Goal: Task Accomplishment & Management: Use online tool/utility

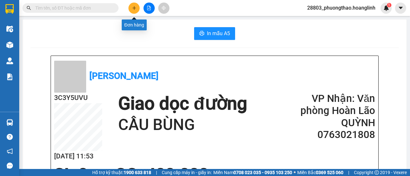
drag, startPoint x: 135, startPoint y: 9, endPoint x: 132, endPoint y: 12, distance: 3.4
click at [132, 12] on button at bounding box center [133, 8] width 11 height 11
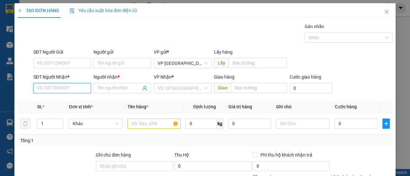
drag, startPoint x: 67, startPoint y: 86, endPoint x: 57, endPoint y: 79, distance: 12.9
click at [66, 85] on input "SĐT Người Nhận *" at bounding box center [62, 88] width 58 height 10
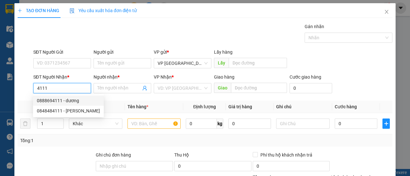
click at [66, 103] on div "0888694111 - dương" at bounding box center [68, 100] width 63 height 7
type input "0888694111"
type input "dương"
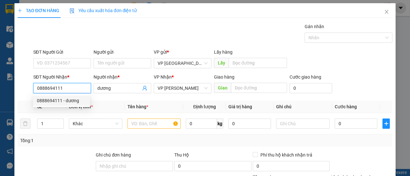
type input "50.000"
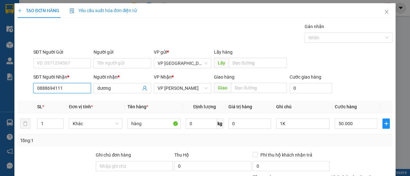
scroll to position [79, 0]
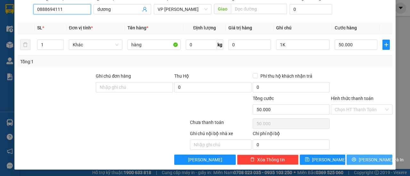
type input "0888694111"
click at [371, 158] on span "[PERSON_NAME] và In" at bounding box center [380, 159] width 45 height 7
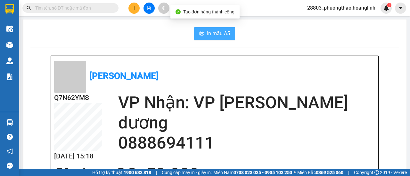
drag, startPoint x: 220, startPoint y: 30, endPoint x: 237, endPoint y: 27, distance: 17.5
click at [220, 30] on span "In mẫu A5" at bounding box center [218, 33] width 23 height 8
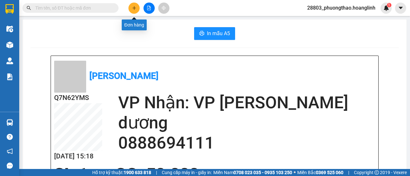
click at [135, 7] on icon "plus" at bounding box center [134, 8] width 4 height 4
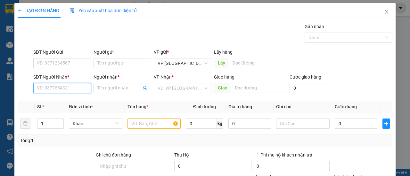
drag, startPoint x: 43, startPoint y: 89, endPoint x: 47, endPoint y: 83, distance: 8.0
click at [43, 89] on input "SĐT Người Nhận *" at bounding box center [62, 88] width 58 height 10
click at [74, 99] on div "0387140678 - A" at bounding box center [61, 100] width 49 height 7
type input "0387140678"
type input "A"
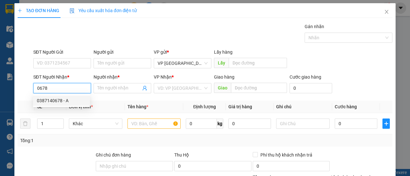
type input "DINH 10"
type input "50.000"
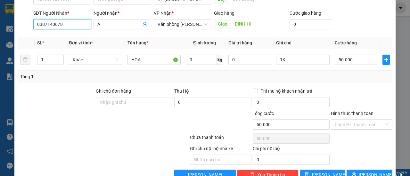
scroll to position [79, 0]
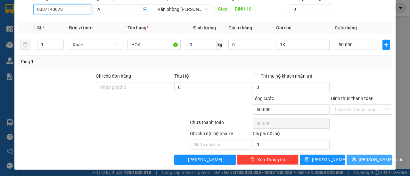
type input "0387140678"
click at [368, 158] on span "[PERSON_NAME] và In" at bounding box center [380, 159] width 45 height 7
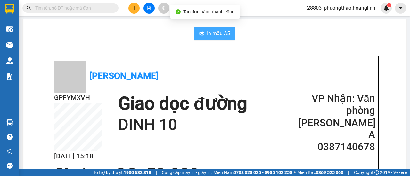
drag, startPoint x: 213, startPoint y: 32, endPoint x: 219, endPoint y: 34, distance: 6.1
click at [214, 34] on span "In mẫu A5" at bounding box center [218, 33] width 23 height 8
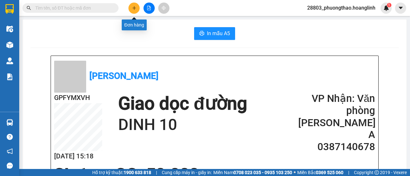
click at [132, 9] on icon "plus" at bounding box center [134, 8] width 4 height 4
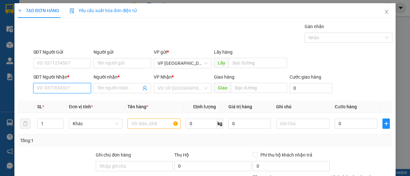
click at [62, 87] on input "SĐT Người Nhận *" at bounding box center [62, 88] width 58 height 10
click at [66, 101] on div "0363799599 - LONG" at bounding box center [61, 100] width 49 height 7
type input "0363799599"
type input "LONG"
type input "50.000"
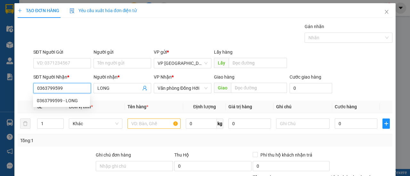
type input "50.000"
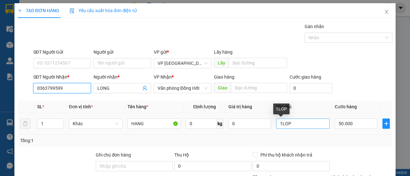
type input "0363799599"
drag, startPoint x: 287, startPoint y: 123, endPoint x: 278, endPoint y: 124, distance: 8.4
click at [278, 124] on input "1LOP" at bounding box center [302, 124] width 53 height 10
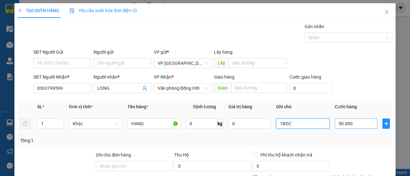
type input "1BOC"
type input "70"
type input "000.070"
type input "70.000.707"
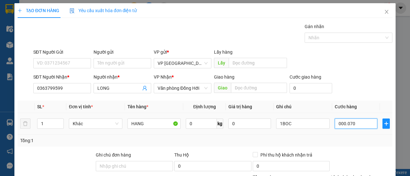
type input "70.000.707"
type input "000.070.000.707"
type input "700.007.070.007.070"
type input "0.000.700.007.070.007.070"
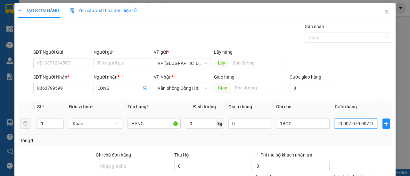
type input "700.007.070.007.070.000.000"
type input "0.000.700.007.070.007.070.000.707"
type input "7.0.000.707.000.707e+25"
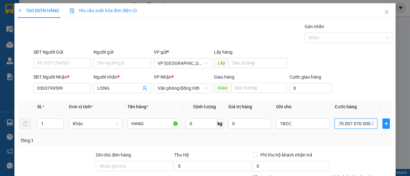
type input "000.070.000.707.000.707.000.070.700.070"
type input "7.0.000.707.000.707e+29"
type input "0.000.700.007.070.007.070.000.707.000.700.007"
type input "7.0.000.707.000.707e+32"
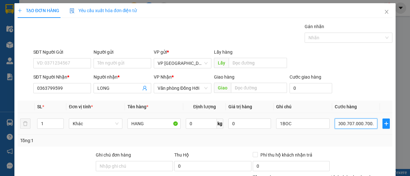
type input "7.0.000.707.000.707e+32"
type input "0.000.700.007.070.007.070.000.707.000.700.007.000"
type input "7.0.000.707.000.707e+34"
type input "000.070.000.707.000.707.000.070.700.070.000.700.000"
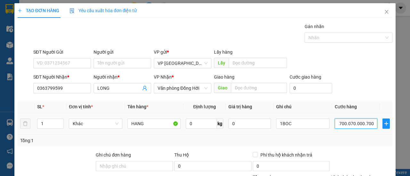
type input "7.0.000.707.000.707e+35"
type input "0.000.700.007.070.007.070.000.707.000.700.007.000.000"
type input "7.0.000.707.000.707e+48"
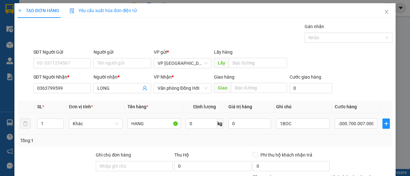
type input "7.0.000.707.000.707e+48"
click at [362, 130] on td "70.000.707.000.707e+35" at bounding box center [356, 123] width 48 height 21
click at [371, 123] on input "70.000.707.000.707e+35" at bounding box center [355, 124] width 43 height 10
type input "0"
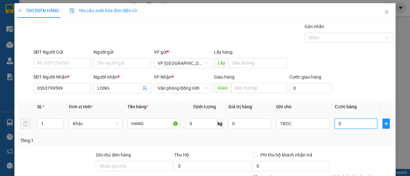
type input "0"
type input "70"
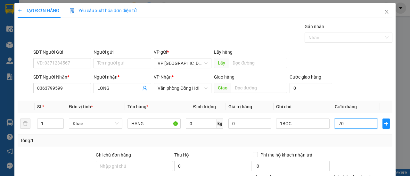
type input "70"
click at [348, 136] on div "Tổng: 1" at bounding box center [205, 141] width 374 height 12
type input "70.000"
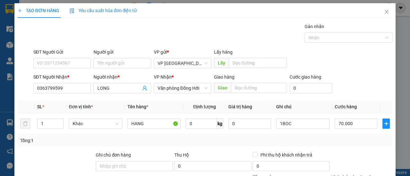
scroll to position [79, 0]
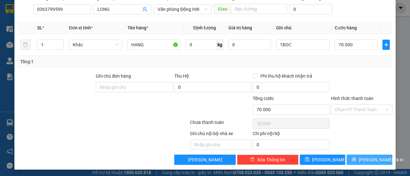
click at [378, 156] on button "[PERSON_NAME] và In" at bounding box center [369, 160] width 46 height 10
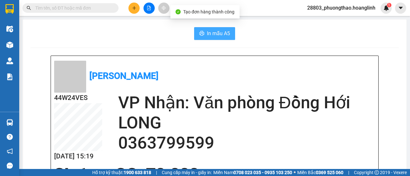
click at [220, 35] on span "In mẫu A5" at bounding box center [218, 33] width 23 height 8
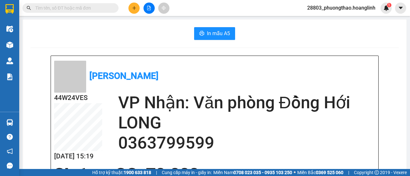
click at [136, 6] on icon "plus" at bounding box center [134, 8] width 4 height 4
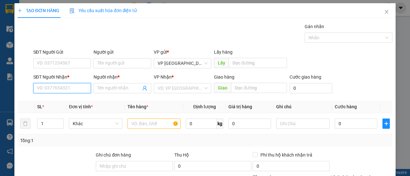
drag, startPoint x: 57, startPoint y: 89, endPoint x: 53, endPoint y: 89, distance: 3.6
click at [57, 89] on input "SĐT Người Nhận *" at bounding box center [62, 88] width 58 height 10
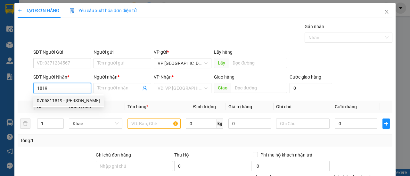
click at [66, 100] on div "0705811819 - PHONG LÊ" at bounding box center [68, 100] width 63 height 7
type input "0705811819"
type input "PHONG LÊ"
type input "50.000"
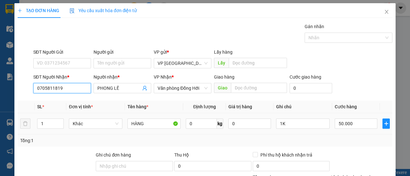
type input "0705811819"
click at [28, 126] on tr "1 Khác HÀNG 0 kg 0 1K 50.000" at bounding box center [205, 123] width 374 height 21
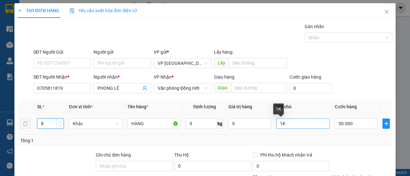
type input "8"
drag, startPoint x: 282, startPoint y: 124, endPoint x: 244, endPoint y: 129, distance: 38.4
click at [261, 128] on tr "8 Khác HÀNG 0 kg 0 1K 50.000" at bounding box center [205, 123] width 374 height 21
type input "8LOP"
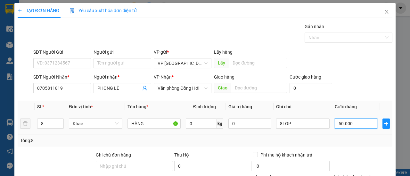
click at [351, 123] on input "50.000" at bounding box center [355, 124] width 43 height 10
type input "00.005"
type input "5"
type input "0.000.055"
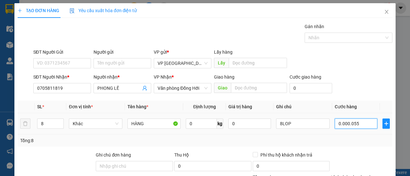
type input "55"
type input "000.000.550"
type input "550"
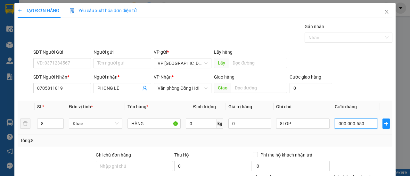
type input "000.000.550"
click at [363, 133] on td "000.000.550" at bounding box center [356, 123] width 48 height 21
type input "550.000"
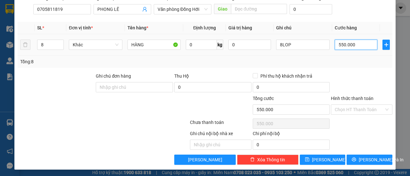
type input "00.006"
type input "6"
type input "0.000.064"
type input "64"
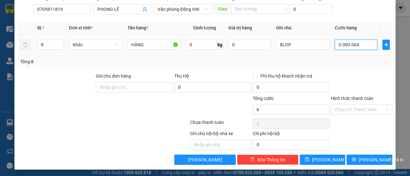
type input "64"
type input "000.000.640"
type input "640"
type input "000.000.640"
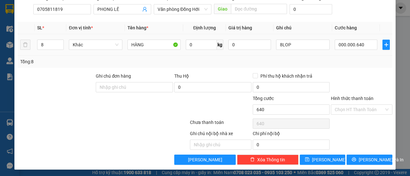
click at [359, 67] on div "Tổng: 8" at bounding box center [205, 62] width 374 height 12
type input "640.000"
click at [365, 160] on span "[PERSON_NAME] và In" at bounding box center [380, 159] width 45 height 7
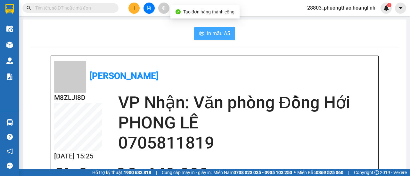
click at [221, 32] on span "In mẫu A5" at bounding box center [218, 33] width 23 height 8
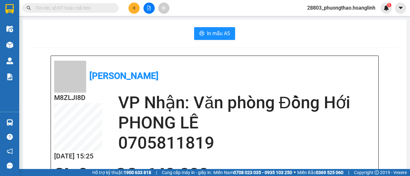
click at [133, 7] on icon "plus" at bounding box center [134, 8] width 4 height 4
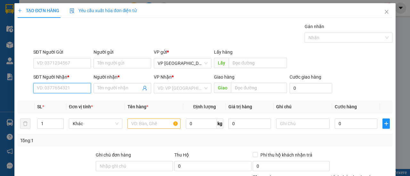
click at [69, 92] on input "SĐT Người Nhận *" at bounding box center [62, 88] width 58 height 10
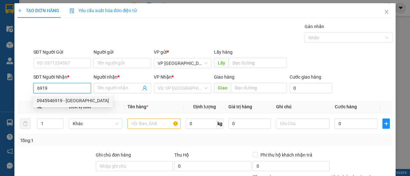
click at [63, 101] on div "0945946919 - DL SƠN LÂM" at bounding box center [73, 100] width 72 height 7
type input "0945946919"
type input "DL SƠN LÂM"
type input "20.000"
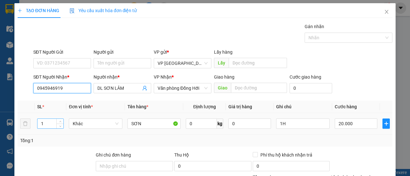
type input "0945946919"
click at [22, 124] on tr "1 Khác SƠN 0 kg 0 1H 20.000" at bounding box center [205, 123] width 374 height 21
type input "5"
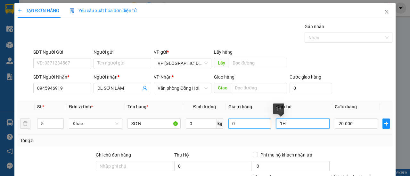
drag, startPoint x: 284, startPoint y: 123, endPoint x: 265, endPoint y: 126, distance: 19.7
click at [265, 126] on tr "5 Khác SƠN 0 kg 0 1H 20.000" at bounding box center [205, 123] width 374 height 21
type input "5K"
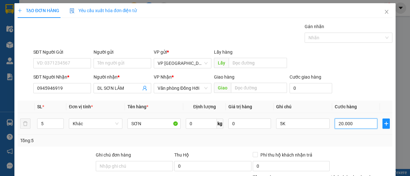
click at [359, 125] on input "20.000" at bounding box center [355, 124] width 43 height 10
type input "00.001"
type input "1"
type input "0.000.015"
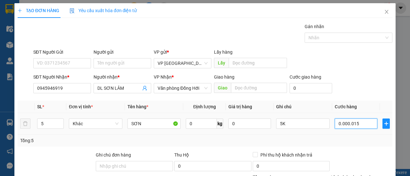
type input "15"
type input "000.000.150"
type input "150"
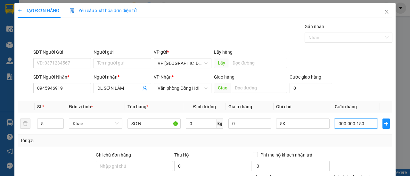
type input "000.000.150"
click at [356, 140] on div "Tổng: 5" at bounding box center [204, 140] width 369 height 7
type input "150.000"
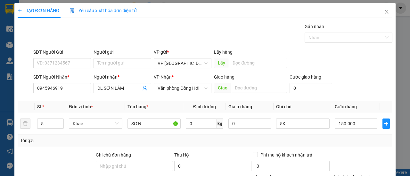
scroll to position [79, 0]
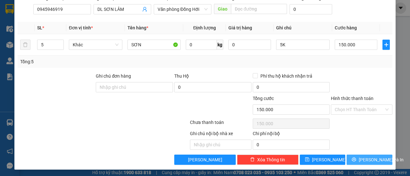
click at [372, 159] on span "[PERSON_NAME] và In" at bounding box center [380, 159] width 45 height 7
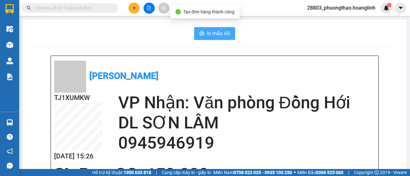
drag, startPoint x: 208, startPoint y: 36, endPoint x: 253, endPoint y: 45, distance: 45.9
click at [209, 36] on span "In mẫu A5" at bounding box center [218, 33] width 23 height 8
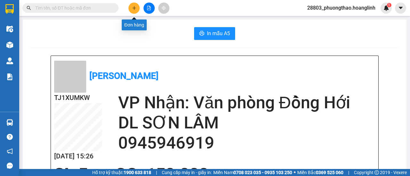
click at [136, 9] on icon "plus" at bounding box center [134, 8] width 4 height 4
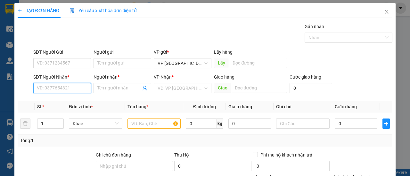
click at [68, 87] on input "SĐT Người Nhận *" at bounding box center [62, 88] width 58 height 10
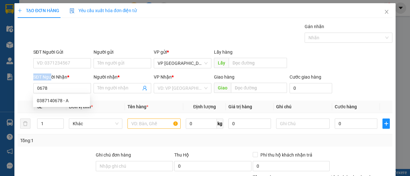
drag, startPoint x: 26, startPoint y: 88, endPoint x: 18, endPoint y: 90, distance: 8.2
click at [19, 90] on div "SĐT Người Nhận * 0678 Người nhận * Tên người nhận VP Nhận * VD: VP Sài Gòn Giao…" at bounding box center [205, 85] width 376 height 22
drag, startPoint x: 45, startPoint y: 90, endPoint x: 48, endPoint y: 94, distance: 5.4
click at [47, 94] on body "Kết quả tìm kiếm ( 0 ) Bộ lọc No Data 28803_phuongthao.hoanglinh 1 Điều hành xe…" at bounding box center [205, 88] width 410 height 176
click at [83, 75] on div "SĐT Người Nhận *" at bounding box center [62, 77] width 58 height 7
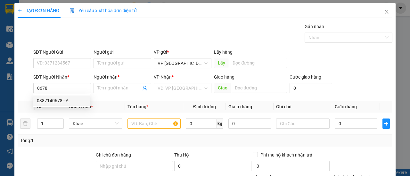
drag, startPoint x: 19, startPoint y: 100, endPoint x: 24, endPoint y: 99, distance: 5.2
click at [19, 100] on div "Transit Pickup Surcharge Ids Transit Deliver Surcharge Ids Transit Deliver Surc…" at bounding box center [205, 133] width 374 height 221
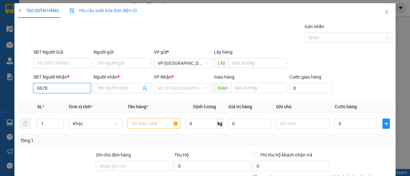
drag, startPoint x: 57, startPoint y: 86, endPoint x: 9, endPoint y: 93, distance: 48.5
click at [10, 93] on div "TẠO ĐƠN HÀNG Yêu cầu xuất hóa đơn điện tử Transit Pickup Surcharge Ids Transit …" at bounding box center [205, 88] width 410 height 176
type input "0946750678"
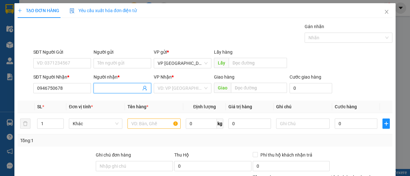
click at [109, 88] on input "Người nhận *" at bounding box center [119, 88] width 44 height 7
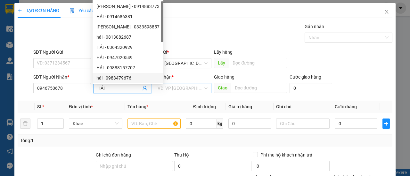
type input "HẢI"
click at [166, 87] on input "search" at bounding box center [179, 89] width 45 height 10
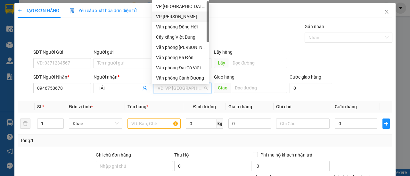
click at [175, 18] on div "VP [PERSON_NAME]" at bounding box center [180, 16] width 49 height 7
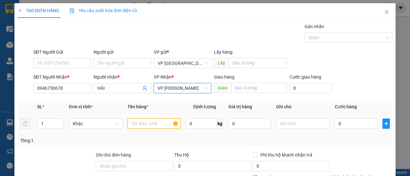
click at [140, 122] on input "text" at bounding box center [153, 124] width 53 height 10
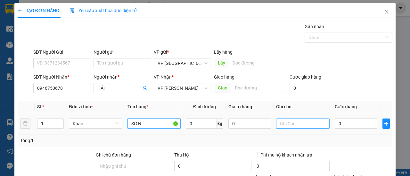
type input "SƠN"
click at [286, 124] on input "text" at bounding box center [302, 124] width 53 height 10
type input "1K"
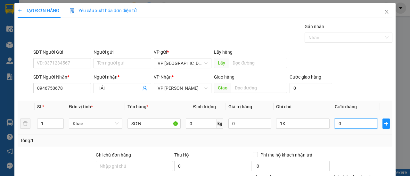
click at [334, 124] on input "0" at bounding box center [355, 124] width 43 height 10
type input "003"
type input "3"
type input "0.030"
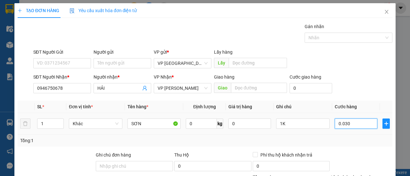
type input "30"
click at [344, 131] on td "0.030" at bounding box center [356, 123] width 48 height 21
type input "30.000"
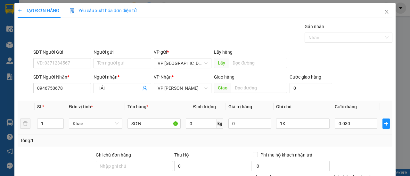
type input "30.000"
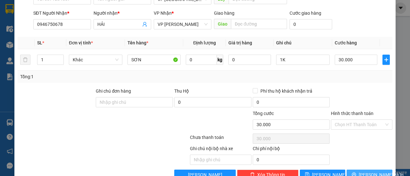
click at [367, 172] on span "[PERSON_NAME] và In" at bounding box center [380, 175] width 45 height 7
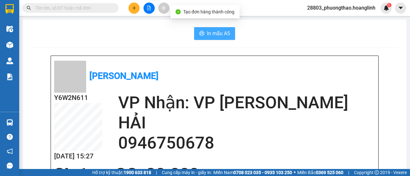
click at [208, 37] on span "In mẫu A5" at bounding box center [218, 33] width 23 height 8
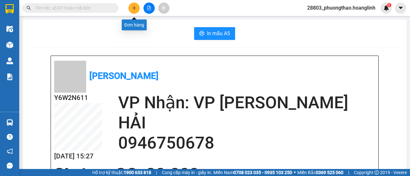
click at [134, 10] on icon "plus" at bounding box center [134, 8] width 4 height 4
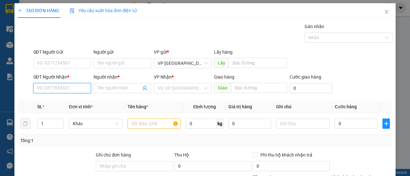
click at [78, 86] on input "SĐT Người Nhận *" at bounding box center [62, 88] width 58 height 10
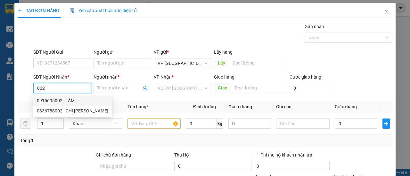
click at [70, 103] on div "0915695002 - TÂM" at bounding box center [72, 100] width 71 height 7
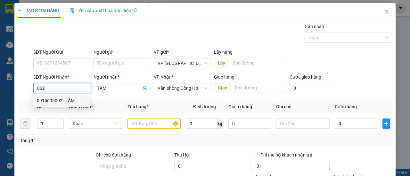
type input "0915695002"
type input "TÂM"
type input "200.000"
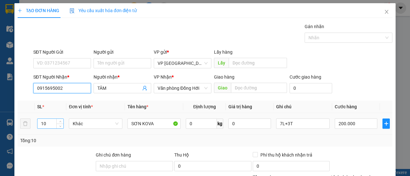
type input "0915695002"
drag, startPoint x: 47, startPoint y: 123, endPoint x: 13, endPoint y: 127, distance: 34.2
click at [20, 133] on tr "10 Khác SƠN KOVA 0 kg 0 7L+3T 200.000" at bounding box center [205, 123] width 374 height 21
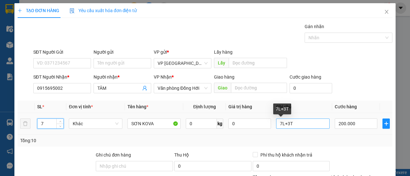
type input "7"
drag, startPoint x: 296, startPoint y: 124, endPoint x: 246, endPoint y: 132, distance: 50.5
click at [254, 132] on tr "7 Khác SƠN KOVA 0 kg 0 7L+3T 200.000" at bounding box center [205, 123] width 374 height 21
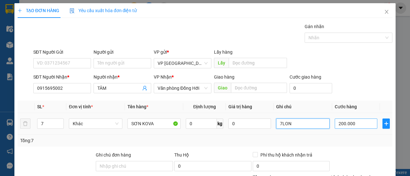
type input "7LON"
click at [361, 123] on input "200.000" at bounding box center [355, 124] width 43 height 10
type input "00.001"
type input "1"
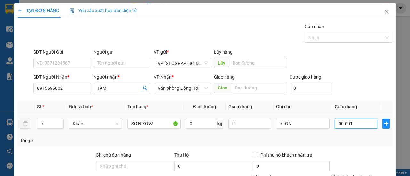
type input "0.000.010"
type input "10"
type input "000.000.105"
type input "105"
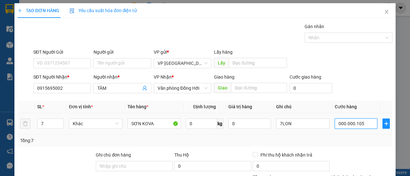
type input "105"
type input "000.000.105"
click at [348, 137] on div "Tổng: 7" at bounding box center [204, 140] width 369 height 7
type input "105.000"
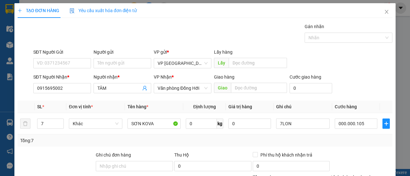
type input "105.000"
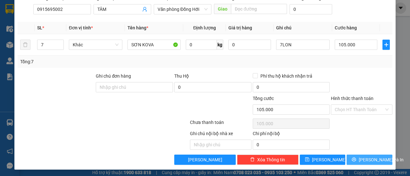
click at [365, 158] on span "[PERSON_NAME] và In" at bounding box center [380, 159] width 45 height 7
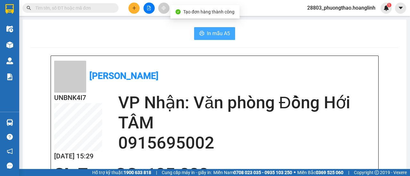
drag, startPoint x: 208, startPoint y: 37, endPoint x: 213, endPoint y: 38, distance: 4.9
click at [209, 36] on span "In mẫu A5" at bounding box center [218, 33] width 23 height 8
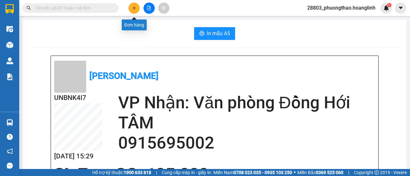
click at [133, 8] on icon "plus" at bounding box center [134, 8] width 4 height 0
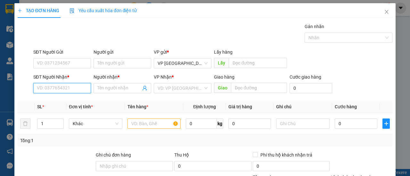
click at [64, 89] on input "SĐT Người Nhận *" at bounding box center [62, 88] width 58 height 10
drag, startPoint x: 18, startPoint y: 91, endPoint x: 13, endPoint y: 92, distance: 4.6
click at [13, 92] on div "TẠO ĐƠN HÀNG Yêu cầu xuất hóa đơn điện tử Transit Pickup Surcharge Ids Transit …" at bounding box center [205, 88] width 410 height 176
click at [76, 89] on input "0838578953" at bounding box center [62, 88] width 58 height 10
click at [70, 87] on input "0838578953" at bounding box center [62, 88] width 58 height 10
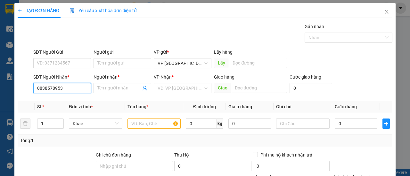
click at [65, 88] on input "0838578953" at bounding box center [62, 88] width 58 height 10
type input "0838578953"
click at [55, 104] on div "SL *" at bounding box center [50, 106] width 27 height 7
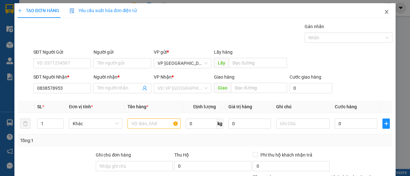
click at [384, 12] on icon "close" at bounding box center [386, 11] width 5 height 5
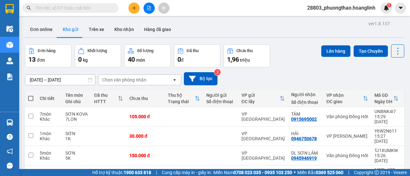
click at [133, 7] on icon "plus" at bounding box center [134, 8] width 4 height 4
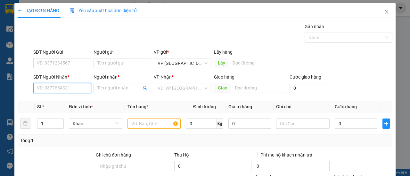
click at [70, 89] on input "SĐT Người Nhận *" at bounding box center [62, 88] width 58 height 10
type input "0838578953"
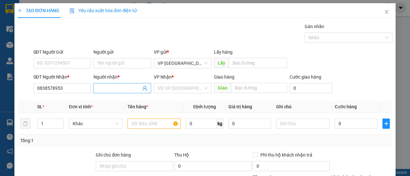
click at [103, 88] on input "Người nhận *" at bounding box center [119, 88] width 44 height 7
type input "F"
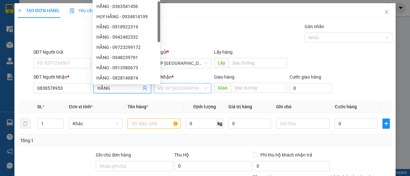
type input "HẰNG"
click at [179, 88] on input "search" at bounding box center [179, 89] width 45 height 10
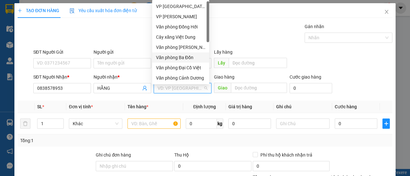
scroll to position [31, 0]
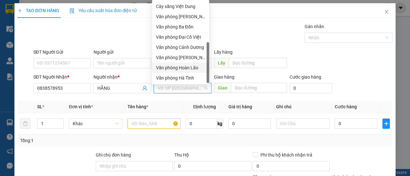
click at [188, 68] on div "Văn phòng Hoàn Lão" at bounding box center [180, 67] width 49 height 7
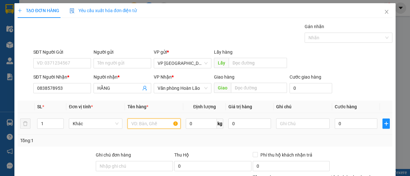
drag, startPoint x: 158, startPoint y: 124, endPoint x: 156, endPoint y: 121, distance: 4.6
click at [157, 123] on input "text" at bounding box center [153, 124] width 53 height 10
type input "HOA QUẢ"
drag, startPoint x: 300, startPoint y: 129, endPoint x: 300, endPoint y: 123, distance: 5.8
click at [300, 128] on div at bounding box center [302, 123] width 53 height 13
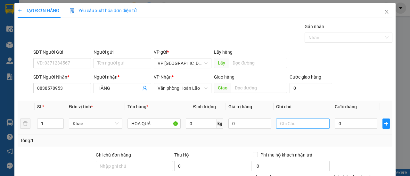
click at [300, 122] on input "text" at bounding box center [302, 124] width 53 height 10
type input "1K"
click at [341, 122] on input "0" at bounding box center [355, 124] width 43 height 10
type input "005"
type input "5"
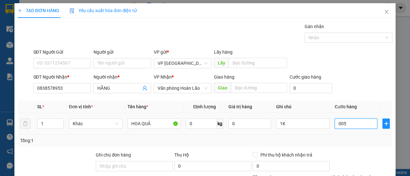
type input "5"
type input "0.050"
type input "50"
click at [357, 142] on div "Tổng: 1" at bounding box center [204, 140] width 369 height 7
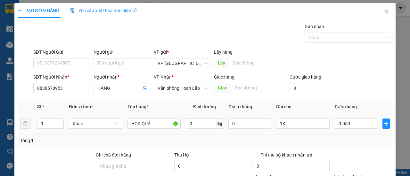
type input "50.000"
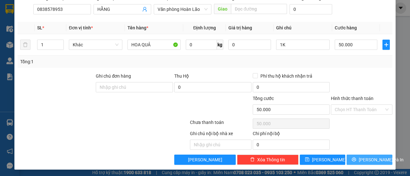
click at [364, 156] on span "[PERSON_NAME] và In" at bounding box center [380, 159] width 45 height 7
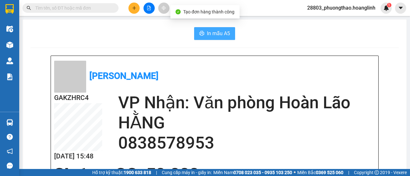
drag, startPoint x: 218, startPoint y: 29, endPoint x: 224, endPoint y: 33, distance: 7.5
click at [218, 29] on button "In mẫu A5" at bounding box center [214, 33] width 41 height 13
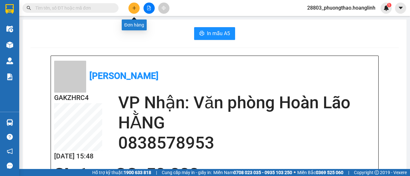
click at [136, 10] on icon "plus" at bounding box center [134, 8] width 4 height 4
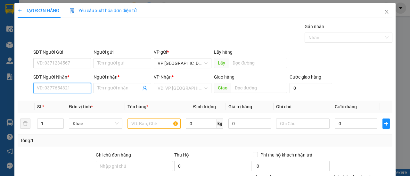
drag, startPoint x: 62, startPoint y: 88, endPoint x: 59, endPoint y: 87, distance: 3.3
click at [59, 87] on input "SĐT Người Nhận *" at bounding box center [62, 88] width 58 height 10
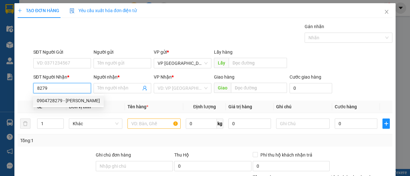
click at [63, 101] on div "0904728279 - [PERSON_NAME]" at bounding box center [68, 100] width 63 height 7
type input "0904728279"
type input "NGỌC AN"
type input "120.000"
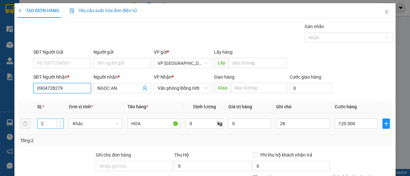
type input "0904728279"
drag, startPoint x: 43, startPoint y: 124, endPoint x: 15, endPoint y: 130, distance: 28.0
click at [16, 130] on div "TẠO ĐƠN HÀNG Yêu cầu xuất hóa đơn điện tử Transit Pickup Surcharge Ids Transit …" at bounding box center [204, 126] width 381 height 246
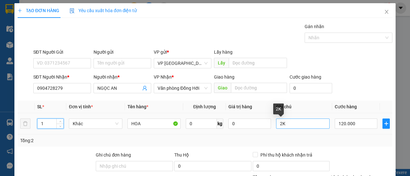
type input "1"
drag, startPoint x: 278, startPoint y: 123, endPoint x: 276, endPoint y: 129, distance: 6.2
click at [276, 129] on div "2K" at bounding box center [302, 123] width 53 height 13
type input "1K"
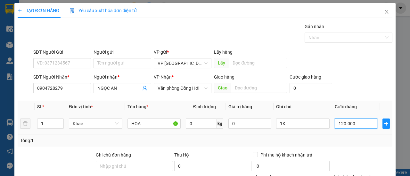
type input "000.070"
type input "70"
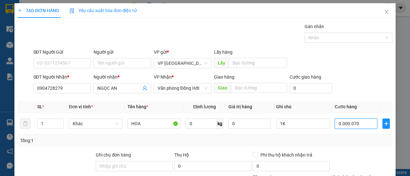
type input "0.000.070"
type input "70.000"
click at [365, 139] on div "Tổng: 1" at bounding box center [204, 140] width 369 height 7
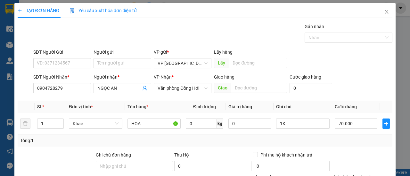
scroll to position [79, 0]
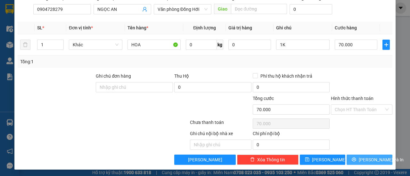
click at [373, 158] on span "[PERSON_NAME] và In" at bounding box center [380, 159] width 45 height 7
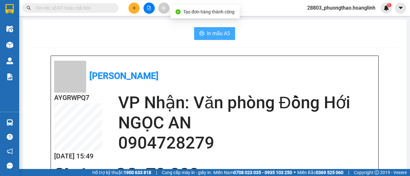
click at [220, 32] on span "In mẫu A5" at bounding box center [218, 33] width 23 height 8
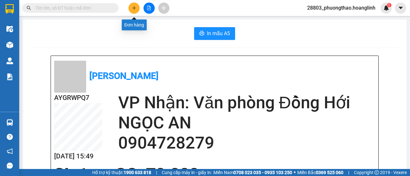
click at [132, 7] on icon "plus" at bounding box center [134, 8] width 4 height 4
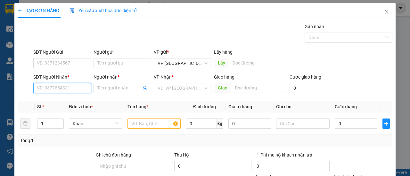
click at [59, 89] on input "SĐT Người Nhận *" at bounding box center [62, 88] width 58 height 10
click at [65, 101] on div "0973933607 - ly" at bounding box center [61, 100] width 49 height 7
type input "0973933607"
type input "ly"
type input "100.000"
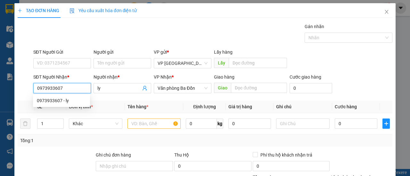
type input "100.000"
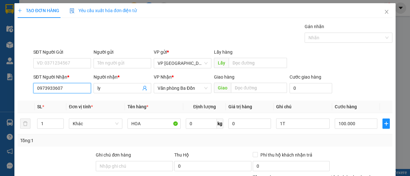
scroll to position [79, 0]
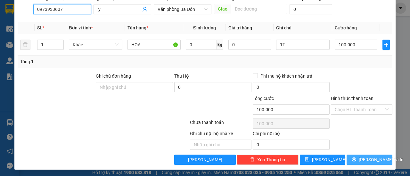
type input "0973933607"
click at [361, 158] on span "[PERSON_NAME] và In" at bounding box center [380, 159] width 45 height 7
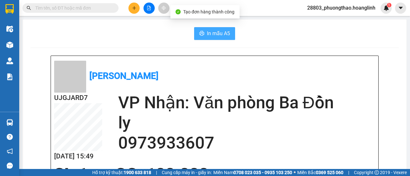
click at [215, 29] on span "In mẫu A5" at bounding box center [218, 33] width 23 height 8
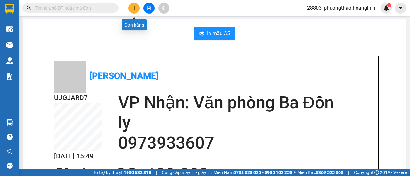
click at [136, 9] on button at bounding box center [133, 8] width 11 height 11
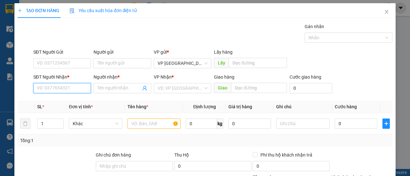
click at [73, 86] on input "SĐT Người Nhận *" at bounding box center [62, 88] width 58 height 10
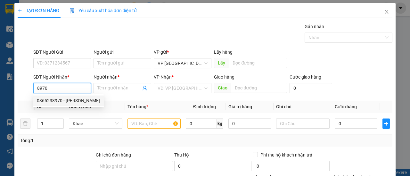
click at [79, 99] on div "0365238970 - [PERSON_NAME]" at bounding box center [68, 100] width 63 height 7
type input "0365238970"
type input "[PERSON_NAME]"
type input "150.000"
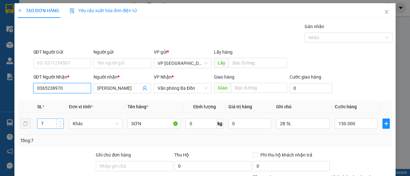
type input "0365238970"
drag, startPoint x: 52, startPoint y: 124, endPoint x: 19, endPoint y: 126, distance: 32.4
click at [19, 126] on tr "7 Khác SƠN 0 kg 0 2B 5L 150.000" at bounding box center [205, 123] width 374 height 21
type input "14"
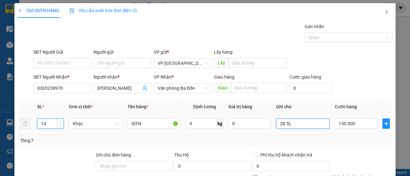
click at [262, 131] on tr "14 Khác SƠN 0 kg 0 2B 5L 150.000" at bounding box center [205, 123] width 374 height 21
type input "13T+1LON"
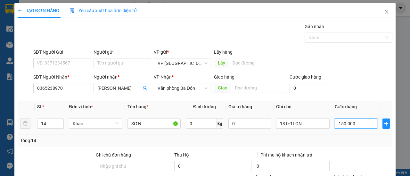
click at [357, 124] on input "150.000" at bounding box center [355, 124] width 43 height 10
type input "00.004"
type input "4"
type input "0.000.040"
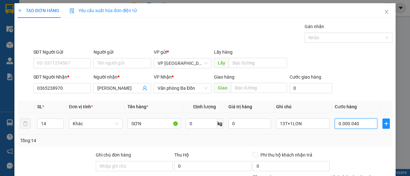
type input "40"
type input "0.000.004"
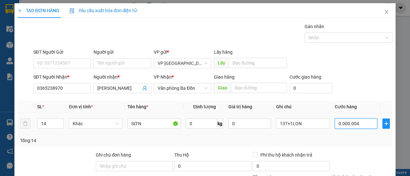
type input "4"
type input "000.000"
type input "0"
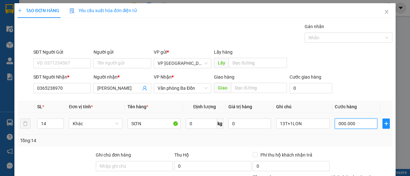
type input "0.000.004"
type input "4"
type input "000.000.041"
type input "41"
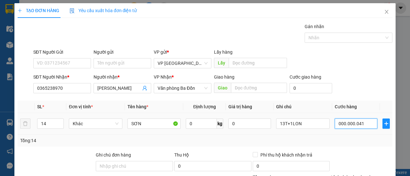
type input "41"
type input "[PHONE_NUMBER]"
type input "410"
type input "000.000.410"
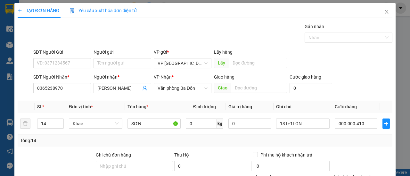
drag, startPoint x: 351, startPoint y: 144, endPoint x: 355, endPoint y: 143, distance: 3.7
click at [352, 144] on div "Tổng: 14" at bounding box center [205, 141] width 374 height 12
type input "410.000"
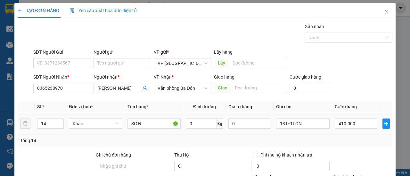
scroll to position [79, 0]
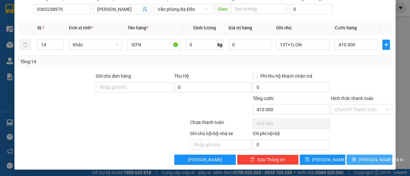
drag, startPoint x: 360, startPoint y: 158, endPoint x: 363, endPoint y: 160, distance: 4.1
click at [360, 159] on span "[PERSON_NAME] và In" at bounding box center [380, 159] width 45 height 7
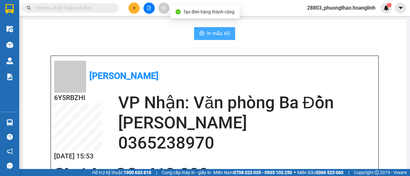
click at [221, 36] on span "In mẫu A5" at bounding box center [218, 33] width 23 height 8
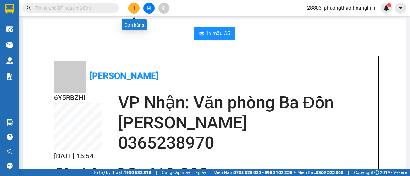
click at [133, 7] on icon "plus" at bounding box center [134, 8] width 4 height 4
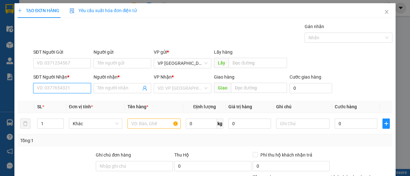
click at [57, 86] on input "SĐT Người Nhận *" at bounding box center [62, 88] width 58 height 10
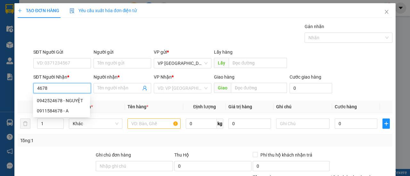
drag, startPoint x: 50, startPoint y: 90, endPoint x: 8, endPoint y: 93, distance: 42.3
click at [12, 96] on div "TẠO ĐƠN HÀNG Yêu cầu xuất hóa đơn điện tử Transit Pickup Surcharge Ids Transit …" at bounding box center [205, 88] width 410 height 176
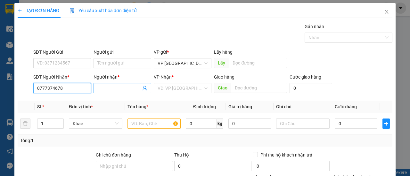
type input "0777374678"
click at [103, 87] on input "Người nhận *" at bounding box center [119, 88] width 44 height 7
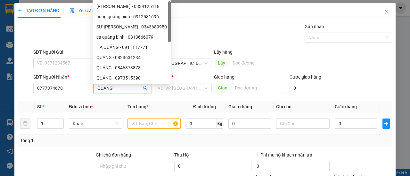
type input "QUẢNG"
click at [176, 87] on input "search" at bounding box center [179, 89] width 45 height 10
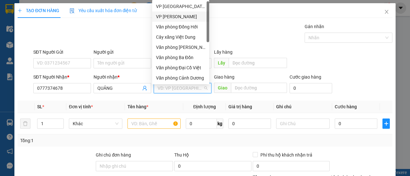
drag, startPoint x: 170, startPoint y: 16, endPoint x: 183, endPoint y: 24, distance: 15.5
click at [170, 16] on div "VP [PERSON_NAME]" at bounding box center [180, 16] width 49 height 7
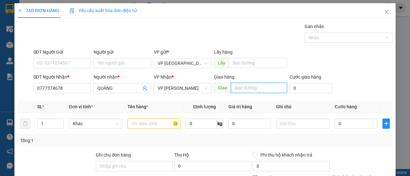
click at [243, 87] on input "text" at bounding box center [259, 88] width 56 height 10
type input "TÂN LÝ"
click at [31, 126] on tr "1 Khác 0 kg 0 0" at bounding box center [205, 123] width 374 height 21
drag, startPoint x: 55, startPoint y: 140, endPoint x: 60, endPoint y: 140, distance: 5.4
click at [56, 140] on div "Tổng: 1" at bounding box center [89, 140] width 139 height 7
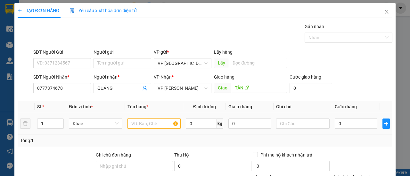
click at [140, 126] on input "text" at bounding box center [153, 124] width 53 height 10
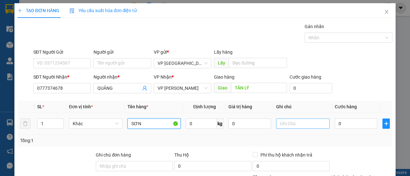
type input "SƠN"
click at [290, 123] on input "text" at bounding box center [302, 124] width 53 height 10
type input "1T"
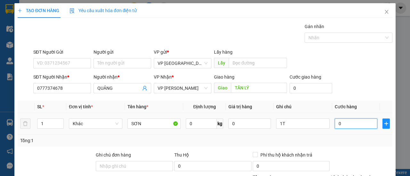
drag, startPoint x: 336, startPoint y: 121, endPoint x: 339, endPoint y: 125, distance: 4.5
click at [337, 122] on input "0" at bounding box center [355, 124] width 43 height 10
type input "003"
type input "3"
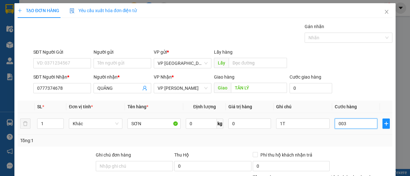
type input "0.030"
type input "30"
click at [352, 146] on div "Tổng: 1" at bounding box center [205, 141] width 374 height 12
type input "30.000"
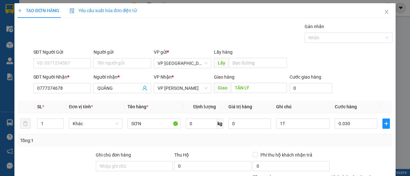
type input "30.000"
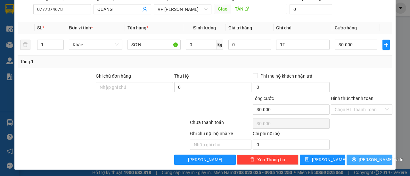
click at [356, 157] on icon "printer" at bounding box center [353, 159] width 4 height 4
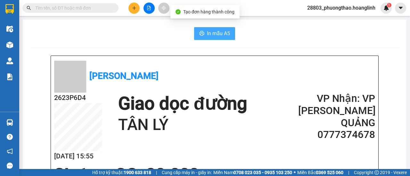
drag, startPoint x: 206, startPoint y: 34, endPoint x: 218, endPoint y: 51, distance: 20.9
click at [207, 34] on span "In mẫu A5" at bounding box center [218, 33] width 23 height 8
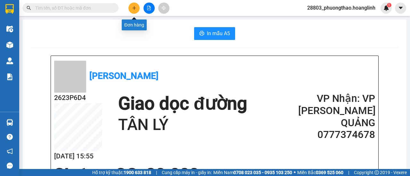
click at [136, 6] on icon "plus" at bounding box center [134, 8] width 4 height 4
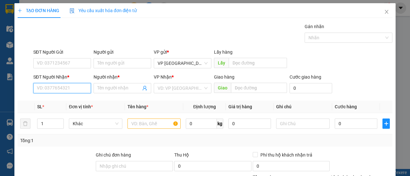
click at [61, 85] on input "SĐT Người Nhận *" at bounding box center [62, 88] width 58 height 10
click at [56, 98] on div "0375983939 - VINH" at bounding box center [61, 100] width 49 height 7
type input "0375983939"
type input "VINH"
type input "120.000"
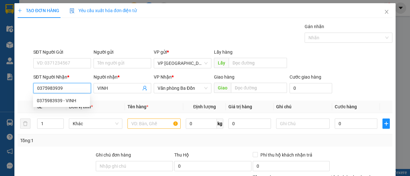
type input "120.000"
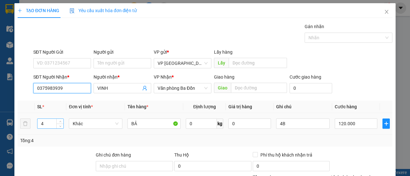
type input "0375983939"
drag, startPoint x: 47, startPoint y: 123, endPoint x: 26, endPoint y: 131, distance: 22.3
click at [26, 129] on tr "4 Khác BẢ 0 kg 0 4B 120.000" at bounding box center [205, 123] width 374 height 21
type input "3"
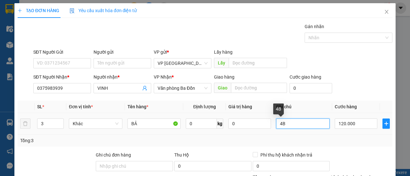
click at [273, 127] on td "4B" at bounding box center [302, 123] width 59 height 21
type input "3LON"
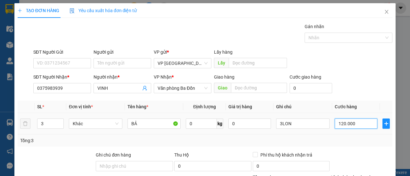
click at [350, 124] on input "120.000" at bounding box center [355, 124] width 43 height 10
type input "00.005"
type input "5"
type input "00.000"
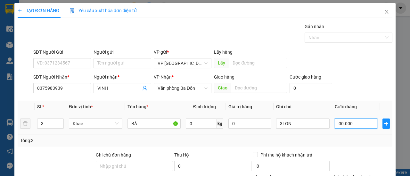
type input "0"
type input "000.006"
type input "6"
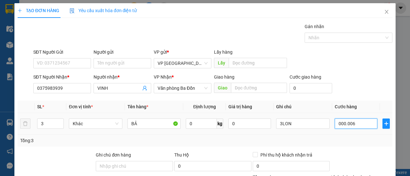
type input "00.000.060"
type input "60"
type input "00.000.060"
click at [350, 130] on td "00.000.060" at bounding box center [356, 123] width 48 height 21
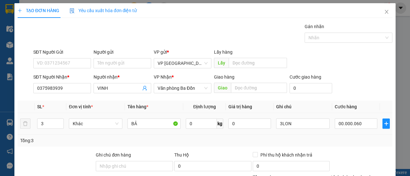
type input "60.000"
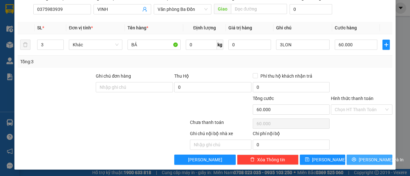
click at [367, 157] on span "[PERSON_NAME] và In" at bounding box center [380, 159] width 45 height 7
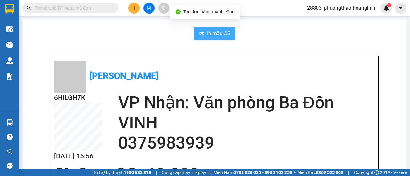
drag, startPoint x: 214, startPoint y: 37, endPoint x: 252, endPoint y: 43, distance: 38.2
click at [214, 37] on span "In mẫu A5" at bounding box center [218, 33] width 23 height 8
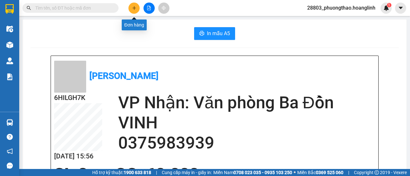
click at [134, 7] on icon "plus" at bounding box center [134, 8] width 0 height 4
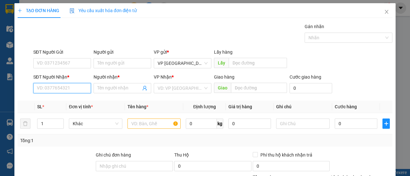
click at [62, 87] on input "SĐT Người Nhận *" at bounding box center [62, 88] width 58 height 10
click at [56, 101] on div "0915832608 - THÀNH" at bounding box center [61, 100] width 49 height 7
type input "0915832608"
type input "THÀNH"
type input "120.000"
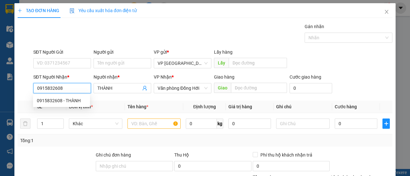
type input "120.000"
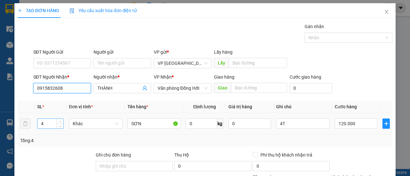
type input "0915832608"
drag, startPoint x: 47, startPoint y: 123, endPoint x: 20, endPoint y: 129, distance: 28.2
click at [20, 129] on tr "4 Khác SƠN 0 kg 0 4T 120.000" at bounding box center [205, 123] width 374 height 21
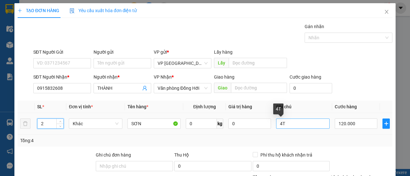
type input "2"
drag, startPoint x: 275, startPoint y: 124, endPoint x: 269, endPoint y: 127, distance: 6.4
click at [273, 126] on td "4T" at bounding box center [302, 123] width 59 height 21
type input "2LON"
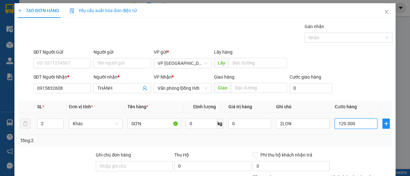
click at [351, 122] on input "120.000" at bounding box center [355, 124] width 43 height 10
type input "00.004"
type input "4"
type input "0.000.040"
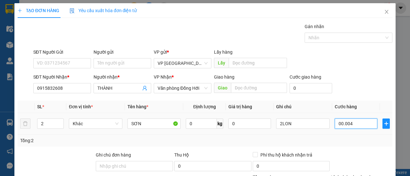
type input "40"
type input "00.000.040"
click at [342, 139] on div "Tổng: 2" at bounding box center [204, 140] width 369 height 7
type input "40.000"
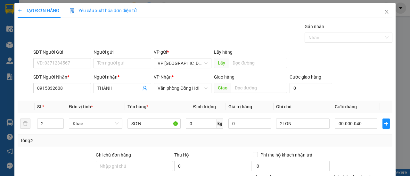
type input "40.000"
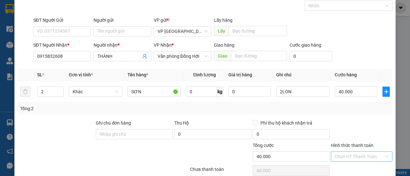
scroll to position [79, 0]
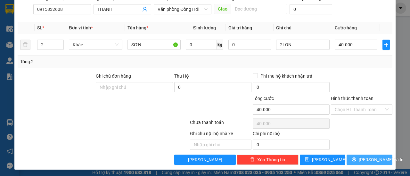
click at [365, 160] on span "[PERSON_NAME] và In" at bounding box center [380, 159] width 45 height 7
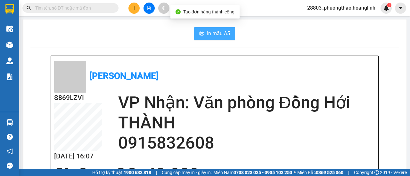
click at [210, 31] on span "In mẫu A5" at bounding box center [218, 33] width 23 height 8
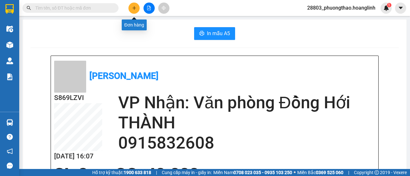
click at [137, 10] on button at bounding box center [133, 8] width 11 height 11
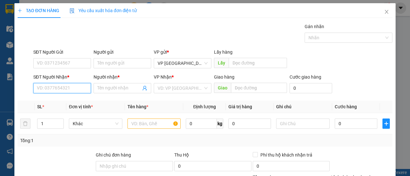
click at [58, 87] on input "SĐT Người Nhận *" at bounding box center [62, 88] width 58 height 10
click at [62, 103] on div "0941357989 - PHÁT" at bounding box center [61, 100] width 49 height 7
type input "0941357989"
type input "PHÁT"
type input "QUY DẠT"
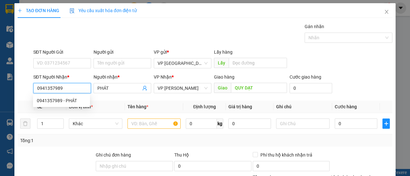
type input "250.000"
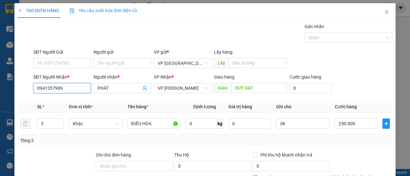
scroll to position [79, 0]
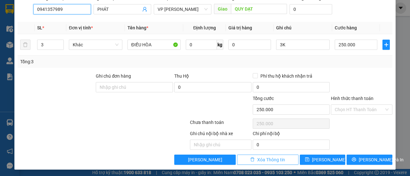
type input "0941357989"
click at [273, 158] on span "Xóa Thông tin" at bounding box center [271, 159] width 28 height 7
type input "0"
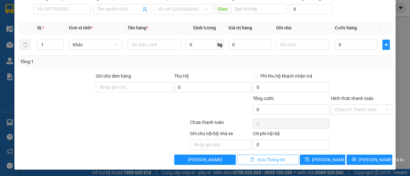
scroll to position [0, 0]
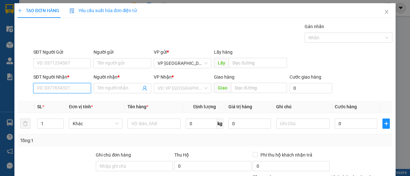
click at [55, 86] on input "SĐT Người Nhận *" at bounding box center [62, 88] width 58 height 10
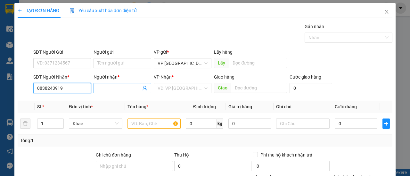
type input "0838243919"
click at [108, 90] on input "Người nhận *" at bounding box center [119, 88] width 44 height 7
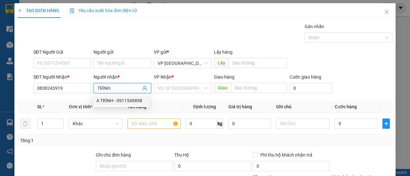
type input "TRÌNH"
click at [80, 96] on div "SĐT Người Nhận * 0838243919" at bounding box center [62, 85] width 60 height 22
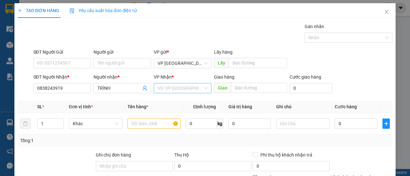
click at [172, 89] on input "search" at bounding box center [179, 89] width 45 height 10
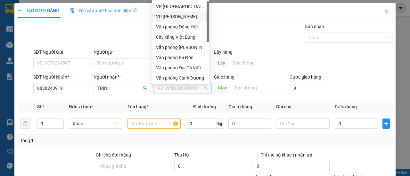
click at [176, 14] on div "VP [PERSON_NAME]" at bounding box center [180, 16] width 49 height 7
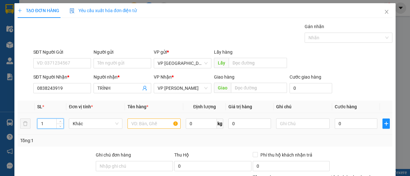
drag, startPoint x: 45, startPoint y: 125, endPoint x: 27, endPoint y: 129, distance: 18.9
click at [27, 129] on tr "1 Khác 0 kg 0 0" at bounding box center [205, 123] width 374 height 21
drag, startPoint x: 44, startPoint y: 124, endPoint x: 38, endPoint y: 127, distance: 6.8
click at [38, 127] on input "4" at bounding box center [50, 124] width 26 height 10
type input "6"
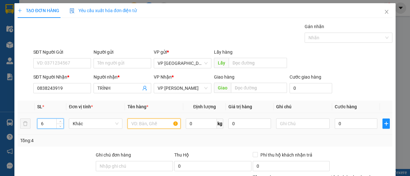
click at [147, 123] on input "text" at bounding box center [153, 124] width 53 height 10
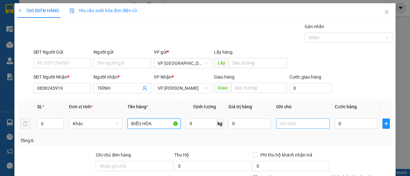
type input "ĐIỀU HÒA"
click at [291, 124] on input "text" at bounding box center [302, 124] width 53 height 10
type input "6K"
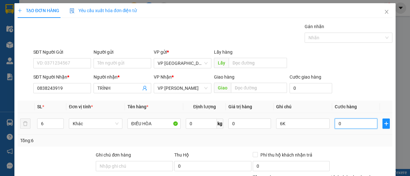
click at [343, 124] on input "0" at bounding box center [355, 124] width 43 height 10
type input "004"
type input "4"
type input "0.040"
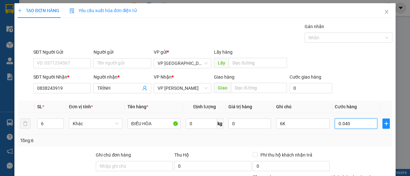
type input "40"
type input "00.400"
type input "400"
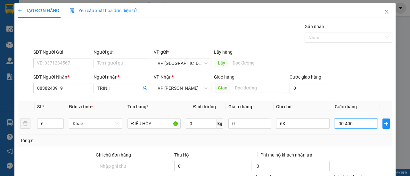
type input "00.400"
click at [353, 138] on div "Tổng: 6" at bounding box center [204, 140] width 369 height 7
type input "400.000"
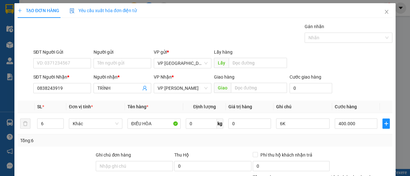
scroll to position [79, 0]
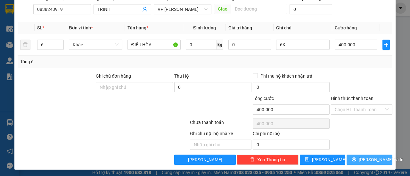
click at [373, 158] on span "[PERSON_NAME] và In" at bounding box center [380, 159] width 45 height 7
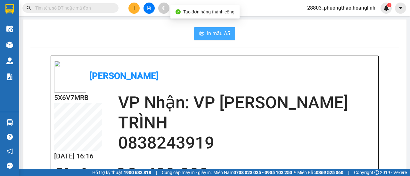
click at [207, 34] on span "In mẫu A5" at bounding box center [218, 33] width 23 height 8
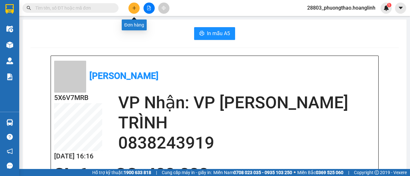
click at [135, 8] on icon "plus" at bounding box center [134, 8] width 4 height 4
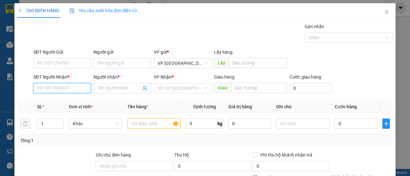
click at [60, 86] on input "SĐT Người Nhận *" at bounding box center [62, 88] width 58 height 10
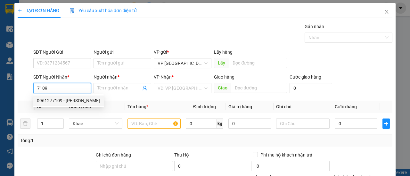
click at [60, 103] on div "0961277109 - [PERSON_NAME]" at bounding box center [68, 100] width 63 height 7
type input "0961277109"
type input "quang tú"
type input "ĐỒNG TRẠCH"
type input "150.000"
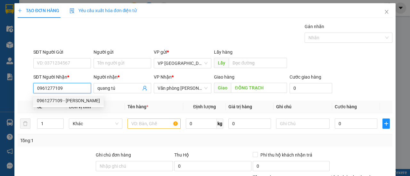
type input "150.000"
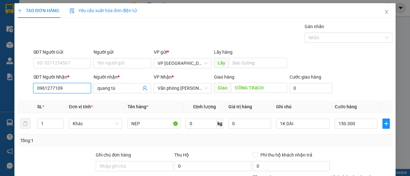
scroll to position [79, 0]
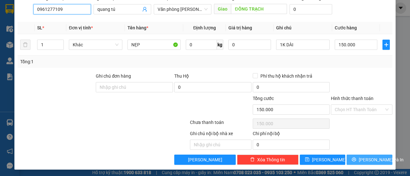
type input "0961277109"
drag, startPoint x: 356, startPoint y: 157, endPoint x: 359, endPoint y: 156, distance: 3.7
click at [358, 156] on button "[PERSON_NAME] và In" at bounding box center [369, 160] width 46 height 10
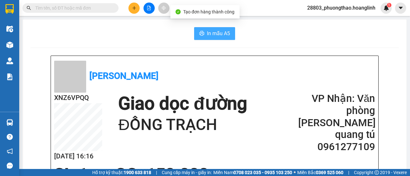
drag, startPoint x: 209, startPoint y: 31, endPoint x: 243, endPoint y: 39, distance: 35.0
click at [211, 32] on span "In mẫu A5" at bounding box center [218, 33] width 23 height 8
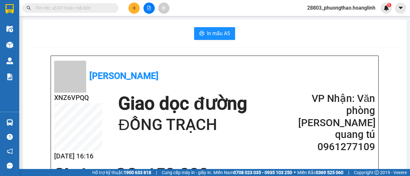
click at [134, 5] on button at bounding box center [133, 8] width 11 height 11
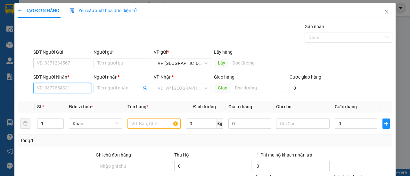
click at [66, 87] on input "SĐT Người Nhận *" at bounding box center [62, 88] width 58 height 10
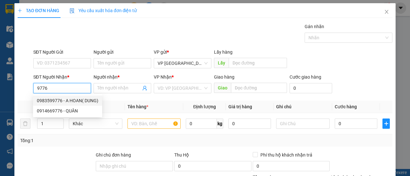
click at [77, 102] on div "0983599776 - A HOAN( DUNG)" at bounding box center [67, 100] width 61 height 7
type input "0983599776"
type input "A HOAN( DUNG)"
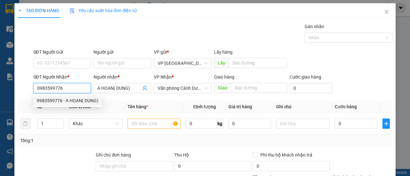
type input "100.000"
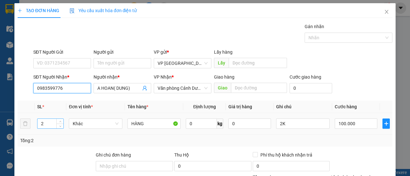
type input "0983599776"
drag, startPoint x: 48, startPoint y: 125, endPoint x: 12, endPoint y: 126, distance: 35.9
click at [12, 126] on div "TẠO ĐƠN HÀNG Yêu cầu xuất hóa đơn điện tử Transit Pickup Surcharge Ids Transit …" at bounding box center [205, 88] width 410 height 176
type input "3"
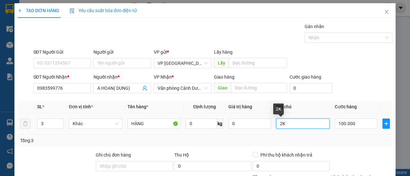
click at [270, 127] on tr "3 Khác HÀNG 0 kg 0 2K 100.000" at bounding box center [205, 123] width 374 height 21
type input "3T"
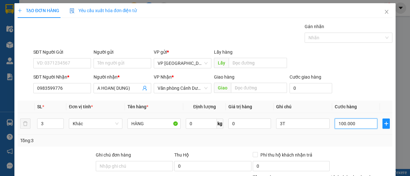
click at [355, 126] on input "100.000" at bounding box center [355, 124] width 43 height 10
type input "00.001"
type input "1"
type input "0.000.018"
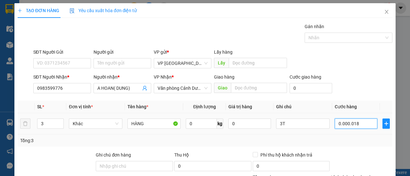
type input "18"
type input "000.000.180"
type input "180"
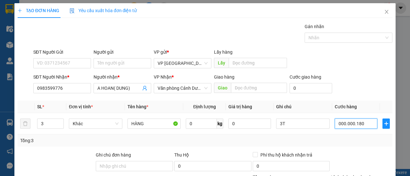
type input "000.000.180"
click at [354, 142] on div "Tổng: 3" at bounding box center [204, 140] width 369 height 7
type input "180.000"
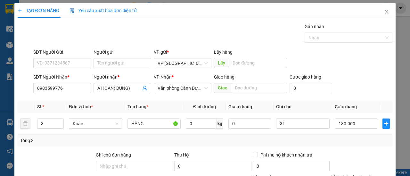
scroll to position [79, 0]
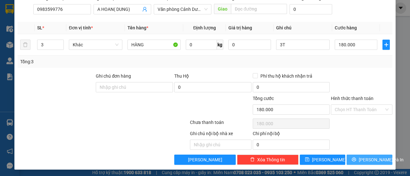
click at [368, 159] on span "[PERSON_NAME] và In" at bounding box center [380, 159] width 45 height 7
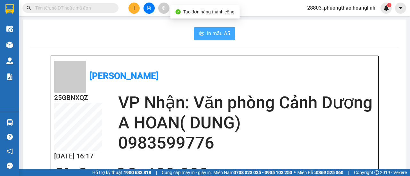
click at [219, 35] on span "In mẫu A5" at bounding box center [218, 33] width 23 height 8
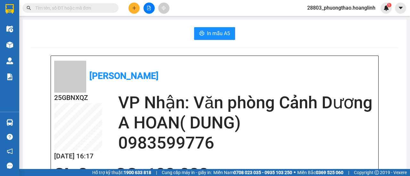
click at [135, 6] on icon "plus" at bounding box center [134, 8] width 4 height 4
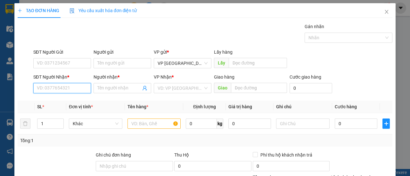
click at [60, 90] on input "SĐT Người Nhận *" at bounding box center [62, 88] width 58 height 10
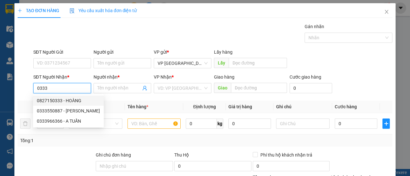
click at [68, 102] on div "0827150333 - HOÀNG" at bounding box center [68, 100] width 63 height 7
type input "0827150333"
type input "HOÀNG"
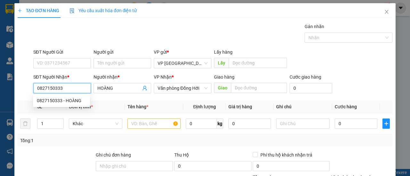
type input "250.000"
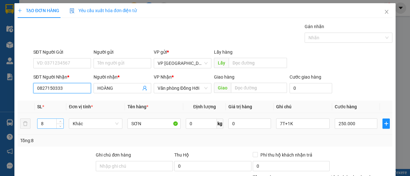
type input "0827150333"
drag, startPoint x: 49, startPoint y: 120, endPoint x: 29, endPoint y: 130, distance: 21.8
click at [30, 130] on tr "8 Khác SƠN 0 kg 0 7T+1K 250.000" at bounding box center [205, 123] width 374 height 21
type input "1"
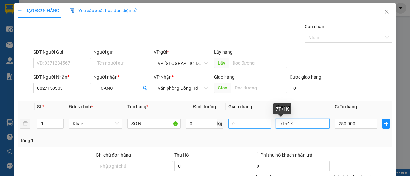
drag, startPoint x: 279, startPoint y: 124, endPoint x: 260, endPoint y: 124, distance: 18.2
click at [261, 124] on tr "1 Khác SƠN 0 kg 0 7T+1K 250.000" at bounding box center [205, 123] width 374 height 21
type input "1LON"
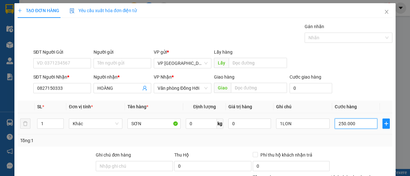
click at [355, 126] on input "250.000" at bounding box center [355, 124] width 43 height 10
type input "00.002"
type input "2"
type input "0.000.020"
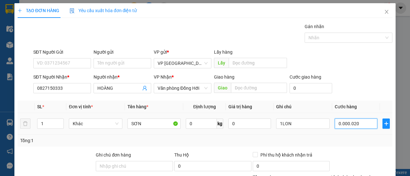
type input "20"
type input "00.000.020"
click at [371, 139] on div "Tổng: 1" at bounding box center [204, 140] width 369 height 7
type input "20.000"
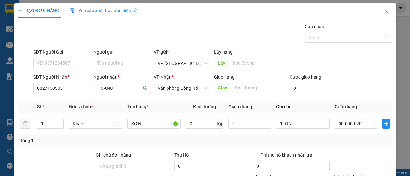
type input "20.000"
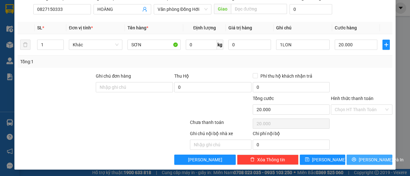
drag, startPoint x: 367, startPoint y: 158, endPoint x: 364, endPoint y: 160, distance: 3.7
click at [367, 158] on span "[PERSON_NAME] và In" at bounding box center [380, 159] width 45 height 7
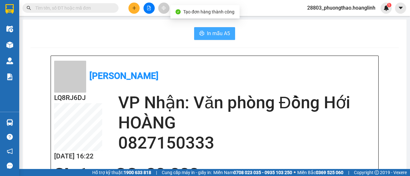
click at [206, 38] on button "In mẫu A5" at bounding box center [214, 33] width 41 height 13
click at [212, 32] on span "In mẫu A5" at bounding box center [218, 33] width 23 height 8
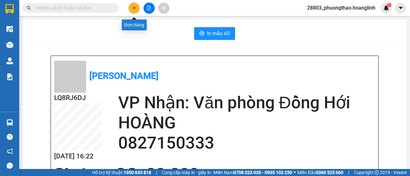
click at [130, 6] on button at bounding box center [133, 8] width 11 height 11
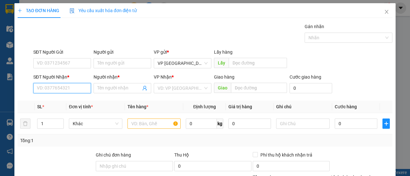
click at [68, 90] on input "SĐT Người Nhận *" at bounding box center [62, 88] width 58 height 10
type input "0904230170"
click at [384, 14] on icon "close" at bounding box center [386, 11] width 5 height 5
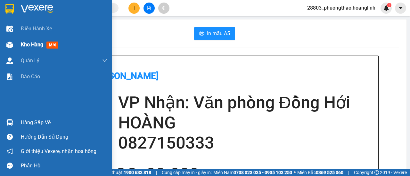
click at [26, 44] on span "Kho hàng" at bounding box center [32, 45] width 22 height 6
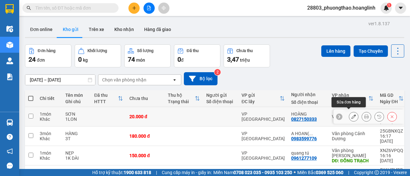
click at [351, 115] on icon at bounding box center [353, 117] width 4 height 4
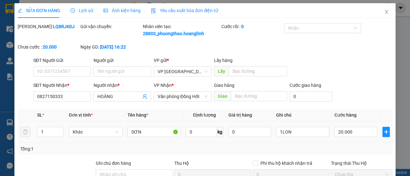
type input "0827150333"
type input "HOÀNG"
type input "20.000"
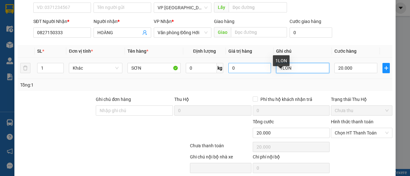
drag, startPoint x: 288, startPoint y: 75, endPoint x: 252, endPoint y: 80, distance: 36.2
click at [254, 79] on tr "1 Khác SƠN 0 kg 0 1LON 20.000" at bounding box center [205, 68] width 374 height 21
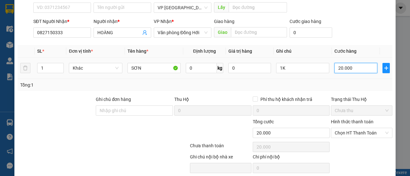
click at [357, 73] on input "20.000" at bounding box center [355, 68] width 43 height 10
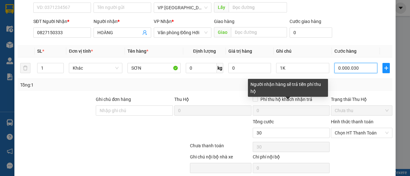
scroll to position [95, 0]
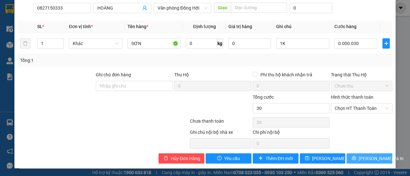
click at [368, 157] on span "[PERSON_NAME] và In" at bounding box center [380, 158] width 45 height 7
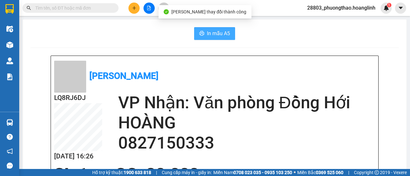
click at [210, 34] on span "In mẫu A5" at bounding box center [218, 33] width 23 height 8
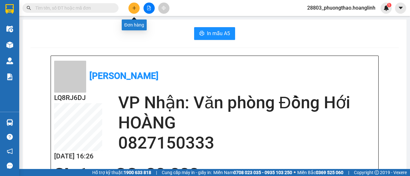
click at [135, 6] on button at bounding box center [133, 8] width 11 height 11
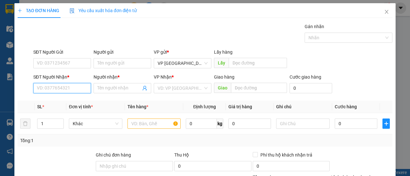
click at [52, 92] on input "SĐT Người Nhận *" at bounding box center [62, 88] width 58 height 10
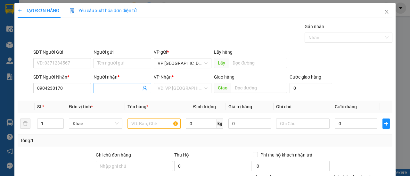
click at [109, 89] on input "Người nhận *" at bounding box center [119, 88] width 44 height 7
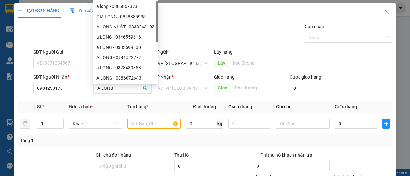
click at [177, 87] on input "search" at bounding box center [179, 89] width 45 height 10
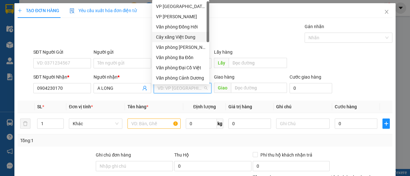
drag, startPoint x: 189, startPoint y: 37, endPoint x: 194, endPoint y: 42, distance: 7.3
click at [189, 37] on div "Cây xăng Việt Dung" at bounding box center [180, 37] width 49 height 7
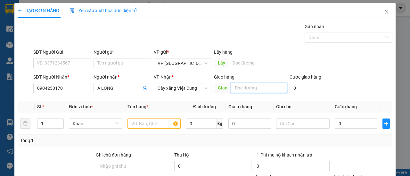
click at [247, 90] on input "text" at bounding box center [259, 88] width 56 height 10
click at [140, 125] on input "text" at bounding box center [153, 124] width 53 height 10
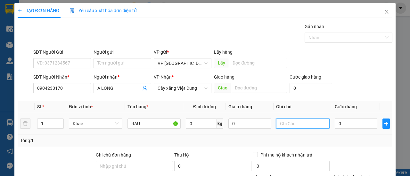
click at [289, 121] on input "text" at bounding box center [302, 124] width 53 height 10
click at [344, 125] on input "0" at bounding box center [355, 124] width 43 height 10
click at [364, 140] on div "Tổng: 1" at bounding box center [204, 140] width 369 height 7
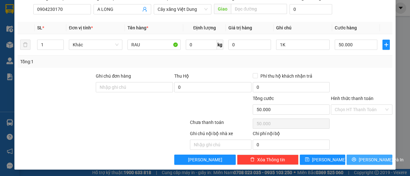
click at [375, 156] on span "[PERSON_NAME] và In" at bounding box center [380, 159] width 45 height 7
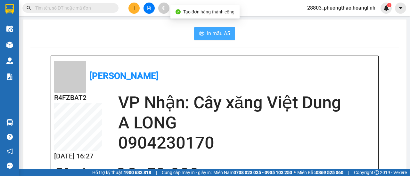
drag, startPoint x: 209, startPoint y: 31, endPoint x: 216, endPoint y: 26, distance: 8.7
click at [210, 31] on span "In mẫu A5" at bounding box center [218, 33] width 23 height 8
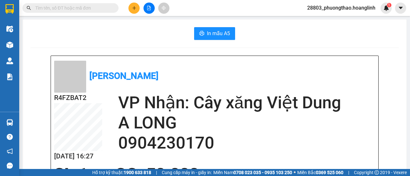
click at [133, 6] on icon "plus" at bounding box center [134, 8] width 4 height 4
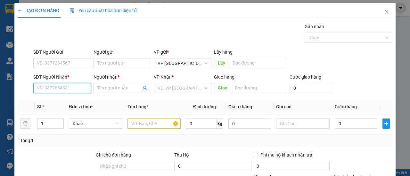
click at [61, 87] on input "SĐT Người Nhận *" at bounding box center [62, 88] width 58 height 10
click at [70, 101] on div "0838562555 - TƯ TÌNH" at bounding box center [61, 100] width 49 height 7
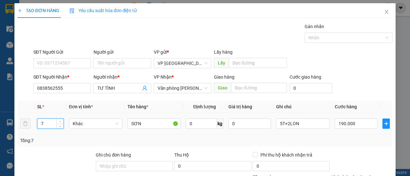
drag, startPoint x: 49, startPoint y: 123, endPoint x: 20, endPoint y: 131, distance: 30.0
click at [20, 131] on tr "7 Khác SƠN 0 kg 0 5T+2LON 190.000" at bounding box center [205, 123] width 374 height 21
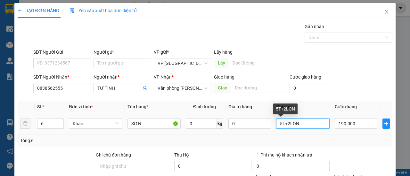
drag, startPoint x: 294, startPoint y: 124, endPoint x: 283, endPoint y: 126, distance: 11.5
click at [284, 126] on input "5T+2LON" at bounding box center [302, 124] width 53 height 10
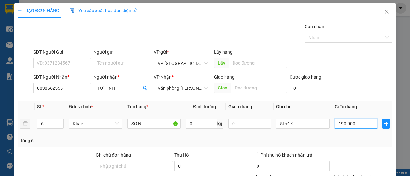
click at [360, 123] on input "190.000" at bounding box center [355, 124] width 43 height 10
click at [365, 137] on div "Tổng: 6" at bounding box center [204, 140] width 369 height 7
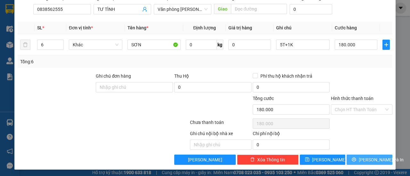
click at [367, 157] on span "[PERSON_NAME] và In" at bounding box center [380, 159] width 45 height 7
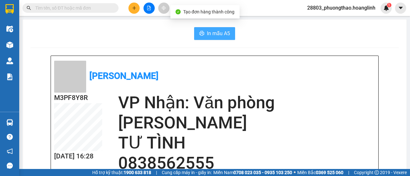
click at [217, 35] on span "In mẫu A5" at bounding box center [218, 33] width 23 height 8
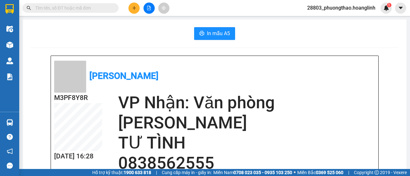
click at [134, 9] on icon "plus" at bounding box center [134, 8] width 4 height 4
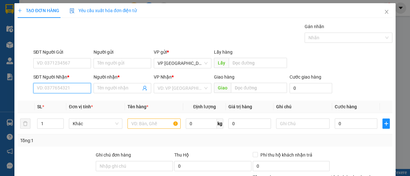
click at [54, 88] on input "SĐT Người Nhận *" at bounding box center [62, 88] width 58 height 10
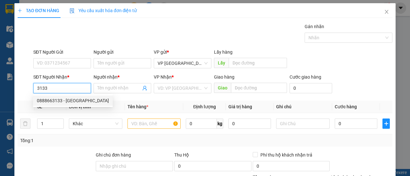
click at [69, 101] on div "0888663133 - [GEOGRAPHIC_DATA]" at bounding box center [73, 100] width 72 height 7
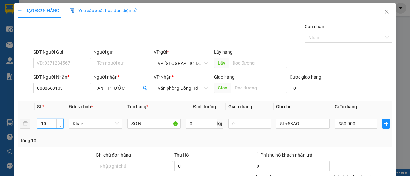
click at [23, 128] on tr "10 Khác SƠN 0 kg 0 5T+5BAO 350.000" at bounding box center [205, 123] width 374 height 21
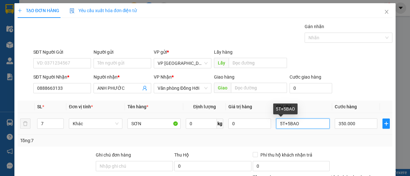
drag, startPoint x: 284, startPoint y: 123, endPoint x: 257, endPoint y: 131, distance: 27.3
click at [258, 131] on tr "7 Khác SƠN 0 kg 0 5T+5BAO 350.000" at bounding box center [205, 123] width 374 height 21
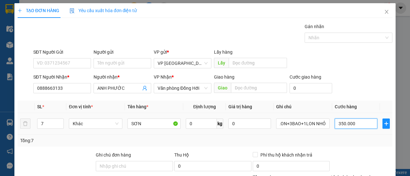
click at [358, 127] on input "350.000" at bounding box center [355, 124] width 43 height 10
click at [360, 136] on div "Tổng: 7" at bounding box center [205, 141] width 374 height 12
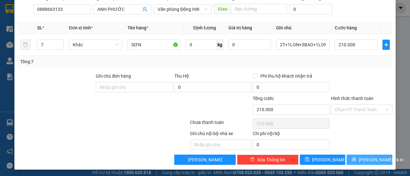
click at [361, 159] on span "[PERSON_NAME] và In" at bounding box center [380, 159] width 45 height 7
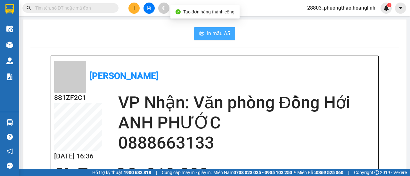
click at [214, 38] on button "In mẫu A5" at bounding box center [214, 33] width 41 height 13
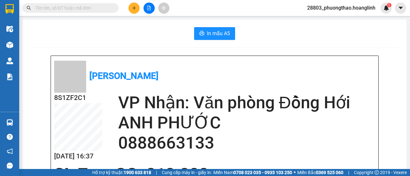
click at [134, 10] on icon "plus" at bounding box center [134, 8] width 4 height 4
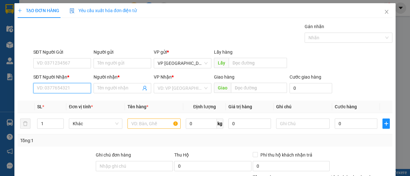
click at [63, 86] on input "SĐT Người Nhận *" at bounding box center [62, 88] width 58 height 10
click at [63, 100] on div "0917424107 - [PERSON_NAME]" at bounding box center [68, 100] width 63 height 7
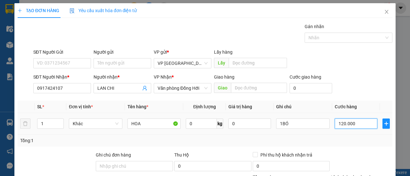
click at [357, 125] on input "120.000" at bounding box center [355, 124] width 43 height 10
click at [365, 144] on div "Tổng: 1" at bounding box center [205, 141] width 374 height 12
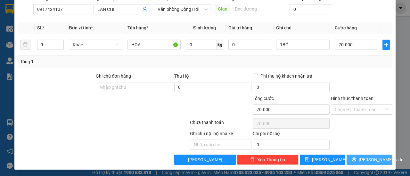
click at [374, 159] on span "[PERSON_NAME] và In" at bounding box center [380, 159] width 45 height 7
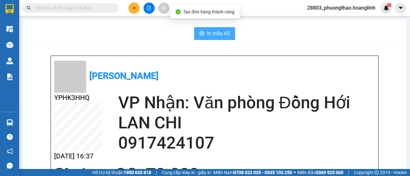
click at [210, 33] on span "In mẫu A5" at bounding box center [218, 33] width 23 height 8
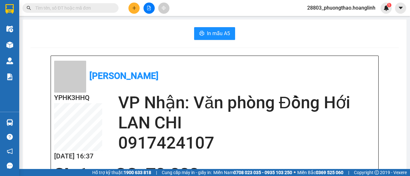
click at [134, 7] on icon "plus" at bounding box center [134, 8] width 4 height 4
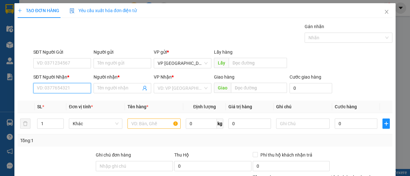
click at [80, 89] on input "SĐT Người Nhận *" at bounding box center [62, 88] width 58 height 10
click at [79, 102] on div "0799127666 - HƯƠNG" at bounding box center [61, 100] width 49 height 7
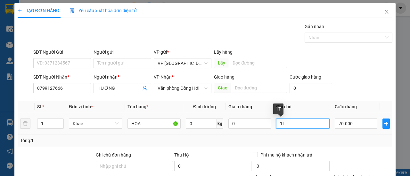
drag, startPoint x: 284, startPoint y: 123, endPoint x: 278, endPoint y: 125, distance: 6.1
click at [278, 125] on input "1T" at bounding box center [302, 124] width 53 height 10
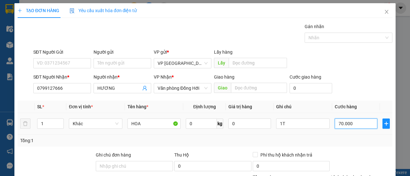
click at [353, 124] on input "70.000" at bounding box center [355, 124] width 43 height 10
click at [347, 140] on div "Tổng: 1" at bounding box center [204, 140] width 369 height 7
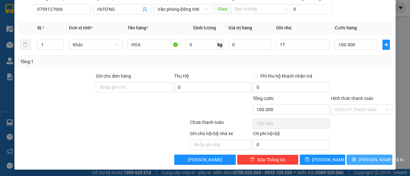
click at [364, 157] on span "[PERSON_NAME] và In" at bounding box center [380, 159] width 45 height 7
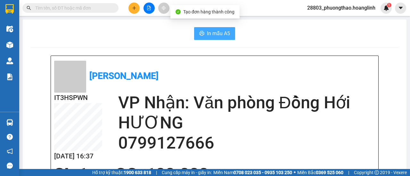
click at [213, 33] on span "In mẫu A5" at bounding box center [218, 33] width 23 height 8
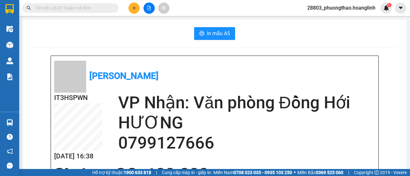
click at [133, 9] on icon "plus" at bounding box center [134, 8] width 4 height 4
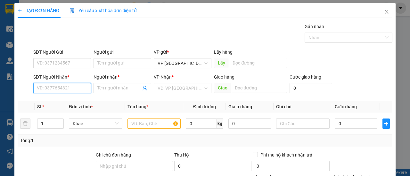
click at [83, 85] on input "SĐT Người Nhận *" at bounding box center [62, 88] width 58 height 10
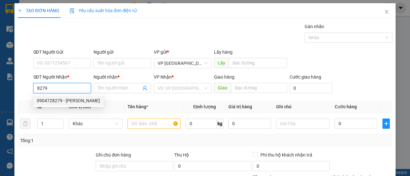
click at [68, 100] on div "0904728279 - [PERSON_NAME]" at bounding box center [68, 100] width 63 height 7
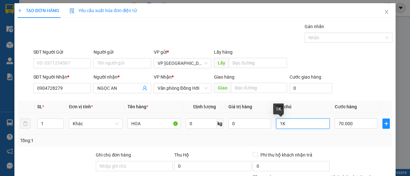
drag, startPoint x: 282, startPoint y: 124, endPoint x: 277, endPoint y: 123, distance: 4.8
click at [279, 124] on input "1K" at bounding box center [302, 124] width 53 height 10
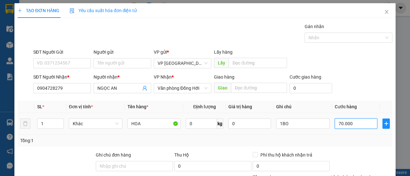
click at [361, 119] on input "70.000" at bounding box center [355, 124] width 43 height 10
click at [363, 139] on div "Tổng: 1" at bounding box center [204, 140] width 369 height 7
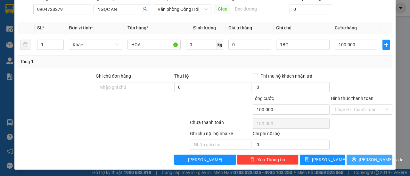
click at [374, 159] on span "[PERSON_NAME] và In" at bounding box center [380, 159] width 45 height 7
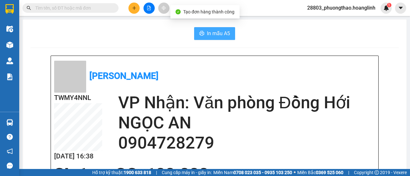
click at [210, 36] on span "In mẫu A5" at bounding box center [218, 33] width 23 height 8
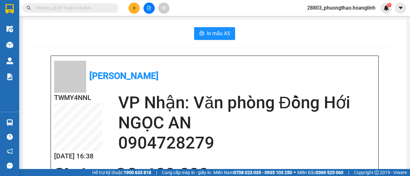
click at [134, 9] on icon "plus" at bounding box center [134, 8] width 4 height 4
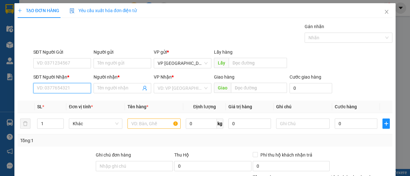
click at [60, 90] on input "SĐT Người Nhận *" at bounding box center [62, 88] width 58 height 10
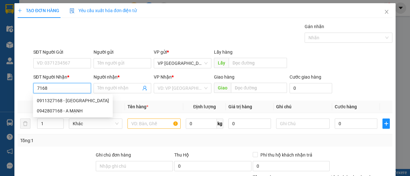
click at [60, 110] on div "0942807168 - A MẠNH" at bounding box center [73, 111] width 72 height 7
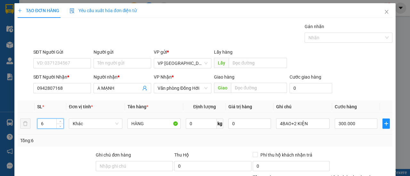
drag, startPoint x: 28, startPoint y: 128, endPoint x: 17, endPoint y: 129, distance: 11.6
click at [21, 129] on tr "6 Khác HÀNG 0 kg 0 4BAO+2 KIỆN 300.000" at bounding box center [205, 123] width 374 height 21
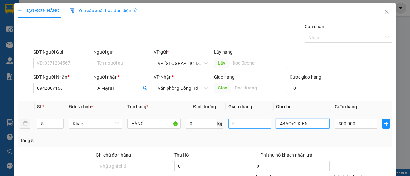
drag, startPoint x: 304, startPoint y: 123, endPoint x: 239, endPoint y: 126, distance: 64.7
click at [241, 126] on tr "5 Khác HÀNG 0 kg 0 4BAO+2 KIỆN 300.000" at bounding box center [205, 123] width 374 height 21
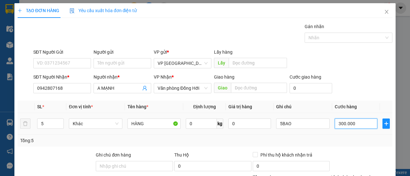
click at [354, 124] on input "300.000" at bounding box center [355, 124] width 43 height 10
click at [359, 133] on td "000.000.300" at bounding box center [356, 123] width 48 height 21
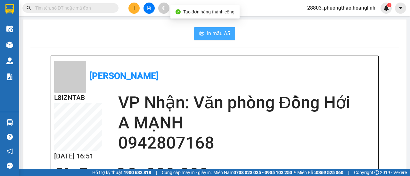
click at [211, 36] on span "In mẫu A5" at bounding box center [218, 33] width 23 height 8
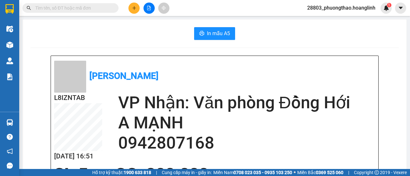
click at [132, 9] on button at bounding box center [133, 8] width 11 height 11
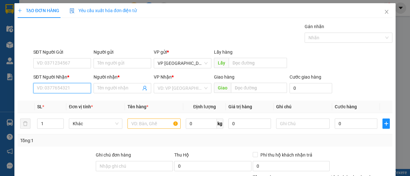
click at [52, 89] on input "SĐT Người Nhận *" at bounding box center [62, 88] width 58 height 10
click at [68, 100] on div "0364682415 - HÙNG" at bounding box center [61, 100] width 49 height 7
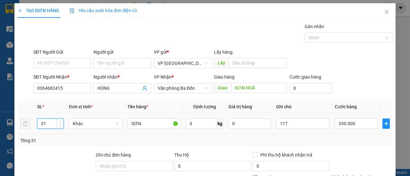
click at [25, 124] on tr "31 Khác SƠN 0 kg 0 11T 330.000" at bounding box center [205, 123] width 374 height 21
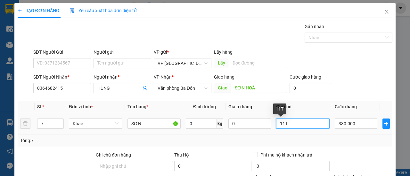
drag, startPoint x: 282, startPoint y: 123, endPoint x: 263, endPoint y: 130, distance: 19.8
click at [265, 129] on tr "7 Khác SƠN 0 kg 0 11T 330.000" at bounding box center [205, 123] width 374 height 21
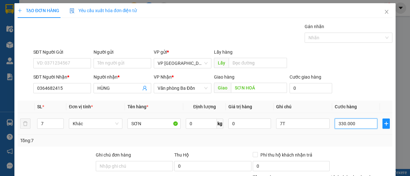
click at [361, 123] on input "330.000" at bounding box center [355, 124] width 43 height 10
click at [318, 139] on div "Tổng: 7" at bounding box center [204, 140] width 369 height 7
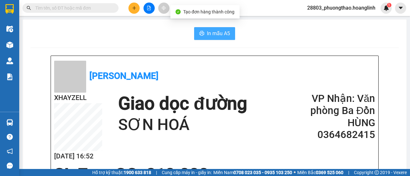
click at [216, 30] on span "In mẫu A5" at bounding box center [218, 33] width 23 height 8
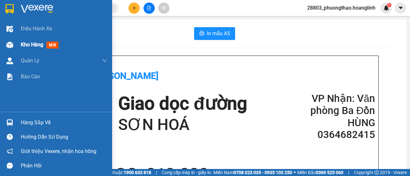
click at [31, 45] on span "Kho hàng" at bounding box center [32, 45] width 22 height 6
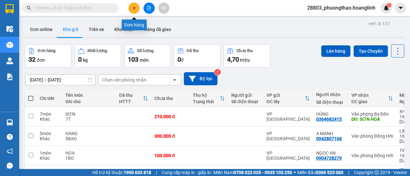
click at [132, 8] on icon "plus" at bounding box center [134, 8] width 4 height 4
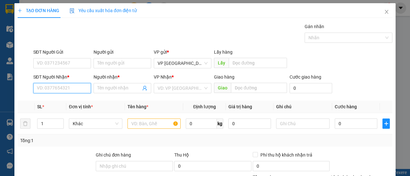
click at [64, 87] on input "SĐT Người Nhận *" at bounding box center [62, 88] width 58 height 10
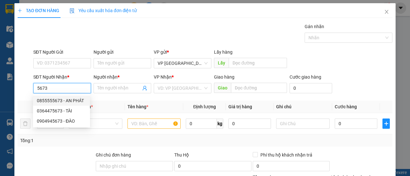
drag, startPoint x: 68, startPoint y: 102, endPoint x: 81, endPoint y: 100, distance: 13.9
click at [68, 102] on div "0855555673 - AN PHÁT" at bounding box center [61, 100] width 49 height 7
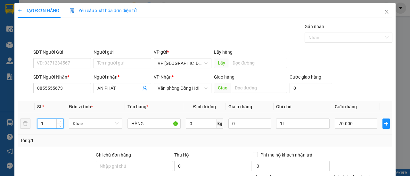
drag, startPoint x: 47, startPoint y: 125, endPoint x: 28, endPoint y: 125, distance: 19.8
click at [30, 126] on tr "1 Khác HÀNG 0 kg 0 1T 70.000" at bounding box center [205, 123] width 374 height 21
click at [365, 126] on input "70.000" at bounding box center [355, 124] width 43 height 10
click at [363, 135] on div "Tổng: 1" at bounding box center [205, 141] width 374 height 12
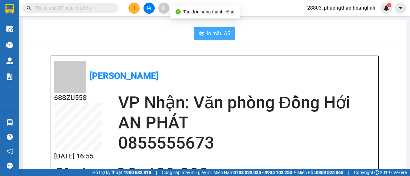
click at [223, 36] on span "In mẫu A5" at bounding box center [218, 33] width 23 height 8
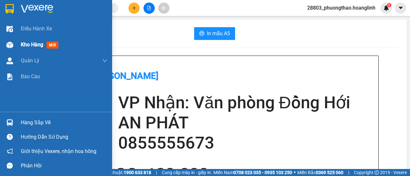
drag, startPoint x: 31, startPoint y: 46, endPoint x: 49, endPoint y: 45, distance: 17.9
click at [31, 46] on span "Kho hàng" at bounding box center [32, 45] width 22 height 6
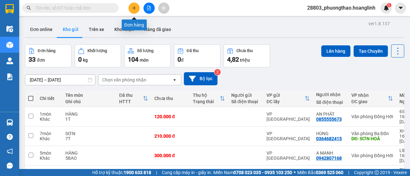
click at [134, 10] on icon "plus" at bounding box center [134, 8] width 4 height 4
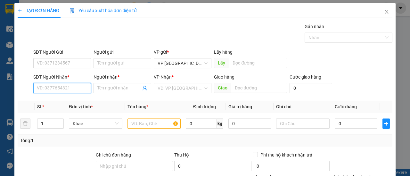
click at [72, 89] on input "SĐT Người Nhận *" at bounding box center [62, 88] width 58 height 10
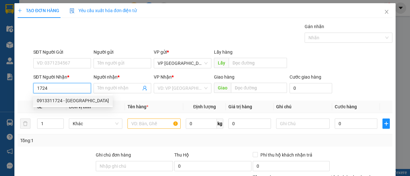
drag, startPoint x: 66, startPoint y: 101, endPoint x: 86, endPoint y: 108, distance: 20.9
click at [67, 101] on div "0913311724 - [GEOGRAPHIC_DATA]" at bounding box center [73, 100] width 72 height 7
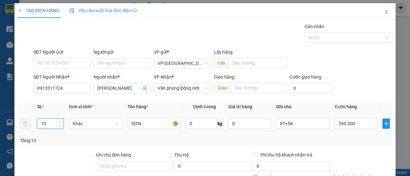
drag, startPoint x: 52, startPoint y: 122, endPoint x: 18, endPoint y: 122, distance: 33.6
click at [19, 122] on tr "13 Khác SƠN 0 kg 0 8T+5K 390.000" at bounding box center [205, 123] width 374 height 21
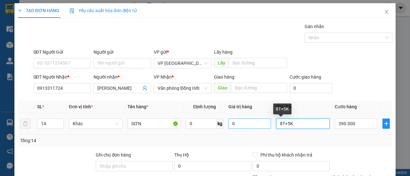
drag, startPoint x: 291, startPoint y: 125, endPoint x: 252, endPoint y: 126, distance: 39.1
click at [253, 125] on tr "14 Khác SƠN 0 kg 0 8T+5K 390.000" at bounding box center [205, 123] width 374 height 21
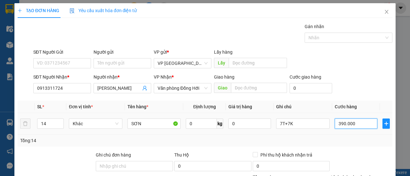
click at [362, 125] on input "390.000" at bounding box center [355, 124] width 43 height 10
click at [348, 140] on div "Tổng: 14" at bounding box center [204, 140] width 369 height 7
drag, startPoint x: 370, startPoint y: 157, endPoint x: 377, endPoint y: 156, distance: 7.4
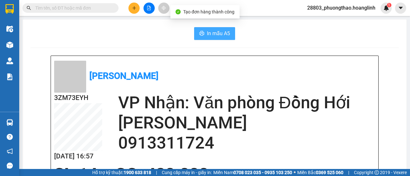
drag, startPoint x: 215, startPoint y: 36, endPoint x: 224, endPoint y: 37, distance: 8.7
click at [216, 36] on span "In mẫu A5" at bounding box center [218, 33] width 23 height 8
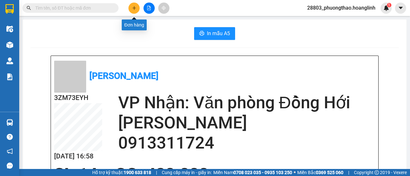
click at [129, 6] on button at bounding box center [133, 8] width 11 height 11
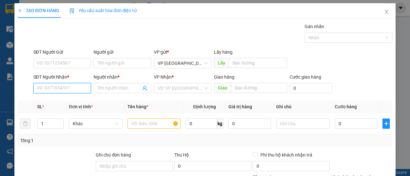
click at [57, 90] on input "SĐT Người Nhận *" at bounding box center [62, 88] width 58 height 10
click at [62, 103] on div "0354642705 - [PERSON_NAME]" at bounding box center [68, 100] width 63 height 7
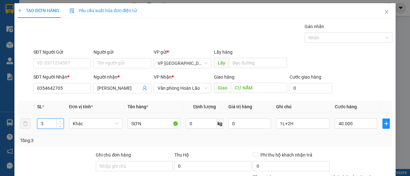
click at [45, 127] on input "3" at bounding box center [50, 124] width 26 height 10
click at [58, 126] on span "down" at bounding box center [60, 126] width 4 height 4
click at [353, 126] on input "40.000" at bounding box center [355, 124] width 43 height 10
click at [333, 142] on div "Tổng: 2" at bounding box center [204, 140] width 369 height 7
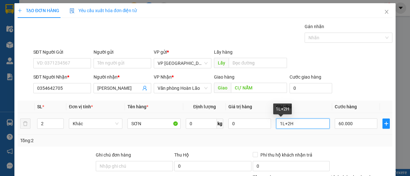
click at [314, 126] on input "1L+2H" at bounding box center [302, 124] width 53 height 10
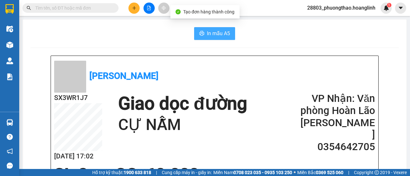
click at [215, 33] on span "In mẫu A5" at bounding box center [218, 33] width 23 height 8
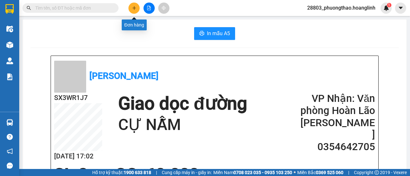
click at [138, 8] on button at bounding box center [133, 8] width 11 height 11
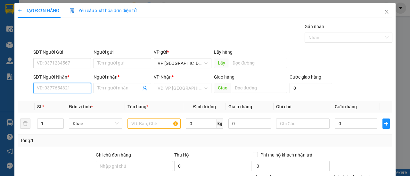
click at [65, 90] on input "SĐT Người Nhận *" at bounding box center [62, 88] width 58 height 10
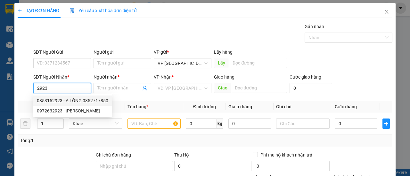
click at [63, 100] on div "0853152923 - A TÒNG 0852717850" at bounding box center [72, 100] width 71 height 7
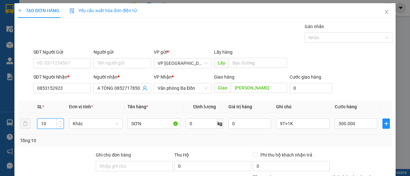
drag, startPoint x: 39, startPoint y: 91, endPoint x: 2, endPoint y: 99, distance: 38.2
click at [7, 99] on div "TẠO ĐƠN HÀNG Yêu cầu xuất hóa đơn điện tử Transit Pickup Surcharge Ids Transit …" at bounding box center [205, 88] width 410 height 176
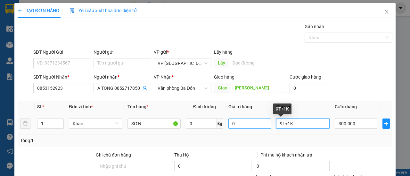
drag, startPoint x: 277, startPoint y: 92, endPoint x: 232, endPoint y: 92, distance: 45.4
click at [232, 113] on tr "1 Khác SƠN 0 kg 0 9T+1K 300.000" at bounding box center [205, 123] width 374 height 21
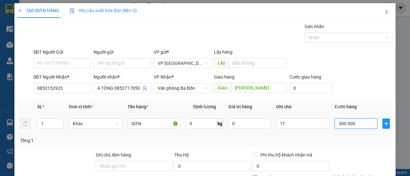
click at [361, 119] on input "300.000" at bounding box center [355, 124] width 43 height 10
click at [362, 152] on div at bounding box center [361, 163] width 63 height 22
drag, startPoint x: 368, startPoint y: 163, endPoint x: 370, endPoint y: 159, distance: 3.9
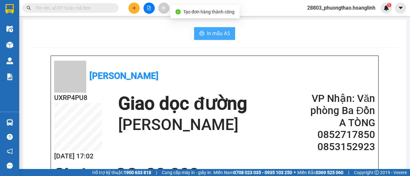
click at [218, 29] on button "In mẫu A5" at bounding box center [214, 33] width 41 height 13
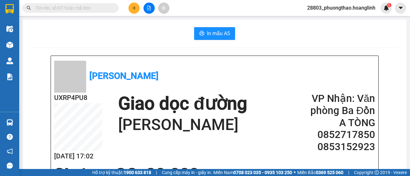
click at [131, 9] on button at bounding box center [133, 8] width 11 height 11
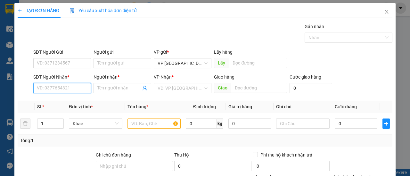
click at [75, 86] on input "SĐT Người Nhận *" at bounding box center [62, 88] width 58 height 10
drag, startPoint x: 59, startPoint y: 101, endPoint x: 74, endPoint y: 98, distance: 15.1
click at [59, 101] on div "0904728279 - [PERSON_NAME]" at bounding box center [68, 100] width 63 height 7
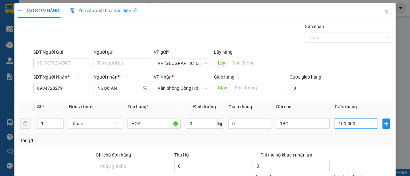
click at [353, 124] on input "100.000" at bounding box center [355, 124] width 43 height 10
drag, startPoint x: 361, startPoint y: 138, endPoint x: 366, endPoint y: 139, distance: 5.2
click at [362, 139] on div "Tổng: 1" at bounding box center [204, 140] width 369 height 7
drag, startPoint x: 373, startPoint y: 158, endPoint x: 376, endPoint y: 163, distance: 5.0
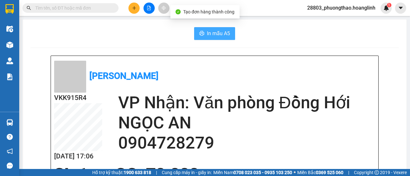
drag, startPoint x: 208, startPoint y: 37, endPoint x: 226, endPoint y: 32, distance: 18.9
click at [208, 37] on span "In mẫu A5" at bounding box center [218, 33] width 23 height 8
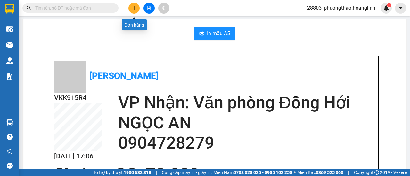
click at [135, 8] on icon "plus" at bounding box center [134, 8] width 4 height 4
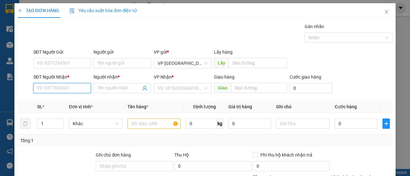
click at [72, 87] on input "SĐT Người Nhận *" at bounding box center [62, 88] width 58 height 10
click at [61, 102] on div "0389936337 - THU THUỶ" at bounding box center [62, 100] width 50 height 7
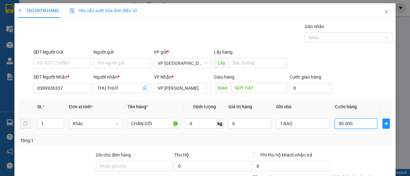
click at [348, 123] on input "50.000" at bounding box center [355, 124] width 43 height 10
click at [353, 133] on td "100.000" at bounding box center [356, 123] width 48 height 21
drag, startPoint x: 366, startPoint y: 156, endPoint x: 371, endPoint y: 159, distance: 5.8
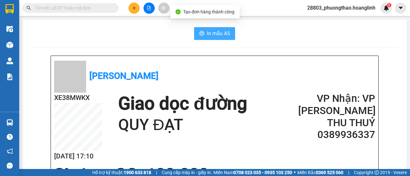
click at [221, 34] on span "In mẫu A5" at bounding box center [218, 33] width 23 height 8
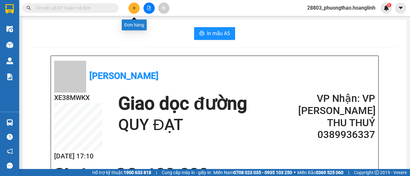
click at [134, 7] on icon "plus" at bounding box center [134, 8] width 4 height 4
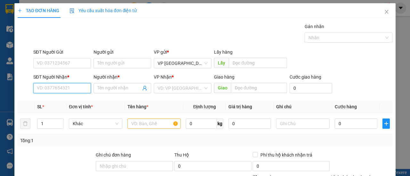
click at [44, 91] on input "SĐT Người Nhận *" at bounding box center [62, 88] width 58 height 10
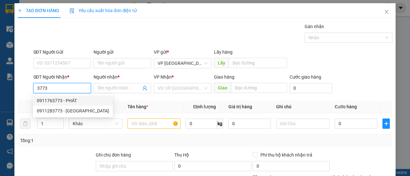
click at [62, 100] on div "0911763773 - PHÁT" at bounding box center [73, 100] width 72 height 7
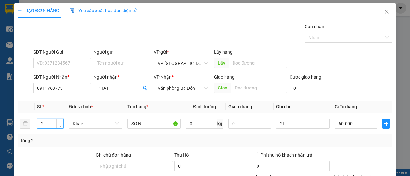
drag, startPoint x: 48, startPoint y: 123, endPoint x: 0, endPoint y: 125, distance: 48.1
click at [0, 125] on div "TẠO ĐƠN HÀNG Yêu cầu xuất hóa đơn điện tử Transit Pickup Surcharge Ids Transit …" at bounding box center [205, 88] width 410 height 176
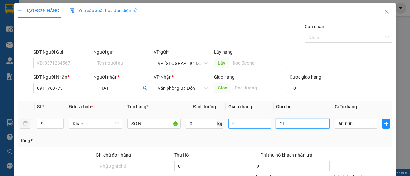
drag, startPoint x: 271, startPoint y: 124, endPoint x: 261, endPoint y: 126, distance: 10.1
click at [263, 125] on tr "9 Khác SƠN 0 kg 0 2T 60.000" at bounding box center [205, 123] width 374 height 21
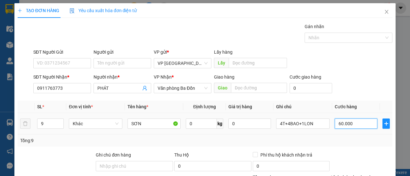
click at [350, 127] on input "60.000" at bounding box center [355, 124] width 43 height 10
click at [353, 137] on div "Tổng: 9" at bounding box center [204, 140] width 369 height 7
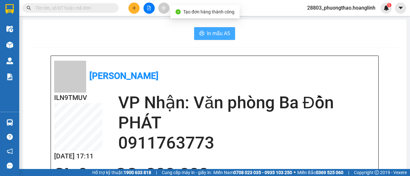
drag, startPoint x: 218, startPoint y: 33, endPoint x: 238, endPoint y: 33, distance: 20.5
click at [219, 33] on span "In mẫu A5" at bounding box center [218, 33] width 23 height 8
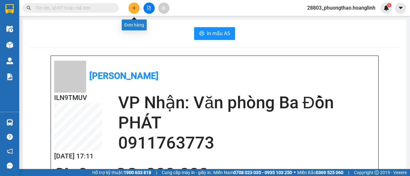
click at [136, 7] on button at bounding box center [133, 8] width 11 height 11
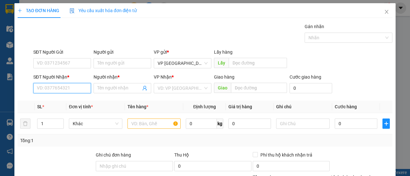
click at [68, 90] on input "SĐT Người Nhận *" at bounding box center [62, 88] width 58 height 10
click at [69, 101] on div "0838377773 - A [DEMOGRAPHIC_DATA]" at bounding box center [76, 100] width 79 height 7
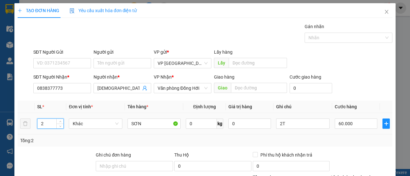
click at [27, 125] on tr "2 Khác SƠN 0 kg 0 2T 60.000" at bounding box center [205, 123] width 374 height 21
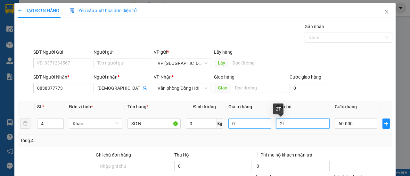
drag, startPoint x: 286, startPoint y: 124, endPoint x: 252, endPoint y: 126, distance: 34.3
click at [253, 126] on tr "4 Khác SƠN 0 kg 0 2T 60.000" at bounding box center [205, 123] width 374 height 21
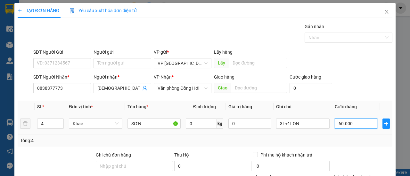
click at [351, 124] on input "60.000" at bounding box center [355, 124] width 43 height 10
drag, startPoint x: 354, startPoint y: 138, endPoint x: 355, endPoint y: 144, distance: 5.8
click at [354, 139] on div "Tổng: 4" at bounding box center [204, 140] width 369 height 7
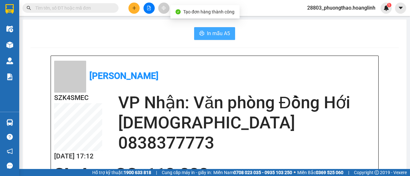
drag, startPoint x: 216, startPoint y: 31, endPoint x: 219, endPoint y: 33, distance: 3.7
click at [216, 32] on span "In mẫu A5" at bounding box center [218, 33] width 23 height 8
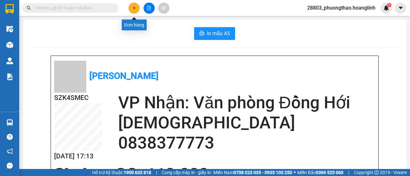
click at [130, 5] on button at bounding box center [133, 8] width 11 height 11
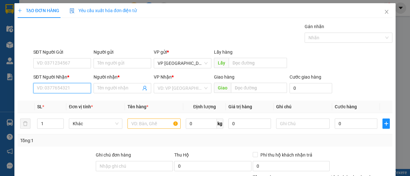
click at [67, 91] on input "SĐT Người Nhận *" at bounding box center [62, 88] width 58 height 10
drag, startPoint x: 67, startPoint y: 101, endPoint x: 70, endPoint y: 102, distance: 4.0
click at [67, 101] on div "0332323288 - A NGỌC RÈM" at bounding box center [64, 100] width 55 height 7
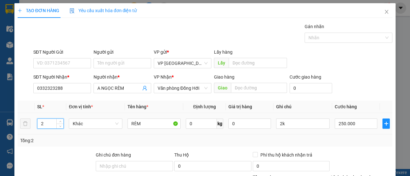
drag, startPoint x: 25, startPoint y: 128, endPoint x: 12, endPoint y: 129, distance: 13.4
click at [17, 129] on div "TẠO ĐƠN HÀNG Yêu cầu xuất hóa đơn điện tử Transit Pickup Surcharge Ids Transit …" at bounding box center [204, 126] width 381 height 246
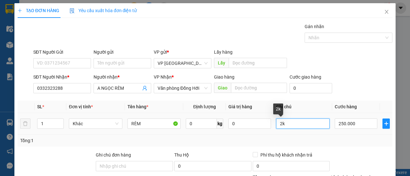
drag, startPoint x: 278, startPoint y: 122, endPoint x: 275, endPoint y: 129, distance: 8.0
click at [276, 129] on div "2k" at bounding box center [302, 123] width 53 height 13
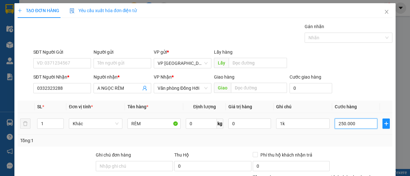
click at [362, 125] on input "250.000" at bounding box center [355, 124] width 43 height 10
click at [373, 129] on td "100.000" at bounding box center [356, 123] width 48 height 21
drag, startPoint x: 361, startPoint y: 158, endPoint x: 361, endPoint y: 148, distance: 9.9
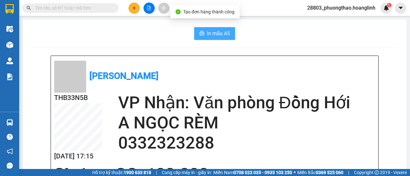
click at [212, 32] on span "In mẫu A5" at bounding box center [218, 33] width 23 height 8
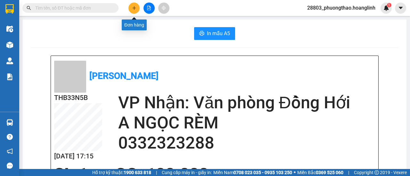
click at [131, 8] on button at bounding box center [133, 8] width 11 height 11
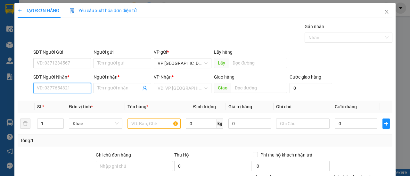
click at [63, 88] on input "SĐT Người Nhận *" at bounding box center [62, 88] width 58 height 10
click at [66, 101] on div "0969997533 - BÌNH" at bounding box center [61, 100] width 49 height 7
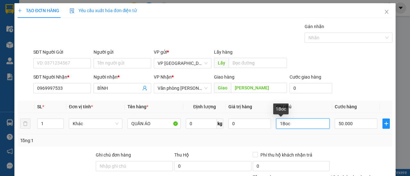
drag, startPoint x: 288, startPoint y: 125, endPoint x: 282, endPoint y: 125, distance: 6.1
click at [282, 125] on input "1Boc" at bounding box center [302, 124] width 53 height 10
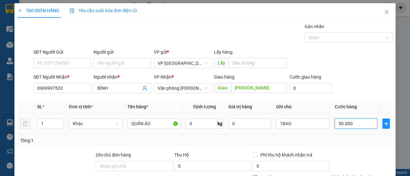
click at [357, 123] on input "50.000" at bounding box center [355, 124] width 43 height 10
drag, startPoint x: 358, startPoint y: 129, endPoint x: 366, endPoint y: 142, distance: 14.8
click at [360, 131] on td "100.000" at bounding box center [356, 123] width 48 height 21
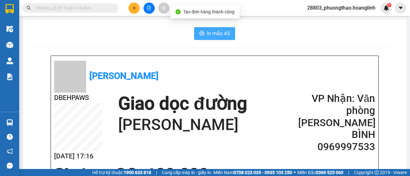
drag, startPoint x: 211, startPoint y: 36, endPoint x: 215, endPoint y: 39, distance: 4.5
click at [212, 37] on span "In mẫu A5" at bounding box center [218, 33] width 23 height 8
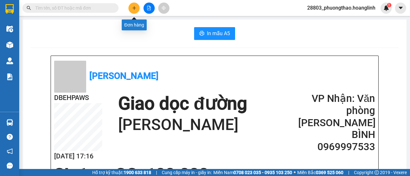
click at [136, 9] on icon "plus" at bounding box center [134, 8] width 4 height 4
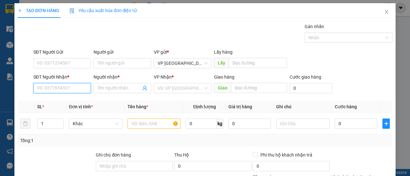
click at [78, 90] on input "SĐT Người Nhận *" at bounding box center [62, 88] width 58 height 10
click at [77, 103] on div "0763060555 - HƯNG" at bounding box center [61, 100] width 49 height 7
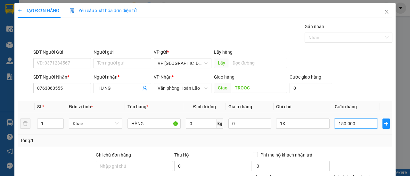
click at [355, 124] on input "150.000" at bounding box center [355, 124] width 43 height 10
click at [360, 135] on div "Tổng: 1" at bounding box center [205, 141] width 374 height 12
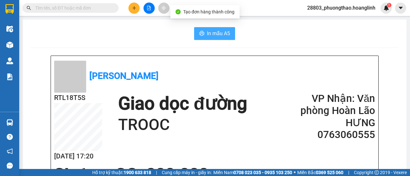
drag, startPoint x: 219, startPoint y: 33, endPoint x: 228, endPoint y: 34, distance: 9.4
click at [219, 32] on span "In mẫu A5" at bounding box center [218, 33] width 23 height 8
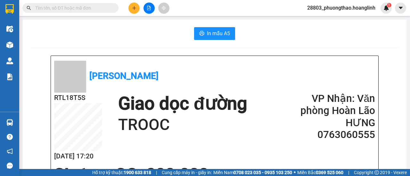
click at [132, 9] on icon "plus" at bounding box center [134, 8] width 4 height 4
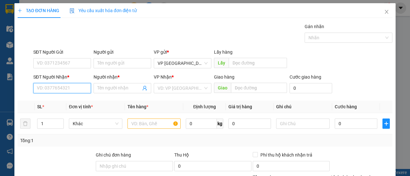
click at [59, 84] on input "SĐT Người Nhận *" at bounding box center [62, 88] width 58 height 10
drag, startPoint x: 71, startPoint y: 101, endPoint x: 81, endPoint y: 100, distance: 10.3
click at [71, 101] on div "0904230170 - A LONG" at bounding box center [61, 100] width 49 height 7
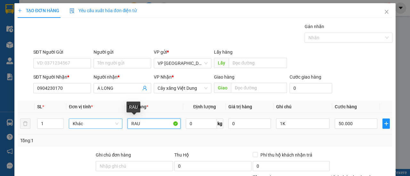
drag, startPoint x: 147, startPoint y: 124, endPoint x: 92, endPoint y: 120, distance: 55.5
click at [93, 121] on tr "1 Khác RAU 0 kg 0 1K 50.000" at bounding box center [205, 123] width 374 height 21
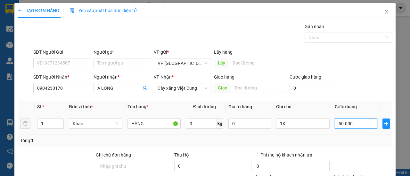
click at [350, 125] on input "50.000" at bounding box center [355, 124] width 43 height 10
click at [358, 144] on div "Tổng: 1" at bounding box center [205, 141] width 374 height 12
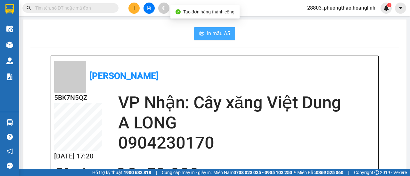
click at [215, 33] on span "In mẫu A5" at bounding box center [218, 33] width 23 height 8
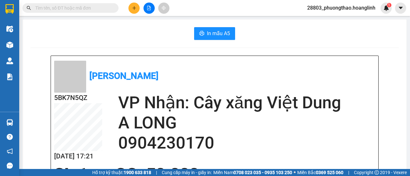
click at [134, 9] on icon "plus" at bounding box center [134, 8] width 0 height 4
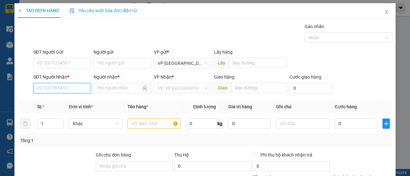
click at [60, 86] on input "SĐT Người Nhận *" at bounding box center [62, 88] width 58 height 10
drag, startPoint x: 52, startPoint y: 99, endPoint x: 58, endPoint y: 99, distance: 5.1
click at [53, 99] on div "0357600698 - A THI" at bounding box center [61, 100] width 49 height 7
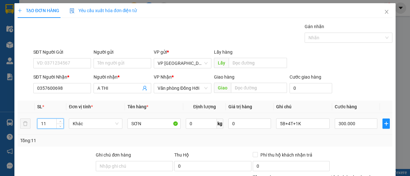
drag, startPoint x: 52, startPoint y: 122, endPoint x: 36, endPoint y: 123, distance: 16.7
click at [37, 123] on div "11" at bounding box center [50, 124] width 27 height 10
drag, startPoint x: 45, startPoint y: 122, endPoint x: 30, endPoint y: 128, distance: 16.2
click at [30, 129] on tr "11 Khác SƠN 0 kg 0 5B+4T+1K 300.000" at bounding box center [205, 123] width 374 height 21
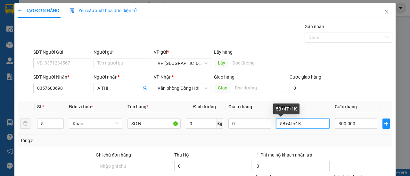
drag, startPoint x: 300, startPoint y: 123, endPoint x: 243, endPoint y: 129, distance: 58.2
click at [244, 129] on tr "5 Khác SƠN 0 kg 0 5B+4T+1K 300.000" at bounding box center [205, 123] width 374 height 21
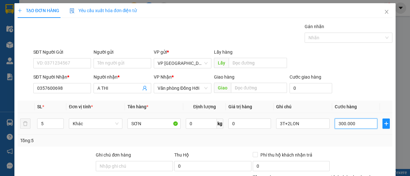
click at [357, 124] on input "300.000" at bounding box center [355, 124] width 43 height 10
click at [358, 133] on td "130.000" at bounding box center [356, 123] width 48 height 21
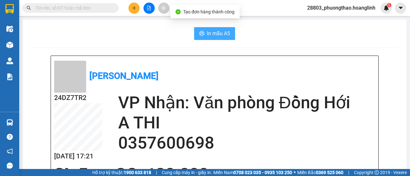
click at [220, 30] on span "In mẫu A5" at bounding box center [218, 33] width 23 height 8
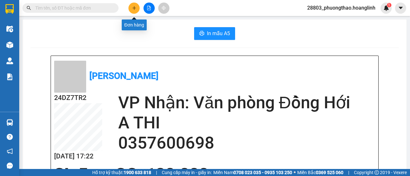
click at [134, 9] on icon "plus" at bounding box center [134, 8] width 4 height 4
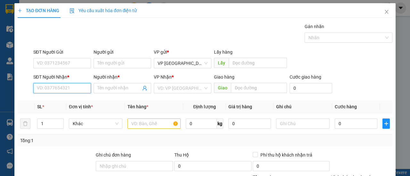
click at [69, 90] on input "SĐT Người Nhận *" at bounding box center [62, 88] width 58 height 10
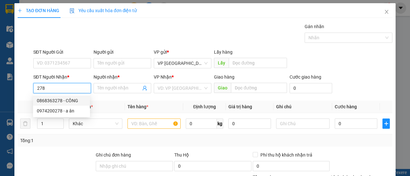
click at [70, 101] on div "0868363278 - CÔNG" at bounding box center [61, 100] width 49 height 7
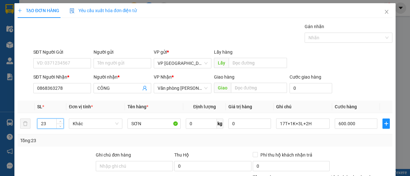
drag, startPoint x: 49, startPoint y: 122, endPoint x: 3, endPoint y: 129, distance: 46.9
click at [8, 128] on div "TẠO ĐƠN HÀNG Yêu cầu xuất hóa đơn điện tử Transit Pickup Surcharge Ids Transit …" at bounding box center [205, 88] width 410 height 176
drag, startPoint x: 291, startPoint y: 125, endPoint x: 180, endPoint y: 126, distance: 111.7
click at [182, 125] on tr "4 Khác SƠN 0 kg 0 17T+1K+3L+2H 600.000" at bounding box center [205, 123] width 374 height 21
click at [357, 125] on input "600.000" at bounding box center [355, 124] width 43 height 10
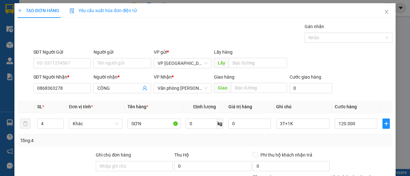
click at [365, 141] on div "Tổng: 4" at bounding box center [204, 140] width 369 height 7
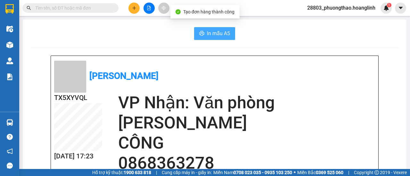
drag, startPoint x: 202, startPoint y: 33, endPoint x: 229, endPoint y: 38, distance: 27.3
click at [203, 34] on button "In mẫu A5" at bounding box center [214, 33] width 41 height 13
drag, startPoint x: 218, startPoint y: 35, endPoint x: 222, endPoint y: 39, distance: 5.2
click at [219, 36] on span "In mẫu A5" at bounding box center [218, 33] width 23 height 8
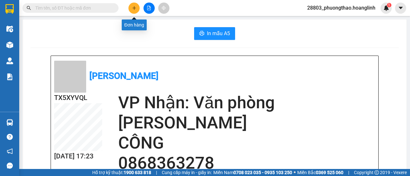
click at [138, 9] on button at bounding box center [133, 8] width 11 height 11
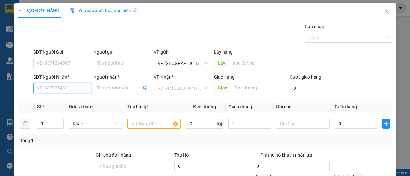
click at [70, 87] on input "SĐT Người Nhận *" at bounding box center [62, 88] width 58 height 10
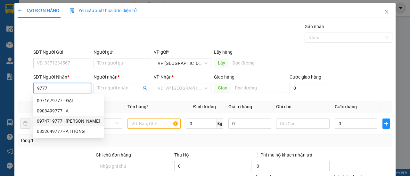
click at [95, 121] on div "0974719777 - [PERSON_NAME]" at bounding box center [68, 121] width 63 height 7
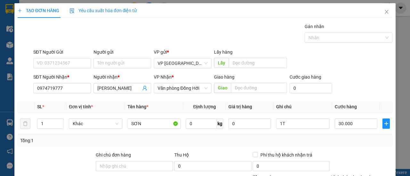
drag, startPoint x: 272, startPoint y: 156, endPoint x: 164, endPoint y: 123, distance: 112.9
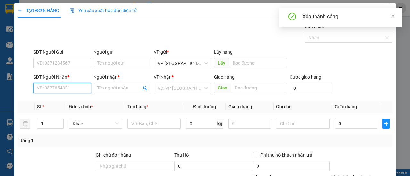
click at [58, 83] on input "SĐT Người Nhận *" at bounding box center [62, 88] width 58 height 10
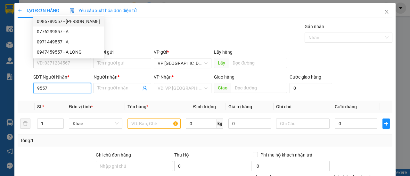
click at [62, 21] on div "0986789557 - [PERSON_NAME]" at bounding box center [68, 21] width 63 height 7
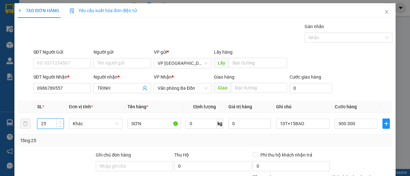
drag, startPoint x: 51, startPoint y: 73, endPoint x: 5, endPoint y: 72, distance: 45.8
click at [12, 80] on div "TẠO ĐƠN HÀNG Yêu cầu xuất hóa đơn điện tử Transit Pickup Surcharge Ids Transit …" at bounding box center [205, 88] width 410 height 176
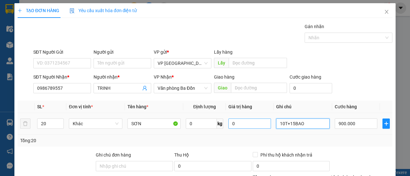
drag, startPoint x: 286, startPoint y: 79, endPoint x: 257, endPoint y: 81, distance: 29.5
click at [258, 113] on tr "20 Khác SƠN 0 kg 0 10T+15BAO 900.000" at bounding box center [205, 123] width 374 height 21
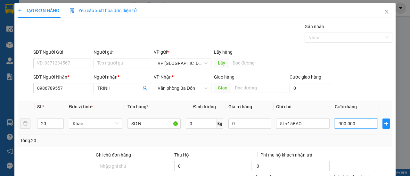
click at [353, 119] on input "900.000" at bounding box center [355, 124] width 43 height 10
drag, startPoint x: 354, startPoint y: 99, endPoint x: 357, endPoint y: 98, distance: 3.3
click at [355, 99] on div "Transit Pickup Surcharge Ids Transit Deliver Surcharge Ids Transit Deliver Surc…" at bounding box center [205, 133] width 374 height 221
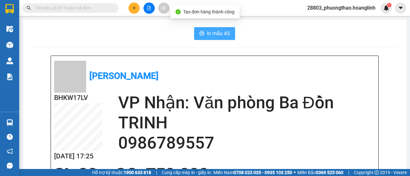
click at [221, 32] on span "In mẫu A5" at bounding box center [218, 33] width 23 height 8
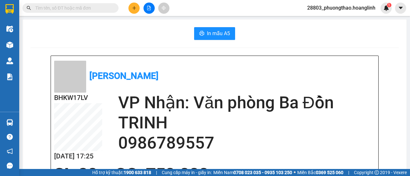
click at [128, 5] on div at bounding box center [149, 8] width 48 height 11
click at [134, 8] on icon "plus" at bounding box center [134, 8] width 0 height 4
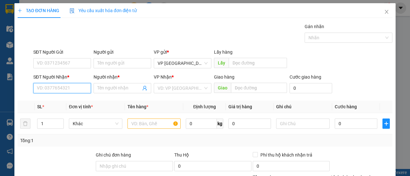
click at [70, 84] on input "SĐT Người Nhận *" at bounding box center [62, 88] width 58 height 10
click at [76, 101] on div "0966989309 - TĂNG" at bounding box center [61, 100] width 49 height 7
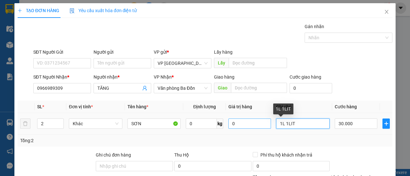
drag, startPoint x: 296, startPoint y: 124, endPoint x: 266, endPoint y: 126, distance: 30.2
click at [267, 126] on tr "2 Khác SƠN 0 kg 0 1L 1LIT 30.000" at bounding box center [205, 123] width 374 height 21
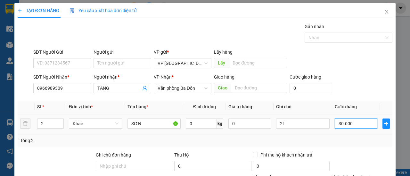
click at [353, 121] on input "30.000" at bounding box center [355, 124] width 43 height 10
click at [355, 133] on td "60.000" at bounding box center [356, 123] width 48 height 21
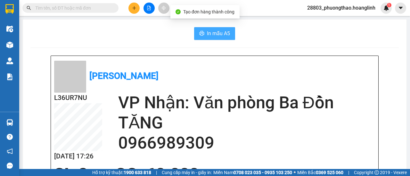
drag, startPoint x: 204, startPoint y: 34, endPoint x: 224, endPoint y: 38, distance: 20.2
click at [207, 35] on span "In mẫu A5" at bounding box center [218, 33] width 23 height 8
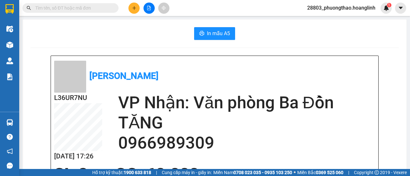
click at [131, 10] on button at bounding box center [133, 8] width 11 height 11
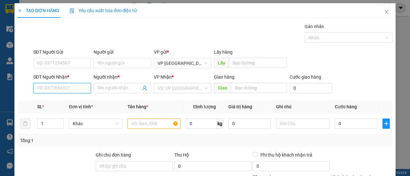
click at [62, 89] on input "SĐT Người Nhận *" at bounding box center [62, 88] width 58 height 10
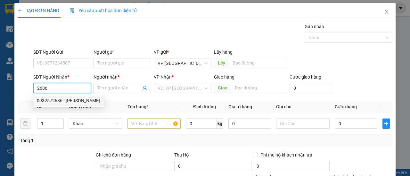
click at [63, 101] on div "0932572686 - [PERSON_NAME]" at bounding box center [68, 100] width 63 height 7
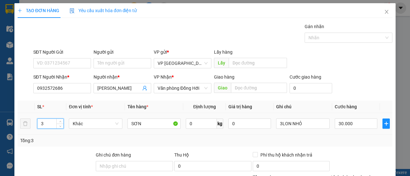
click at [22, 127] on tr "3 Khác SƠN 0 kg 0 3LON NHỎ 30.000" at bounding box center [205, 123] width 374 height 21
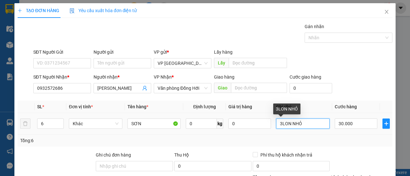
click at [301, 125] on input "3LON NHỎ" at bounding box center [302, 124] width 53 height 10
click at [276, 121] on input "3LON NHỎ" at bounding box center [302, 124] width 53 height 10
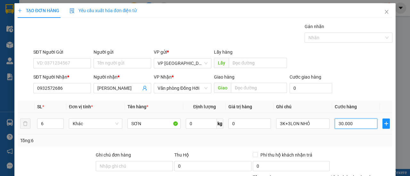
click at [353, 125] on input "30.000" at bounding box center [355, 124] width 43 height 10
click at [347, 140] on div "Tổng: 6" at bounding box center [204, 140] width 369 height 7
drag, startPoint x: 372, startPoint y: 154, endPoint x: 373, endPoint y: 159, distance: 5.2
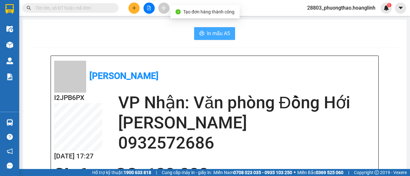
click at [213, 30] on span "In mẫu A5" at bounding box center [218, 33] width 23 height 8
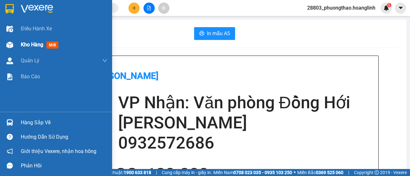
click at [30, 44] on span "Kho hàng" at bounding box center [32, 45] width 22 height 6
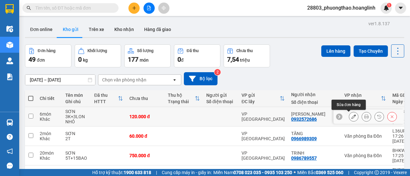
click at [349, 114] on button at bounding box center [353, 116] width 9 height 11
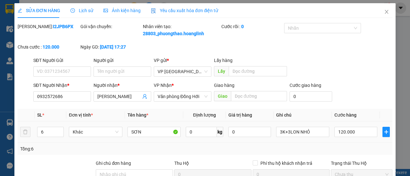
drag, startPoint x: 326, startPoint y: 58, endPoint x: 321, endPoint y: 58, distance: 4.8
click at [326, 57] on div "[PERSON_NAME]: I2JPB6PX Gói vận chuyển: Nhân viên tạo: 28803_phuongthao.hoangli…" at bounding box center [205, 40] width 376 height 34
drag, startPoint x: 310, startPoint y: 137, endPoint x: 226, endPoint y: 142, distance: 84.6
click at [230, 142] on tr "6 Khác SƠN 0 kg 0 3K+3LON NHỎ 120.000" at bounding box center [205, 132] width 374 height 21
click at [285, 137] on input "text" at bounding box center [302, 132] width 53 height 10
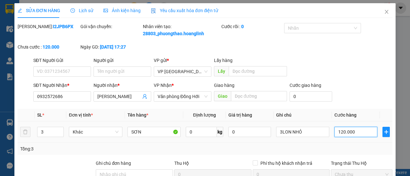
click at [353, 137] on input "120.000" at bounding box center [355, 132] width 43 height 10
click at [356, 143] on td "30.000" at bounding box center [356, 132] width 48 height 21
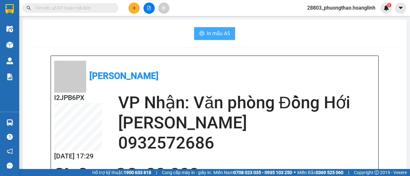
click at [218, 33] on span "In mẫu A5" at bounding box center [218, 33] width 23 height 8
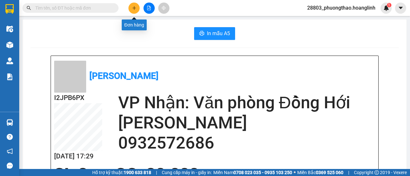
click at [132, 7] on button at bounding box center [133, 8] width 11 height 11
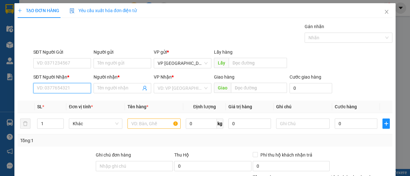
click at [68, 84] on input "SĐT Người Nhận *" at bounding box center [62, 88] width 58 height 10
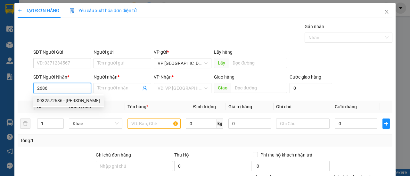
click at [60, 100] on div "0932572686 - [PERSON_NAME]" at bounding box center [68, 100] width 63 height 7
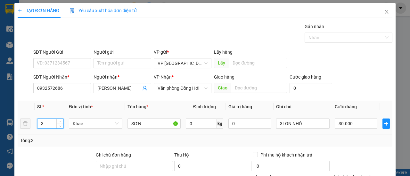
drag, startPoint x: 48, startPoint y: 123, endPoint x: 34, endPoint y: 125, distance: 14.2
click at [35, 125] on td "3" at bounding box center [51, 123] width 32 height 21
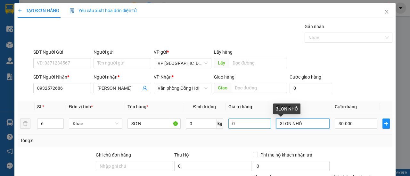
drag, startPoint x: 302, startPoint y: 123, endPoint x: 252, endPoint y: 128, distance: 50.1
click at [254, 128] on tr "6 Khác SƠN 0 kg 0 3LON NHỎ 30.000" at bounding box center [205, 123] width 374 height 21
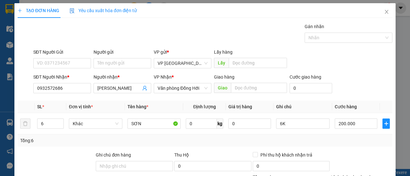
click at [362, 139] on div "Tổng: 6" at bounding box center [204, 140] width 369 height 7
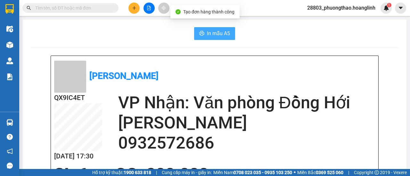
drag, startPoint x: 215, startPoint y: 34, endPoint x: 238, endPoint y: 48, distance: 27.0
click at [216, 35] on span "In mẫu A5" at bounding box center [218, 33] width 23 height 8
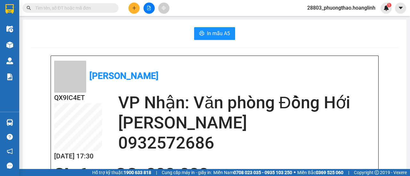
click at [134, 8] on icon "plus" at bounding box center [134, 8] width 4 height 4
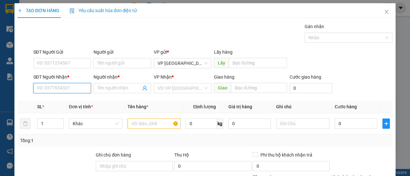
click at [49, 87] on input "SĐT Người Nhận *" at bounding box center [62, 88] width 58 height 10
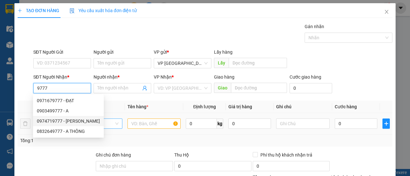
click at [74, 120] on div "0974719777 - [PERSON_NAME]" at bounding box center [68, 121] width 63 height 7
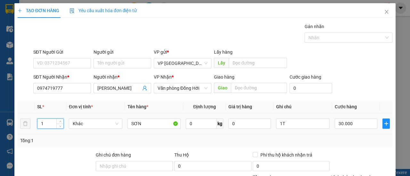
drag, startPoint x: 28, startPoint y: 126, endPoint x: 12, endPoint y: 124, distance: 16.1
click at [12, 125] on div "TẠO ĐƠN HÀNG Yêu cầu xuất hóa đơn điện tử Transit Pickup Surcharge Ids Transit …" at bounding box center [205, 88] width 410 height 176
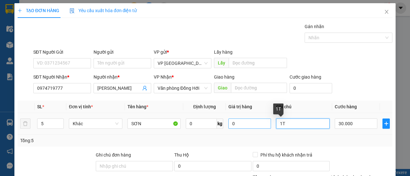
drag, startPoint x: 290, startPoint y: 124, endPoint x: 260, endPoint y: 128, distance: 29.7
click at [265, 128] on tr "5 Khác SƠN 0 kg 0 1T 30.000" at bounding box center [205, 123] width 374 height 21
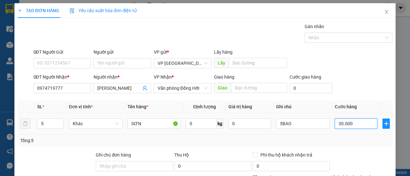
click at [351, 125] on input "30.000" at bounding box center [355, 124] width 43 height 10
drag, startPoint x: 348, startPoint y: 144, endPoint x: 351, endPoint y: 141, distance: 4.8
click at [349, 144] on div "Tổng: 5" at bounding box center [205, 141] width 374 height 12
drag, startPoint x: 371, startPoint y: 160, endPoint x: 372, endPoint y: 157, distance: 3.3
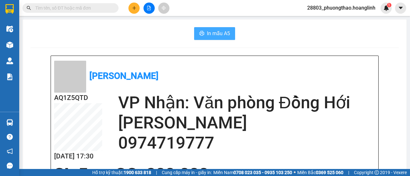
click at [215, 36] on span "In mẫu A5" at bounding box center [218, 33] width 23 height 8
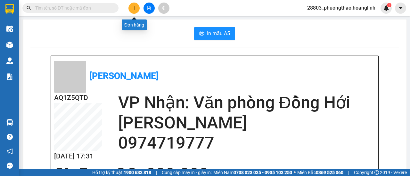
click at [138, 8] on button at bounding box center [133, 8] width 11 height 11
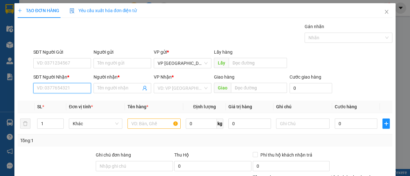
click at [70, 92] on input "SĐT Người Nhận *" at bounding box center [62, 88] width 58 height 10
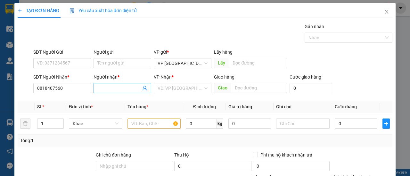
click at [102, 88] on input "Người nhận *" at bounding box center [119, 88] width 44 height 7
click at [177, 87] on input "search" at bounding box center [179, 89] width 45 height 10
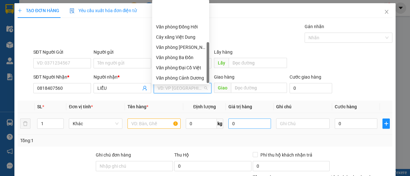
drag, startPoint x: 185, startPoint y: 67, endPoint x: 228, endPoint y: 48, distance: 46.6
click at [186, 95] on div "Văn phòng Hoàn Lão" at bounding box center [180, 98] width 49 height 7
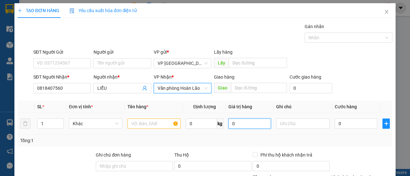
click at [235, 119] on input "0" at bounding box center [249, 124] width 43 height 10
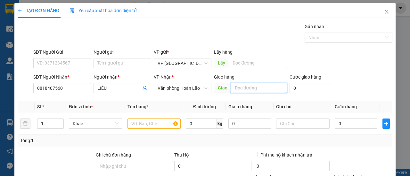
click at [246, 85] on input "text" at bounding box center [259, 88] width 56 height 10
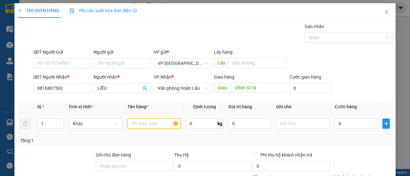
click at [140, 125] on input "text" at bounding box center [153, 124] width 53 height 10
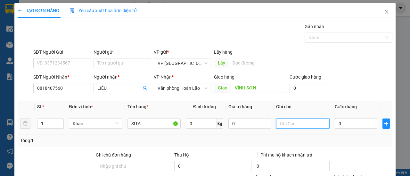
click at [287, 124] on input "text" at bounding box center [302, 124] width 53 height 10
click at [341, 124] on input "0" at bounding box center [355, 124] width 43 height 10
drag, startPoint x: 342, startPoint y: 144, endPoint x: 343, endPoint y: 137, distance: 7.1
click at [342, 144] on div "Tổng: 1" at bounding box center [205, 141] width 374 height 12
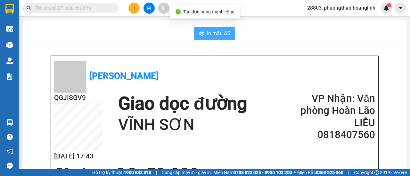
click at [209, 32] on span "In mẫu A5" at bounding box center [218, 33] width 23 height 8
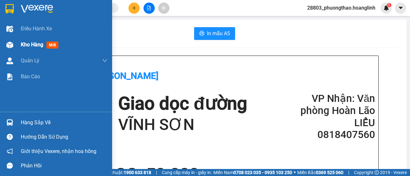
click at [31, 48] on div "Kho hàng mới" at bounding box center [41, 45] width 40 height 8
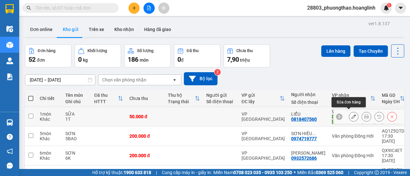
click at [351, 115] on icon at bounding box center [353, 117] width 4 height 4
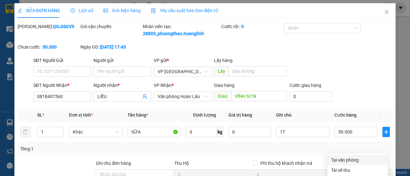
click at [343, 157] on div "Tại văn phòng" at bounding box center [357, 160] width 53 height 7
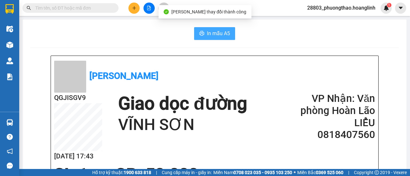
drag, startPoint x: 202, startPoint y: 29, endPoint x: 228, endPoint y: 42, distance: 28.5
click at [203, 30] on button "In mẫu A5" at bounding box center [214, 33] width 41 height 13
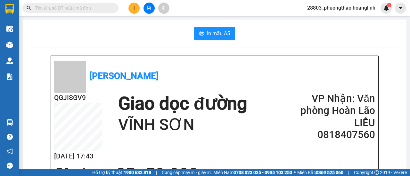
click at [136, 7] on icon "plus" at bounding box center [134, 8] width 4 height 4
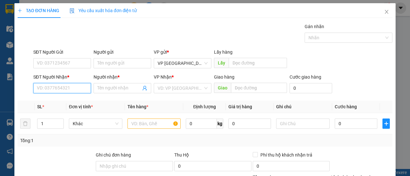
click at [74, 87] on input "SĐT Người Nhận *" at bounding box center [62, 88] width 58 height 10
click at [59, 101] on div "0983492105 - A" at bounding box center [61, 100] width 49 height 7
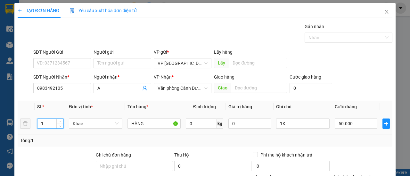
drag, startPoint x: 22, startPoint y: 128, endPoint x: 17, endPoint y: 129, distance: 5.2
click at [18, 129] on tr "1 Khác HÀNG 0 kg 0 1K 50.000" at bounding box center [205, 123] width 374 height 21
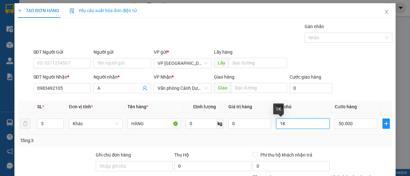
drag, startPoint x: 279, startPoint y: 123, endPoint x: 253, endPoint y: 130, distance: 27.0
click at [255, 132] on tr "3 Khác HÀNG 0 kg 0 1K 50.000" at bounding box center [205, 123] width 374 height 21
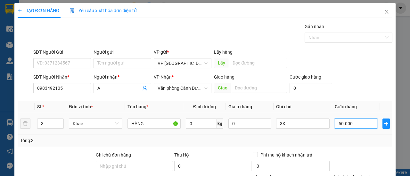
click at [355, 124] on input "50.000" at bounding box center [355, 124] width 43 height 10
click at [356, 135] on div "Tổng: 3" at bounding box center [205, 141] width 374 height 12
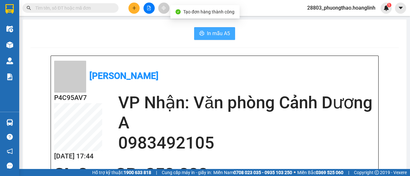
click at [207, 36] on span "In mẫu A5" at bounding box center [218, 33] width 23 height 8
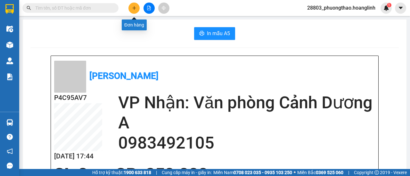
click at [135, 7] on icon "plus" at bounding box center [134, 8] width 4 height 4
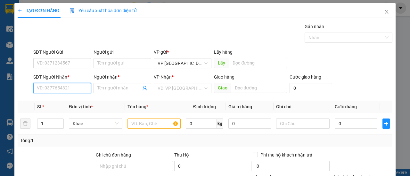
click at [42, 88] on input "SĐT Người Nhận *" at bounding box center [62, 88] width 58 height 10
click at [68, 102] on div "0977106529 - ĐỊNH" at bounding box center [61, 100] width 49 height 7
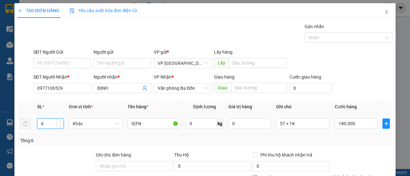
click at [23, 126] on tr "6 Khác SƠN 0 kg 0 5T + 1K 180.000" at bounding box center [205, 123] width 374 height 21
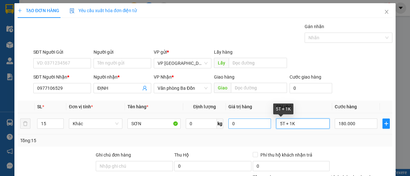
drag, startPoint x: 295, startPoint y: 125, endPoint x: 244, endPoint y: 126, distance: 50.3
click at [251, 126] on tr "15 Khác SƠN 0 kg 0 5T + 1K 180.000" at bounding box center [205, 123] width 374 height 21
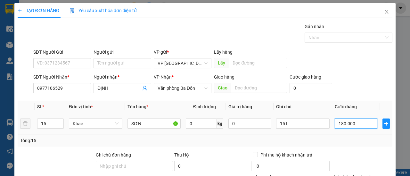
click at [355, 123] on input "180.000" at bounding box center [355, 124] width 43 height 10
click at [352, 139] on div "Tổng: 15" at bounding box center [204, 140] width 369 height 7
drag, startPoint x: 372, startPoint y: 157, endPoint x: 369, endPoint y: 144, distance: 12.7
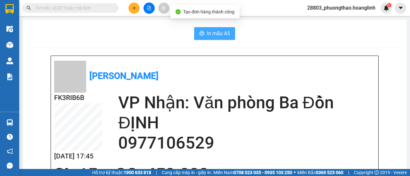
click at [209, 36] on span "In mẫu A5" at bounding box center [218, 33] width 23 height 8
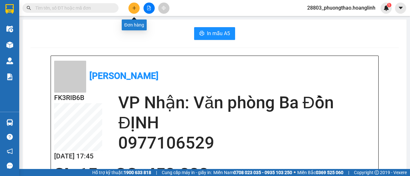
click at [137, 7] on button at bounding box center [133, 8] width 11 height 11
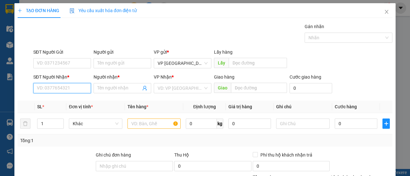
click at [52, 85] on input "SĐT Người Nhận *" at bounding box center [62, 88] width 58 height 10
click at [69, 101] on div "0973112226 - A THẮNG" at bounding box center [61, 100] width 49 height 7
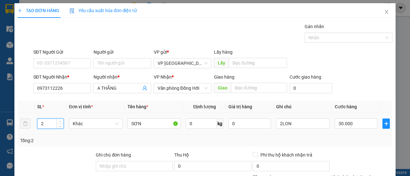
drag, startPoint x: 33, startPoint y: 129, endPoint x: 1, endPoint y: 127, distance: 32.4
click at [9, 132] on div "TẠO ĐƠN HÀNG Yêu cầu xuất hóa đơn điện tử Transit Pickup Surcharge Ids Transit …" at bounding box center [205, 88] width 410 height 176
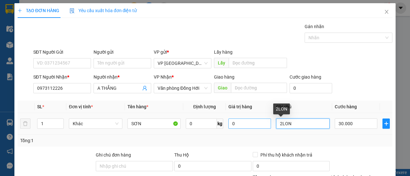
drag, startPoint x: 280, startPoint y: 123, endPoint x: 262, endPoint y: 128, distance: 17.9
click at [263, 128] on tr "1 Khác SƠN 0 kg 0 2LON 30.000" at bounding box center [205, 123] width 374 height 21
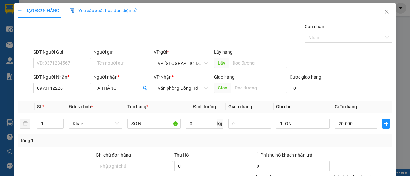
click at [359, 143] on div "Tổng: 1" at bounding box center [204, 140] width 369 height 7
drag, startPoint x: 368, startPoint y: 157, endPoint x: 367, endPoint y: 160, distance: 3.3
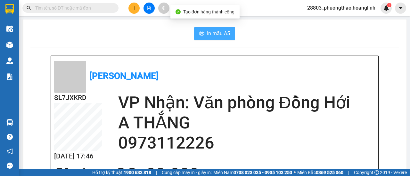
click at [214, 34] on span "In mẫu A5" at bounding box center [218, 33] width 23 height 8
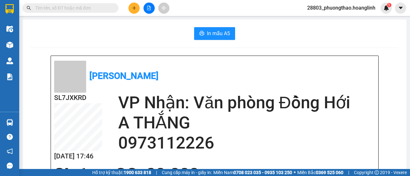
click at [129, 5] on div at bounding box center [149, 8] width 48 height 11
click at [131, 14] on div "Kết quả tìm kiếm ( 0 ) Bộ lọc No Data 28803_phuongthao.hoanglinh 1" at bounding box center [205, 8] width 410 height 16
click at [131, 9] on button at bounding box center [133, 8] width 11 height 11
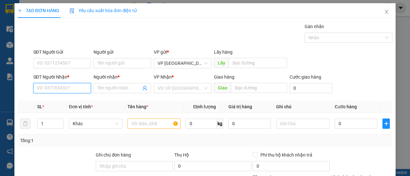
click at [58, 84] on input "SĐT Người Nhận *" at bounding box center [62, 88] width 58 height 10
drag, startPoint x: 57, startPoint y: 101, endPoint x: 62, endPoint y: 100, distance: 5.3
click at [57, 101] on div "0977106529 - ĐỊNH" at bounding box center [61, 100] width 49 height 7
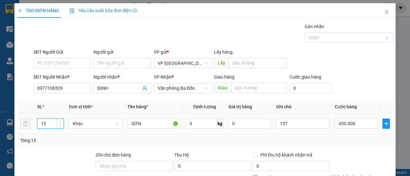
drag, startPoint x: 52, startPoint y: 121, endPoint x: 20, endPoint y: 122, distance: 32.3
click at [23, 129] on tr "15 Khác SƠN 0 kg 0 15T 450.000" at bounding box center [205, 123] width 374 height 21
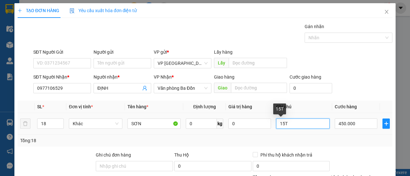
drag, startPoint x: 286, startPoint y: 124, endPoint x: 268, endPoint y: 127, distance: 17.8
click at [268, 127] on tr "18 Khác SƠN 0 kg 0 15T 450.000" at bounding box center [205, 123] width 374 height 21
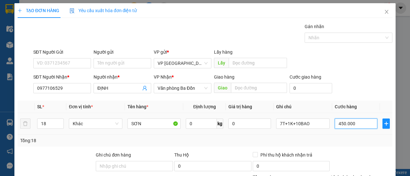
click at [354, 124] on input "450.000" at bounding box center [355, 124] width 43 height 10
click at [361, 139] on div "Tổng: 18" at bounding box center [204, 140] width 369 height 7
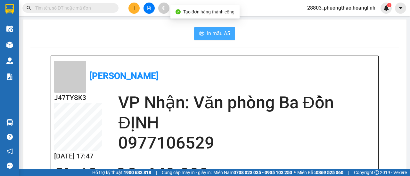
click at [228, 34] on button "In mẫu A5" at bounding box center [214, 33] width 41 height 13
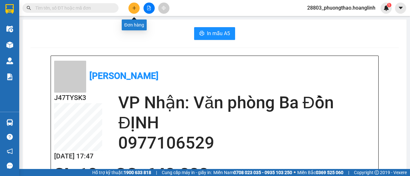
click at [132, 11] on button at bounding box center [133, 8] width 11 height 11
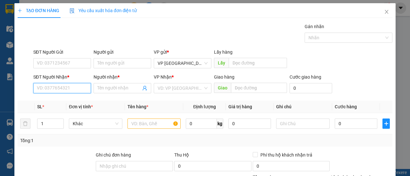
click at [66, 88] on input "SĐT Người Nhận *" at bounding box center [62, 88] width 58 height 10
click at [60, 97] on div "0973743616 - A BẢY" at bounding box center [61, 100] width 49 height 7
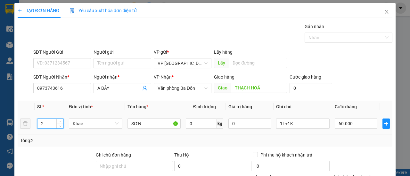
click at [47, 124] on input "2" at bounding box center [50, 124] width 26 height 10
click at [29, 127] on tr "2 Khác SƠN 0 kg 0 1T+1K 60.000" at bounding box center [205, 123] width 374 height 21
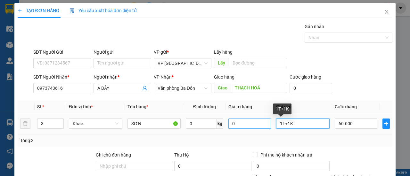
drag, startPoint x: 288, startPoint y: 124, endPoint x: 260, endPoint y: 128, distance: 28.2
click at [261, 127] on tr "3 Khác SƠN 0 kg 0 1T+1K 60.000" at bounding box center [205, 123] width 374 height 21
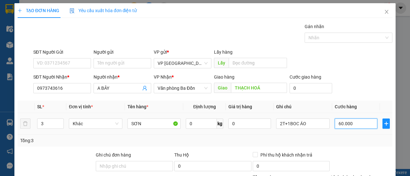
click at [350, 124] on input "60.000" at bounding box center [355, 124] width 43 height 10
drag, startPoint x: 363, startPoint y: 146, endPoint x: 364, endPoint y: 137, distance: 9.0
click at [363, 141] on div "Tổng: 3" at bounding box center [205, 141] width 374 height 12
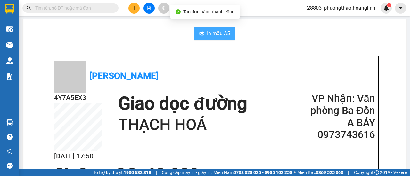
click at [207, 32] on span "In mẫu A5" at bounding box center [218, 33] width 23 height 8
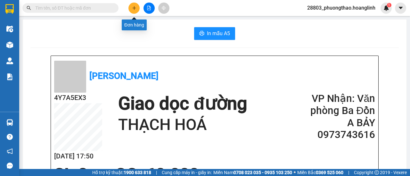
click at [135, 9] on icon "plus" at bounding box center [134, 8] width 4 height 4
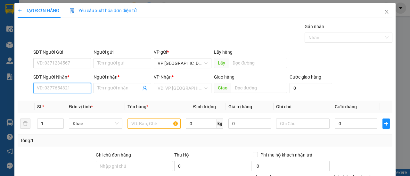
click at [66, 88] on input "SĐT Người Nhận *" at bounding box center [62, 88] width 58 height 10
click at [58, 100] on div "0877992195 - A SỎI" at bounding box center [61, 100] width 49 height 7
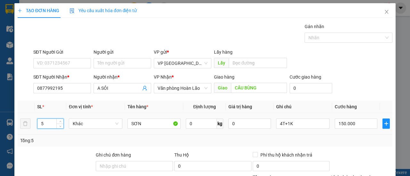
click at [22, 128] on tr "5 Khác SƠN 0 kg 0 4T+1K 150.000" at bounding box center [205, 123] width 374 height 21
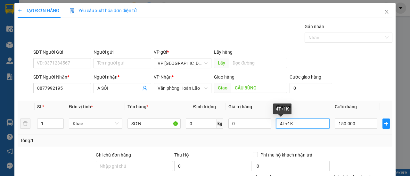
drag, startPoint x: 285, startPoint y: 124, endPoint x: 267, endPoint y: 135, distance: 21.2
click at [266, 135] on div "SL * Đơn vị tính * Tên hàng * Định lượng Giá trị hàng Ghi chú Cước hàng 1 Khác …" at bounding box center [205, 124] width 374 height 46
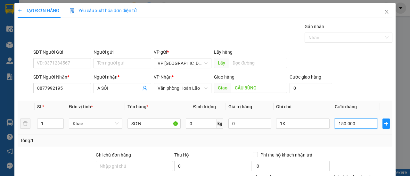
click at [353, 124] on input "150.000" at bounding box center [355, 124] width 43 height 10
click at [353, 135] on div "Tổng: 1" at bounding box center [205, 141] width 374 height 12
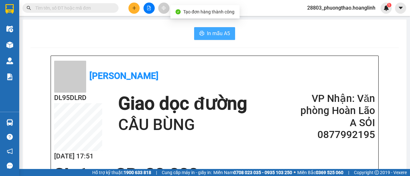
click at [212, 37] on span "In mẫu A5" at bounding box center [218, 33] width 23 height 8
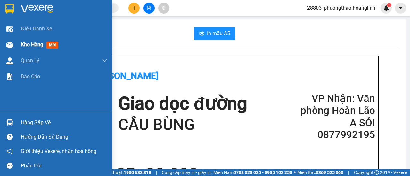
click at [28, 44] on span "Kho hàng" at bounding box center [32, 45] width 22 height 6
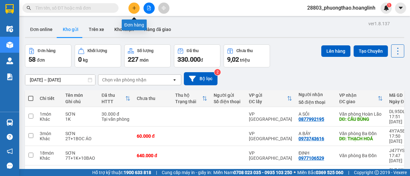
click at [136, 6] on button at bounding box center [133, 8] width 11 height 11
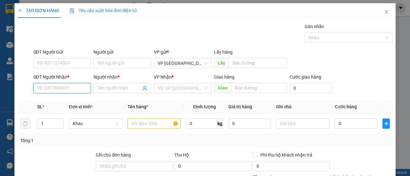
click at [51, 85] on input "SĐT Người Nhận *" at bounding box center [62, 88] width 58 height 10
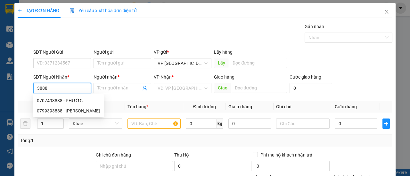
click at [63, 101] on div "0707493888 - PHƯỚC" at bounding box center [68, 100] width 63 height 7
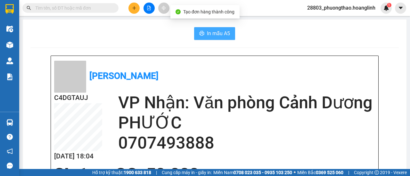
click at [219, 30] on span "In mẫu A5" at bounding box center [218, 33] width 23 height 8
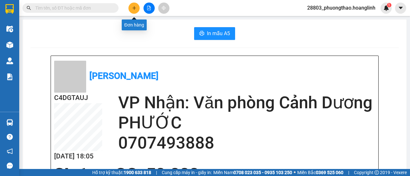
click at [132, 4] on button at bounding box center [133, 8] width 11 height 11
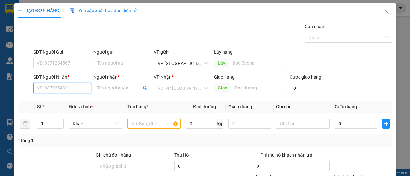
click at [74, 86] on input "SĐT Người Nhận *" at bounding box center [62, 88] width 58 height 10
click at [346, 4] on div "TẠO ĐƠN HÀNG Yêu cầu xuất hóa đơn điện tử" at bounding box center [205, 10] width 374 height 15
click at [66, 87] on input "SĐT Người Nhận *" at bounding box center [62, 88] width 58 height 10
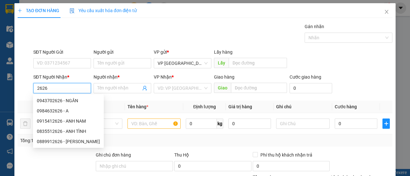
drag, startPoint x: 55, startPoint y: 88, endPoint x: 26, endPoint y: 89, distance: 29.8
click at [29, 88] on div "SĐT Người Nhận * 2626 Người nhận * Tên người nhận VP Nhận * VD: VP Sài Gòn Giao…" at bounding box center [205, 85] width 376 height 22
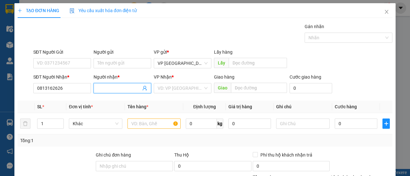
click at [104, 92] on span at bounding box center [122, 88] width 58 height 10
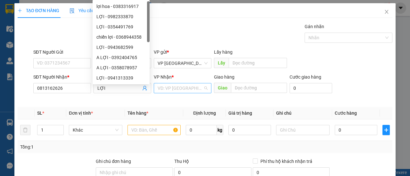
drag, startPoint x: 187, startPoint y: 88, endPoint x: 173, endPoint y: 88, distance: 14.1
click at [186, 88] on input "search" at bounding box center [179, 89] width 45 height 10
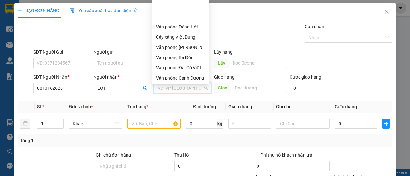
drag, startPoint x: 168, startPoint y: 58, endPoint x: 193, endPoint y: 63, distance: 25.2
click at [170, 85] on div "Văn phòng [PERSON_NAME]" at bounding box center [180, 88] width 49 height 7
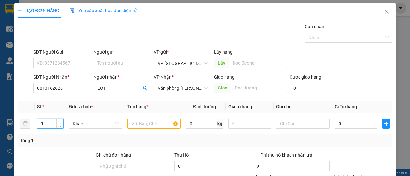
drag, startPoint x: 52, startPoint y: 122, endPoint x: 15, endPoint y: 123, distance: 36.2
click at [15, 122] on div "TẠO ĐƠN HÀNG Yêu cầu xuất hóa đơn điện tử Transit Pickup Surcharge Ids Transit …" at bounding box center [204, 126] width 381 height 246
click at [140, 120] on input "text" at bounding box center [153, 124] width 53 height 10
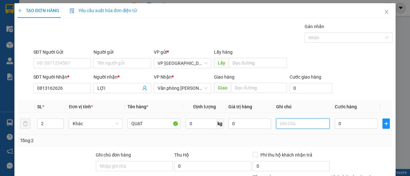
click at [285, 125] on input "text" at bounding box center [302, 124] width 53 height 10
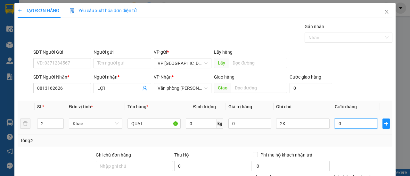
click at [345, 124] on input "0" at bounding box center [355, 124] width 43 height 10
drag, startPoint x: 332, startPoint y: 128, endPoint x: 336, endPoint y: 131, distance: 4.4
click at [334, 129] on div "00.100" at bounding box center [355, 123] width 43 height 13
drag, startPoint x: 346, startPoint y: 121, endPoint x: 354, endPoint y: 141, distance: 21.2
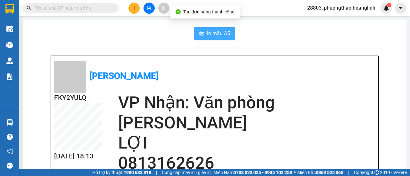
drag, startPoint x: 214, startPoint y: 36, endPoint x: 223, endPoint y: 41, distance: 9.9
click at [214, 36] on span "In mẫu A5" at bounding box center [218, 33] width 23 height 8
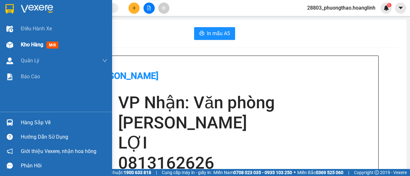
drag, startPoint x: 22, startPoint y: 46, endPoint x: 45, endPoint y: 49, distance: 22.9
click at [23, 46] on span "Kho hàng" at bounding box center [32, 45] width 22 height 6
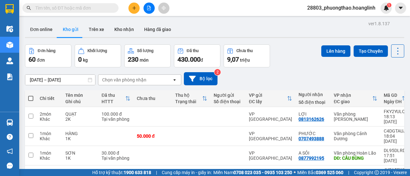
click at [132, 80] on div "Chọn văn phòng nhận" at bounding box center [124, 80] width 44 height 6
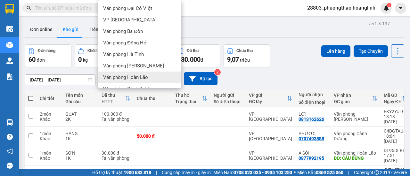
click at [141, 78] on span "Văn phòng Hoàn Lão" at bounding box center [125, 77] width 45 height 6
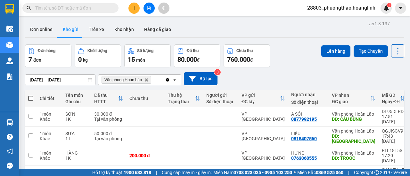
click at [173, 82] on icon "open" at bounding box center [174, 79] width 5 height 5
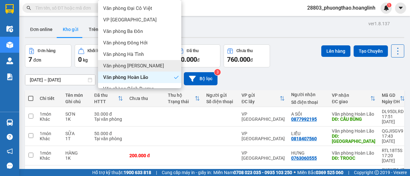
click at [147, 66] on div "Văn phòng [PERSON_NAME]" at bounding box center [139, 66] width 83 height 12
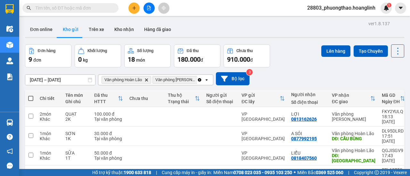
click at [205, 78] on icon "open" at bounding box center [206, 79] width 5 height 5
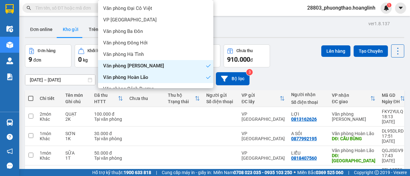
click at [136, 109] on span "Cây xăng Việt Dung" at bounding box center [124, 112] width 42 height 6
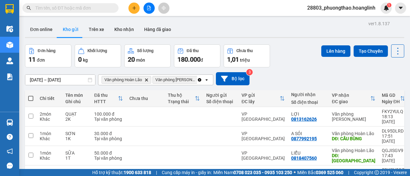
click at [208, 78] on icon "open" at bounding box center [206, 79] width 5 height 5
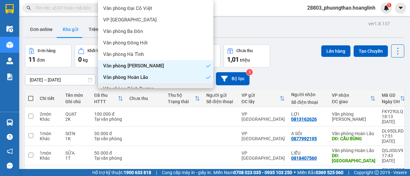
click at [150, 86] on span "Văn phòng Cảnh Dương" at bounding box center [128, 89] width 51 height 6
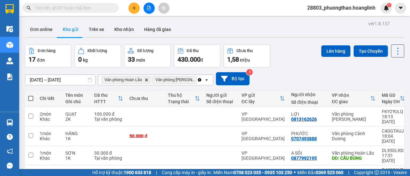
click at [29, 97] on span at bounding box center [30, 98] width 5 height 5
click at [31, 95] on input "checkbox" at bounding box center [31, 95] width 0 height 0
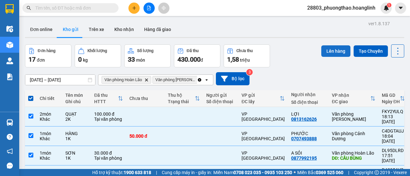
click at [326, 49] on button "Lên hàng" at bounding box center [335, 51] width 29 height 12
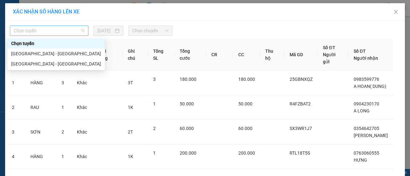
click at [52, 33] on span "Chọn tuyến" at bounding box center [49, 31] width 71 height 10
click at [44, 61] on div "[GEOGRAPHIC_DATA] - [GEOGRAPHIC_DATA]" at bounding box center [56, 63] width 90 height 7
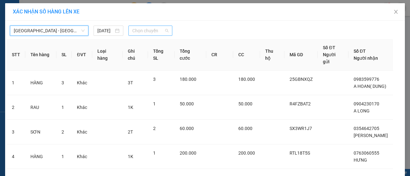
click at [156, 33] on span "Chọn chuyến" at bounding box center [150, 31] width 36 height 10
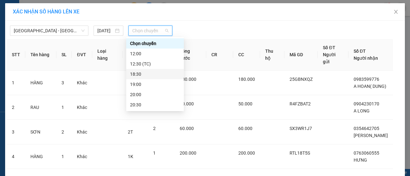
click at [147, 74] on div "18:30" at bounding box center [155, 74] width 50 height 7
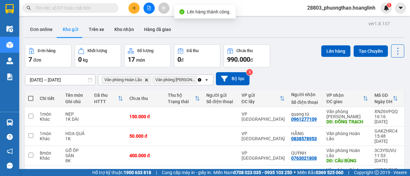
click at [28, 100] on span at bounding box center [30, 98] width 5 height 5
click at [31, 95] on input "checkbox" at bounding box center [31, 95] width 0 height 0
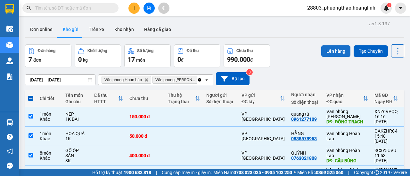
click at [329, 56] on button "Lên hàng" at bounding box center [335, 51] width 29 height 12
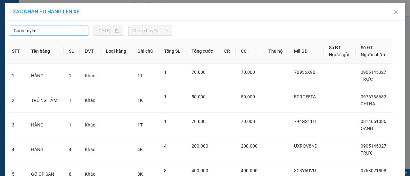
drag, startPoint x: 45, startPoint y: 28, endPoint x: 46, endPoint y: 32, distance: 3.6
click at [44, 28] on span "Chọn tuyến" at bounding box center [49, 31] width 71 height 10
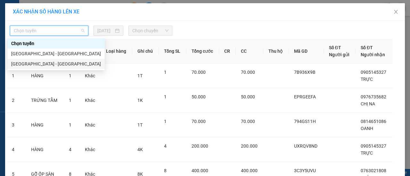
click at [48, 62] on div "[GEOGRAPHIC_DATA] - [GEOGRAPHIC_DATA]" at bounding box center [56, 63] width 90 height 7
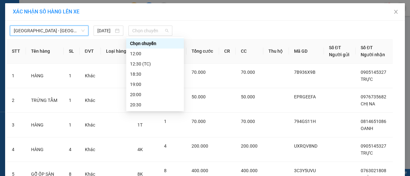
drag, startPoint x: 132, startPoint y: 32, endPoint x: 143, endPoint y: 38, distance: 12.6
click at [134, 31] on span "Chọn chuyến" at bounding box center [150, 31] width 36 height 10
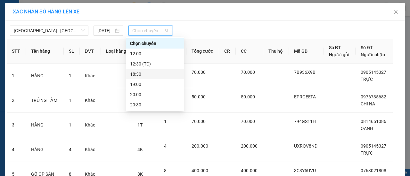
click at [143, 74] on div "18:30" at bounding box center [155, 74] width 50 height 7
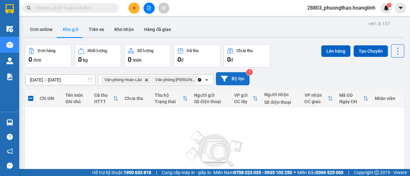
click at [197, 79] on icon "Clear all" at bounding box center [199, 79] width 5 height 5
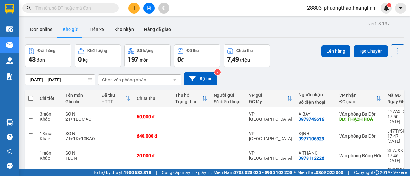
click at [168, 78] on div "Chọn văn phòng nhận" at bounding box center [135, 80] width 74 height 10
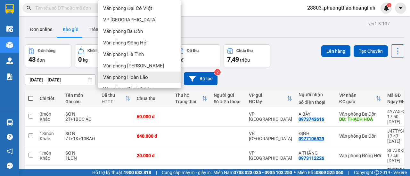
click at [136, 73] on div "Văn phòng Hoàn Lão" at bounding box center [139, 78] width 83 height 12
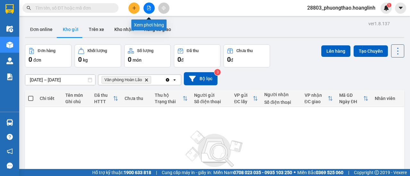
click at [148, 7] on icon "file-add" at bounding box center [149, 8] width 4 height 4
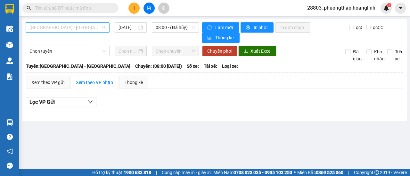
click at [74, 30] on span "[GEOGRAPHIC_DATA] - [GEOGRAPHIC_DATA]" at bounding box center [67, 28] width 76 height 10
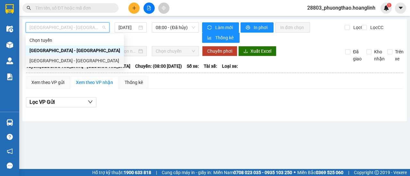
click at [58, 62] on div "[GEOGRAPHIC_DATA] - [GEOGRAPHIC_DATA]" at bounding box center [74, 60] width 91 height 7
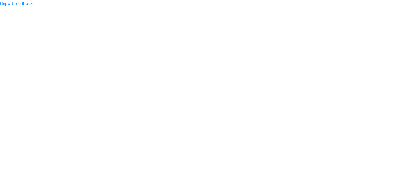
click at [175, 28] on body "Report feedback" at bounding box center [205, 88] width 410 height 176
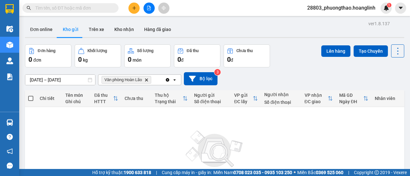
click at [148, 80] on icon "Delete" at bounding box center [146, 80] width 4 height 4
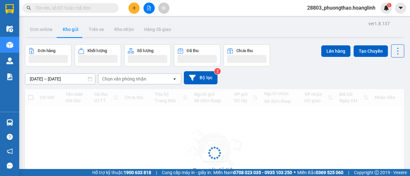
click at [148, 80] on div "Chọn văn phòng nhận" at bounding box center [135, 79] width 74 height 10
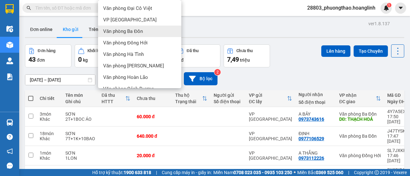
click at [147, 34] on div "Văn phòng Ba Đồn" at bounding box center [139, 32] width 83 height 12
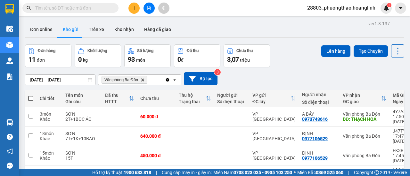
click at [175, 81] on icon "open" at bounding box center [174, 79] width 5 height 5
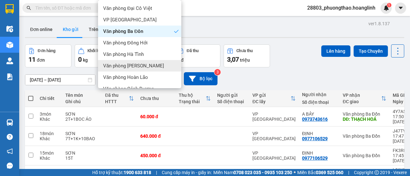
scroll to position [44, 0]
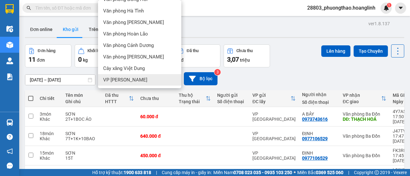
click at [141, 77] on div "VP [PERSON_NAME]" at bounding box center [139, 80] width 83 height 12
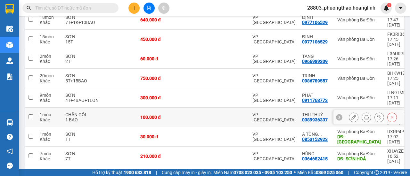
scroll to position [20, 0]
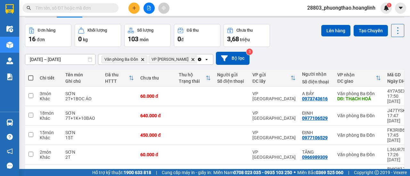
click at [31, 76] on span at bounding box center [30, 78] width 5 height 5
click at [31, 75] on input "checkbox" at bounding box center [31, 75] width 0 height 0
checkbox input "true"
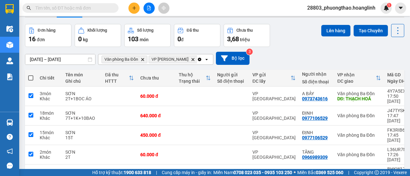
checkbox input "true"
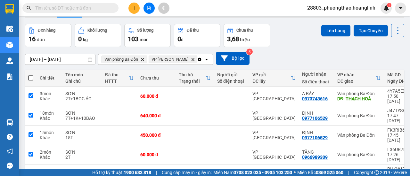
checkbox input "true"
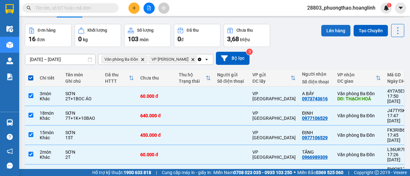
click at [324, 30] on button "Lên hàng" at bounding box center [335, 31] width 29 height 12
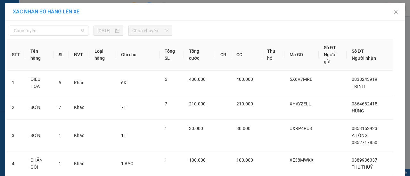
drag, startPoint x: 72, startPoint y: 26, endPoint x: 63, endPoint y: 39, distance: 16.5
click at [72, 27] on span "Chọn tuyến" at bounding box center [49, 31] width 71 height 10
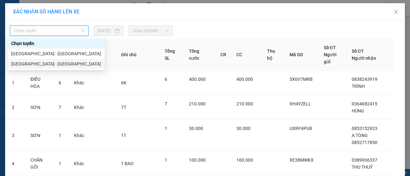
click at [46, 64] on div "[GEOGRAPHIC_DATA] - [GEOGRAPHIC_DATA]" at bounding box center [56, 63] width 90 height 7
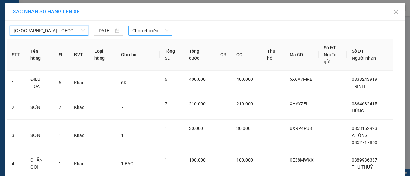
click at [160, 35] on span "Chọn chuyến" at bounding box center [150, 31] width 36 height 10
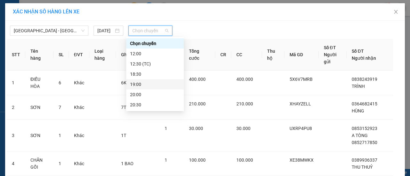
click at [143, 85] on div "19:00" at bounding box center [155, 84] width 50 height 7
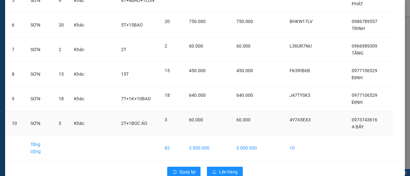
scroll to position [204, 0]
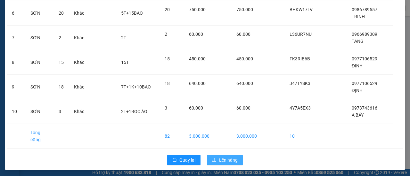
click at [215, 156] on button "Lên hàng" at bounding box center [225, 160] width 36 height 10
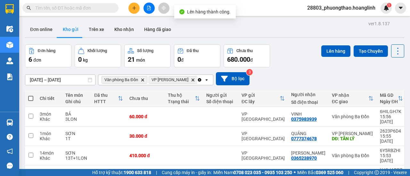
drag, startPoint x: 33, startPoint y: 97, endPoint x: 47, endPoint y: 93, distance: 15.2
click at [32, 97] on span at bounding box center [30, 98] width 5 height 5
click at [31, 95] on input "checkbox" at bounding box center [31, 95] width 0 height 0
checkbox input "true"
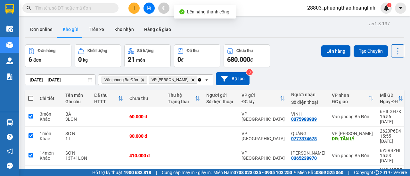
checkbox input "true"
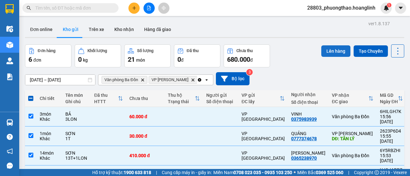
click at [326, 49] on button "Lên hàng" at bounding box center [335, 51] width 29 height 12
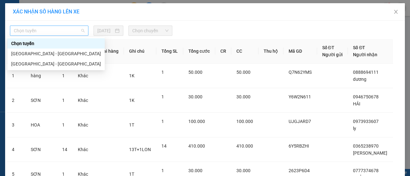
click at [65, 33] on span "Chọn tuyến" at bounding box center [49, 31] width 71 height 10
click at [42, 62] on div "[GEOGRAPHIC_DATA] - [GEOGRAPHIC_DATA]" at bounding box center [56, 63] width 90 height 7
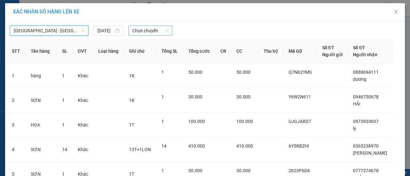
click at [134, 32] on span "Chọn chuyến" at bounding box center [150, 31] width 36 height 10
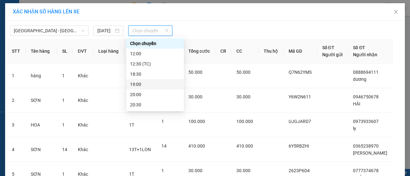
click at [142, 84] on div "19:00" at bounding box center [155, 84] width 50 height 7
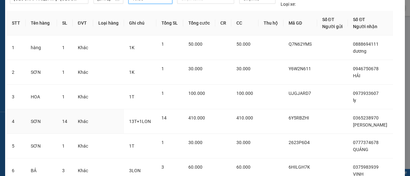
scroll to position [84, 0]
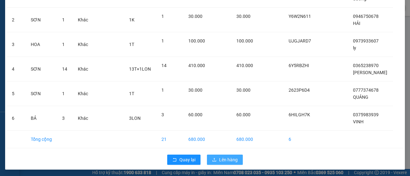
click at [220, 157] on span "Lên hàng" at bounding box center [228, 159] width 19 height 7
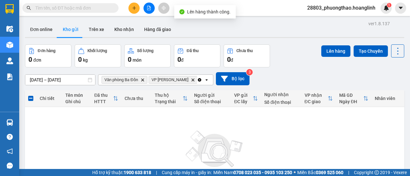
click at [198, 81] on icon "Clear all" at bounding box center [200, 80] width 4 height 4
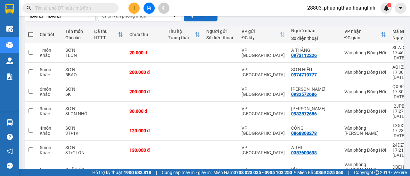
scroll to position [111, 0]
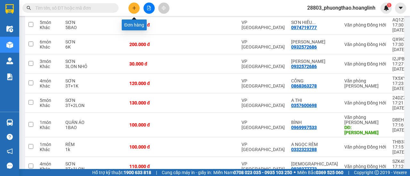
click at [132, 8] on icon "plus" at bounding box center [134, 8] width 4 height 4
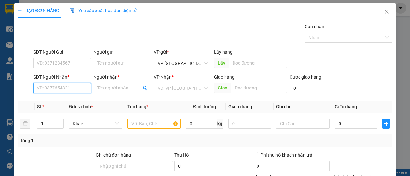
click at [57, 87] on input "SĐT Người Nhận *" at bounding box center [62, 88] width 58 height 10
click at [61, 105] on div "0918077896 - THẮNG" at bounding box center [61, 101] width 57 height 10
type input "0918077896"
type input "THẮNG"
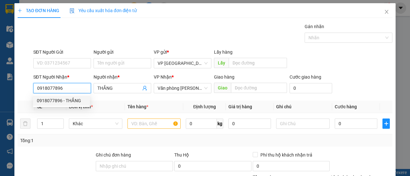
type input "50.000"
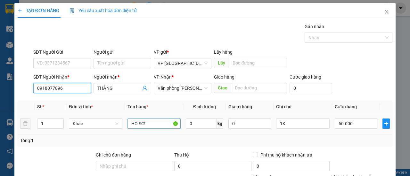
type input "0918077896"
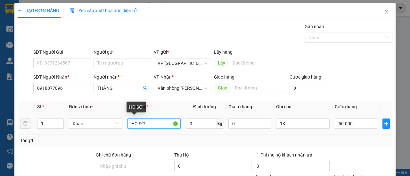
drag, startPoint x: 160, startPoint y: 120, endPoint x: 0, endPoint y: 112, distance: 160.5
click at [0, 112] on div "TẠO ĐƠN HÀNG Yêu cầu xuất hóa đơn điện tử Transit Pickup Surcharge Ids Transit …" at bounding box center [205, 88] width 410 height 176
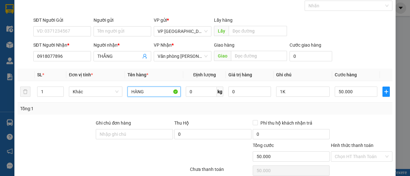
scroll to position [79, 0]
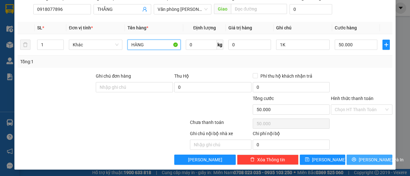
type input "HÀNG"
click at [368, 157] on span "[PERSON_NAME] và In" at bounding box center [380, 159] width 45 height 7
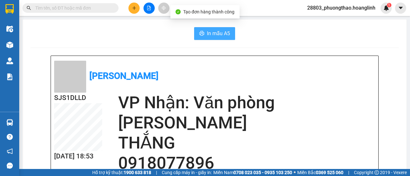
click at [207, 30] on span "In mẫu A5" at bounding box center [218, 33] width 23 height 8
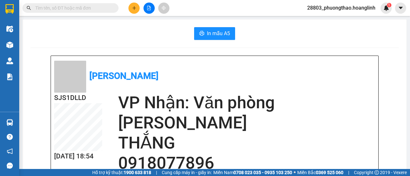
click at [136, 8] on icon "plus" at bounding box center [134, 8] width 4 height 4
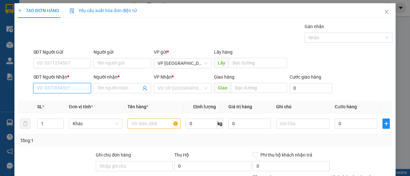
click at [57, 89] on input "SĐT Người Nhận *" at bounding box center [62, 88] width 58 height 10
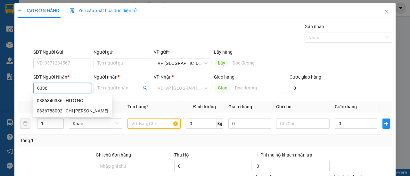
click at [65, 100] on div "0886340336 - HƯỜNG" at bounding box center [72, 100] width 71 height 7
type input "0886340336"
type input "HƯỜNG"
type input "80.000"
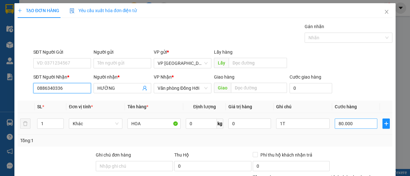
type input "0886340336"
click at [342, 120] on input "80.000" at bounding box center [355, 124] width 43 height 10
type input "1"
type input "00.001"
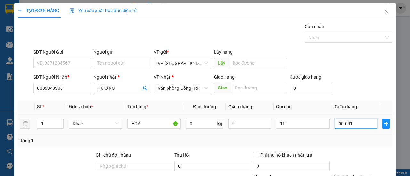
type input "12"
type input "0.000.012"
type input "120"
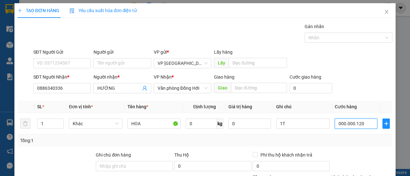
type input "000.000.120"
type input "120.000"
drag, startPoint x: 390, startPoint y: 90, endPoint x: 388, endPoint y: 104, distance: 14.3
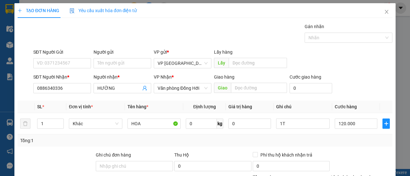
click at [390, 93] on div "TẠO ĐƠN HÀNG Yêu cầu xuất hóa đơn điện tử Transit Pickup Surcharge Ids Transit …" at bounding box center [205, 88] width 410 height 176
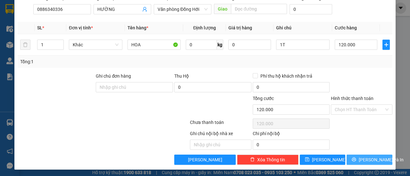
click at [369, 156] on span "[PERSON_NAME] và In" at bounding box center [380, 159] width 45 height 7
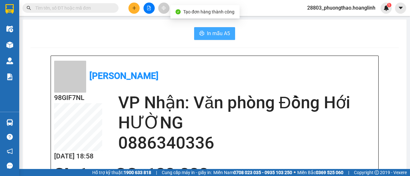
click at [226, 35] on span "In mẫu A5" at bounding box center [218, 33] width 23 height 8
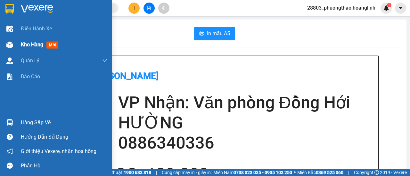
click at [26, 44] on span "Kho hàng" at bounding box center [32, 45] width 22 height 6
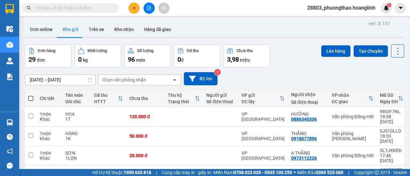
click at [134, 10] on icon "plus" at bounding box center [134, 8] width 4 height 4
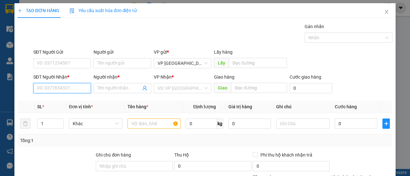
click at [49, 89] on input "SĐT Người Nhận *" at bounding box center [62, 88] width 58 height 10
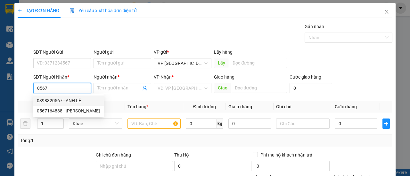
click at [66, 101] on div "0398320567 - ANH LỆ" at bounding box center [68, 100] width 63 height 7
type input "0398320567"
type input "ANH LỆ"
type input "LÝ HÒA"
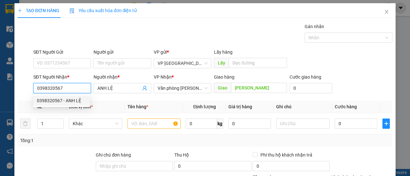
type input "50.000"
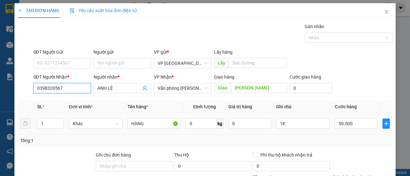
scroll to position [79, 0]
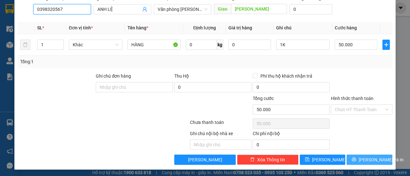
type input "0398320567"
drag, startPoint x: 364, startPoint y: 157, endPoint x: 317, endPoint y: 131, distance: 54.1
click at [364, 157] on span "[PERSON_NAME] và In" at bounding box center [380, 159] width 45 height 7
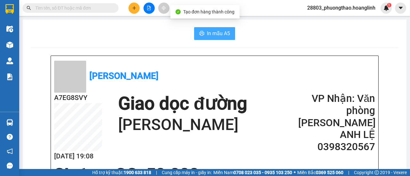
click at [217, 33] on span "In mẫu A5" at bounding box center [218, 33] width 23 height 8
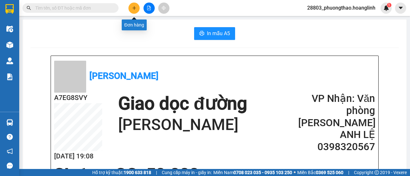
click at [135, 10] on icon "plus" at bounding box center [134, 8] width 4 height 4
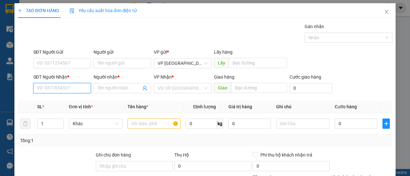
click at [46, 88] on input "SĐT Người Nhận *" at bounding box center [62, 88] width 58 height 10
click at [61, 89] on input "7724" at bounding box center [62, 88] width 58 height 10
click at [61, 90] on input "7724" at bounding box center [62, 88] width 58 height 10
click at [60, 90] on input "7724" at bounding box center [62, 88] width 58 height 10
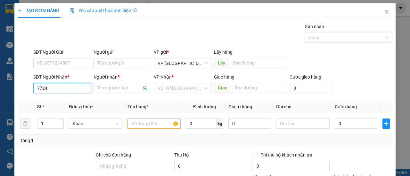
click at [60, 89] on input "7724" at bounding box center [62, 88] width 58 height 10
click at [56, 90] on input "7728" at bounding box center [62, 88] width 58 height 10
click at [61, 99] on div "0966727728 - KHUYÊN" at bounding box center [61, 100] width 49 height 7
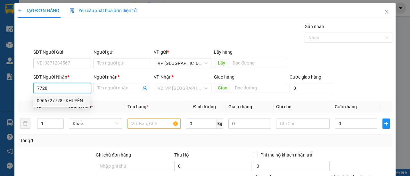
type input "0966727728"
type input "KHUYÊN"
type input "70.000"
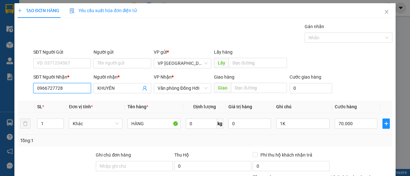
type input "0966727728"
click at [351, 128] on div "70.000" at bounding box center [355, 123] width 43 height 13
click at [351, 128] on input "70.000" at bounding box center [355, 124] width 43 height 10
type input "5"
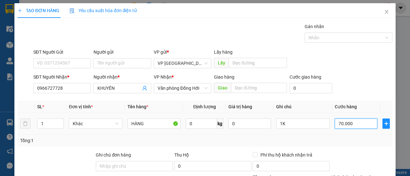
type input "00.005"
type input "50"
type input "0.000.050"
type input "50.000"
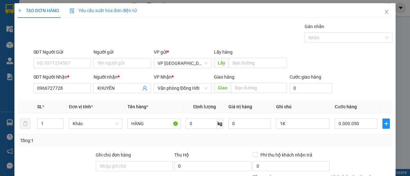
type input "50.000"
click at [374, 71] on div "SĐT Người Gửi VD: 0371234567 Người gửi Tên người gửi VP gửi * VP Mỹ Đình Lấy hà…" at bounding box center [212, 60] width 361 height 22
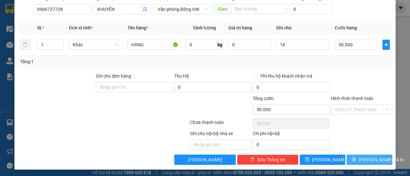
click at [346, 159] on button "[PERSON_NAME] và In" at bounding box center [369, 160] width 46 height 10
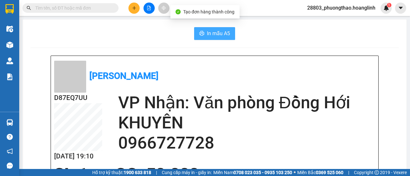
click at [207, 35] on span "In mẫu A5" at bounding box center [218, 33] width 23 height 8
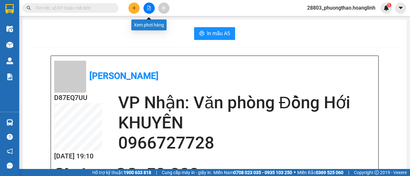
click at [149, 4] on button at bounding box center [148, 8] width 11 height 11
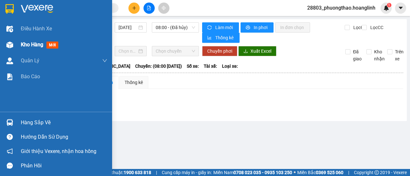
click at [51, 44] on span "mới" at bounding box center [52, 45] width 12 height 7
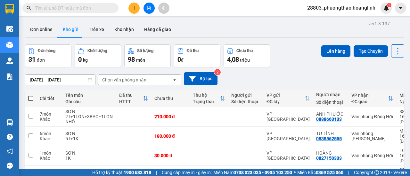
checkbox input "true"
click at [331, 45] on button "Lên hàng" at bounding box center [335, 51] width 29 height 12
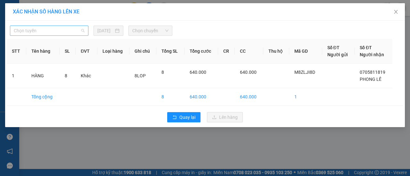
click at [47, 34] on span "Chọn tuyến" at bounding box center [49, 31] width 71 height 10
click at [29, 70] on body "Kết quả tìm kiếm ( 0 ) Bộ lọc No Data 28803_phuongthao.hoanglinh 1 Điều hành xe…" at bounding box center [205, 88] width 410 height 176
click at [52, 34] on span "Chọn tuyến" at bounding box center [49, 31] width 71 height 10
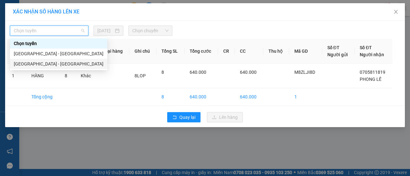
click at [50, 63] on div "[GEOGRAPHIC_DATA] - [GEOGRAPHIC_DATA]" at bounding box center [59, 63] width 90 height 7
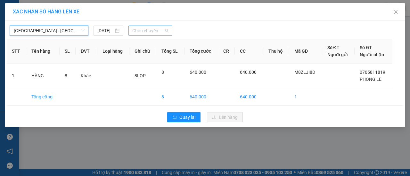
click at [137, 32] on span "Chọn chuyến" at bounding box center [150, 31] width 36 height 10
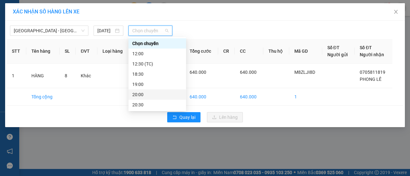
click at [150, 92] on div "20:00" at bounding box center [157, 94] width 50 height 7
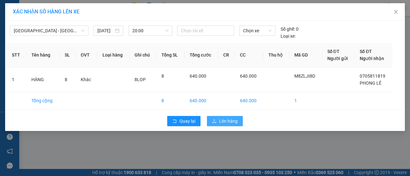
click at [225, 123] on span "Lên hàng" at bounding box center [228, 121] width 19 height 7
